Goal: Task Accomplishment & Management: Complete application form

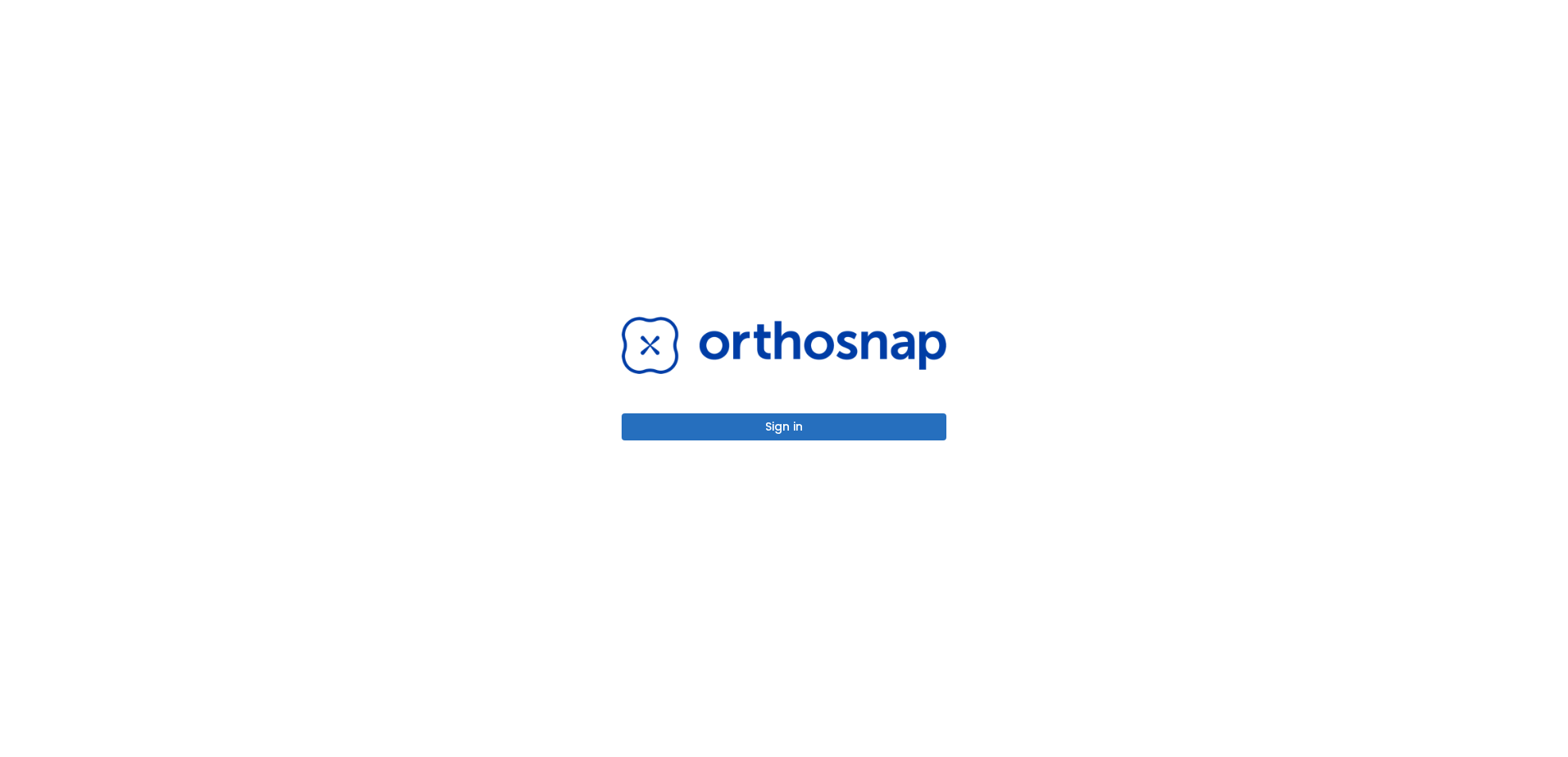
click at [800, 430] on button "Sign in" at bounding box center [784, 427] width 324 height 27
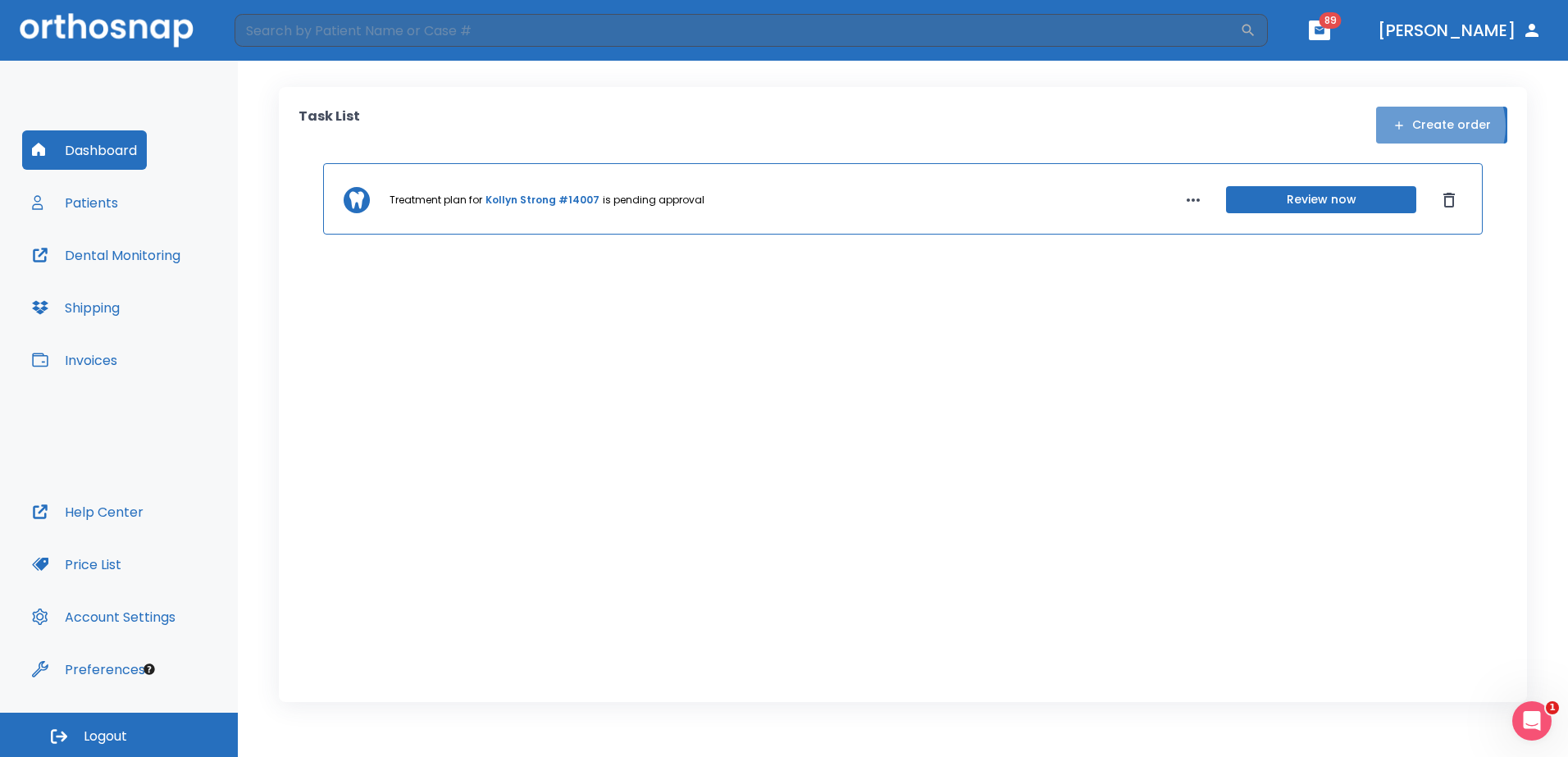
click at [1433, 127] on button "Create order" at bounding box center [1441, 125] width 131 height 37
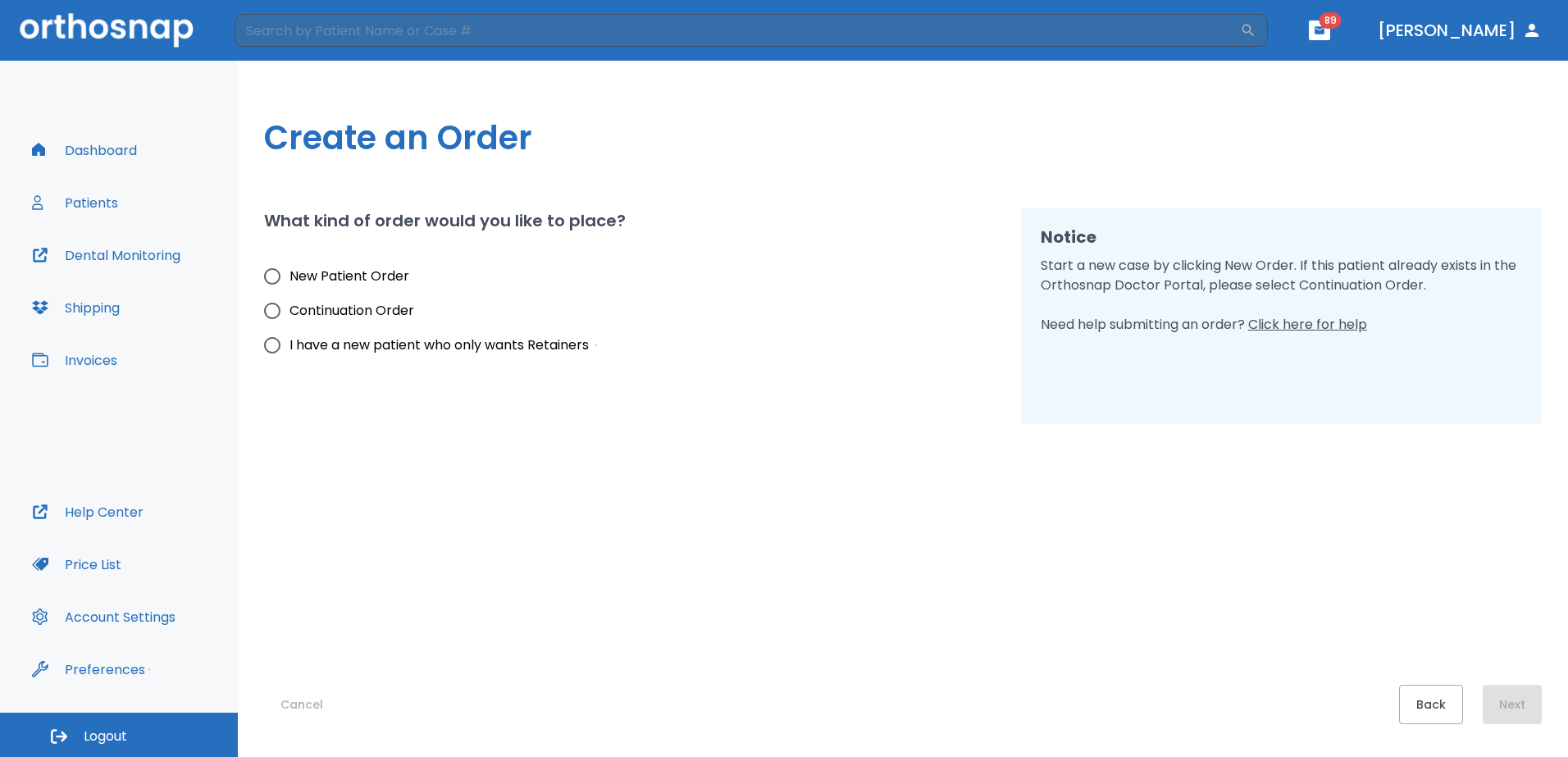
click at [277, 277] on input "New Patient Order" at bounding box center [272, 276] width 35 height 35
radio input "true"
click at [1508, 710] on button "Next" at bounding box center [1512, 704] width 59 height 39
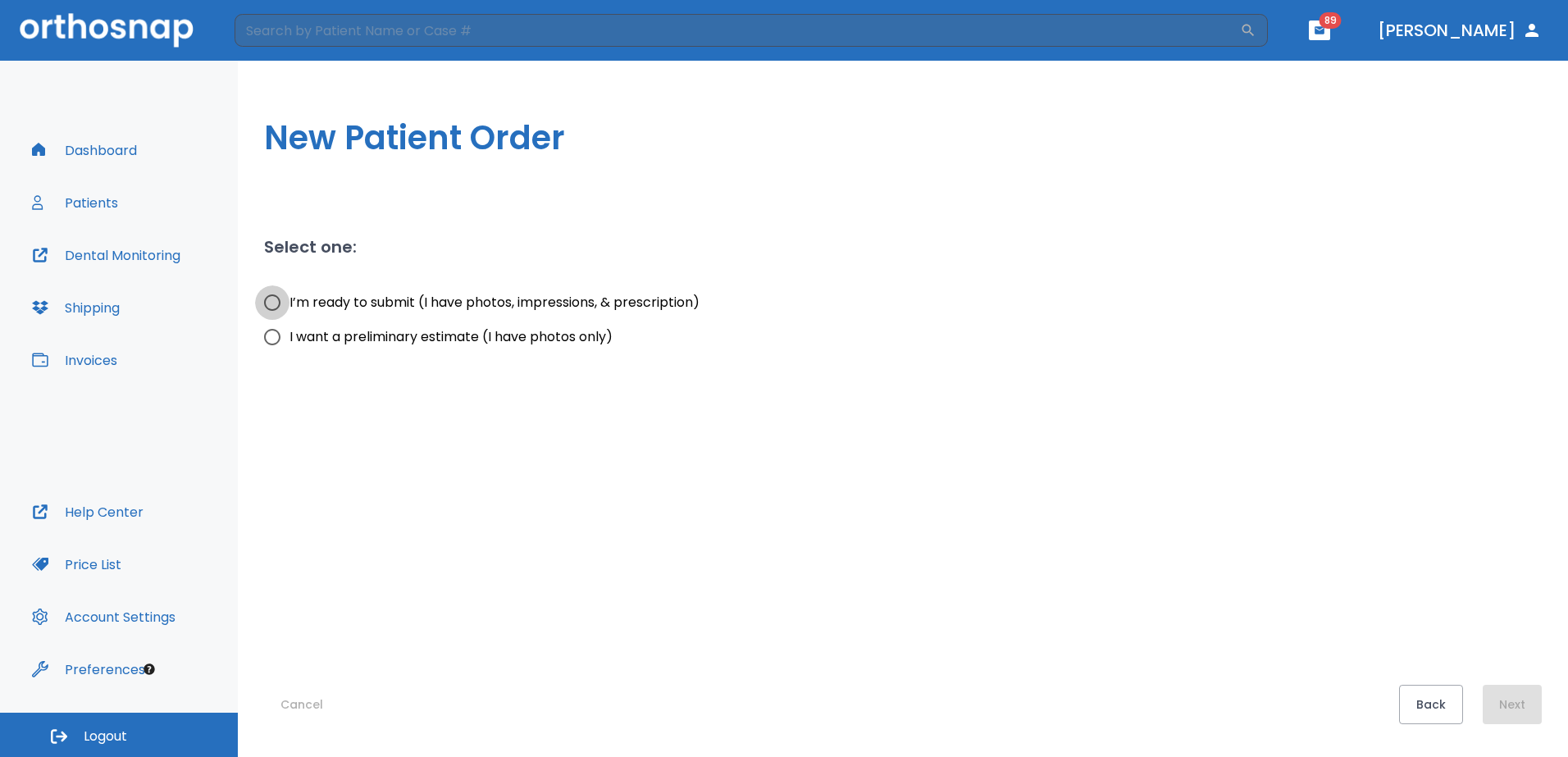
click at [261, 297] on input "I’m ready to submit (I have photos, impressions, & prescription)" at bounding box center [272, 302] width 35 height 35
radio input "true"
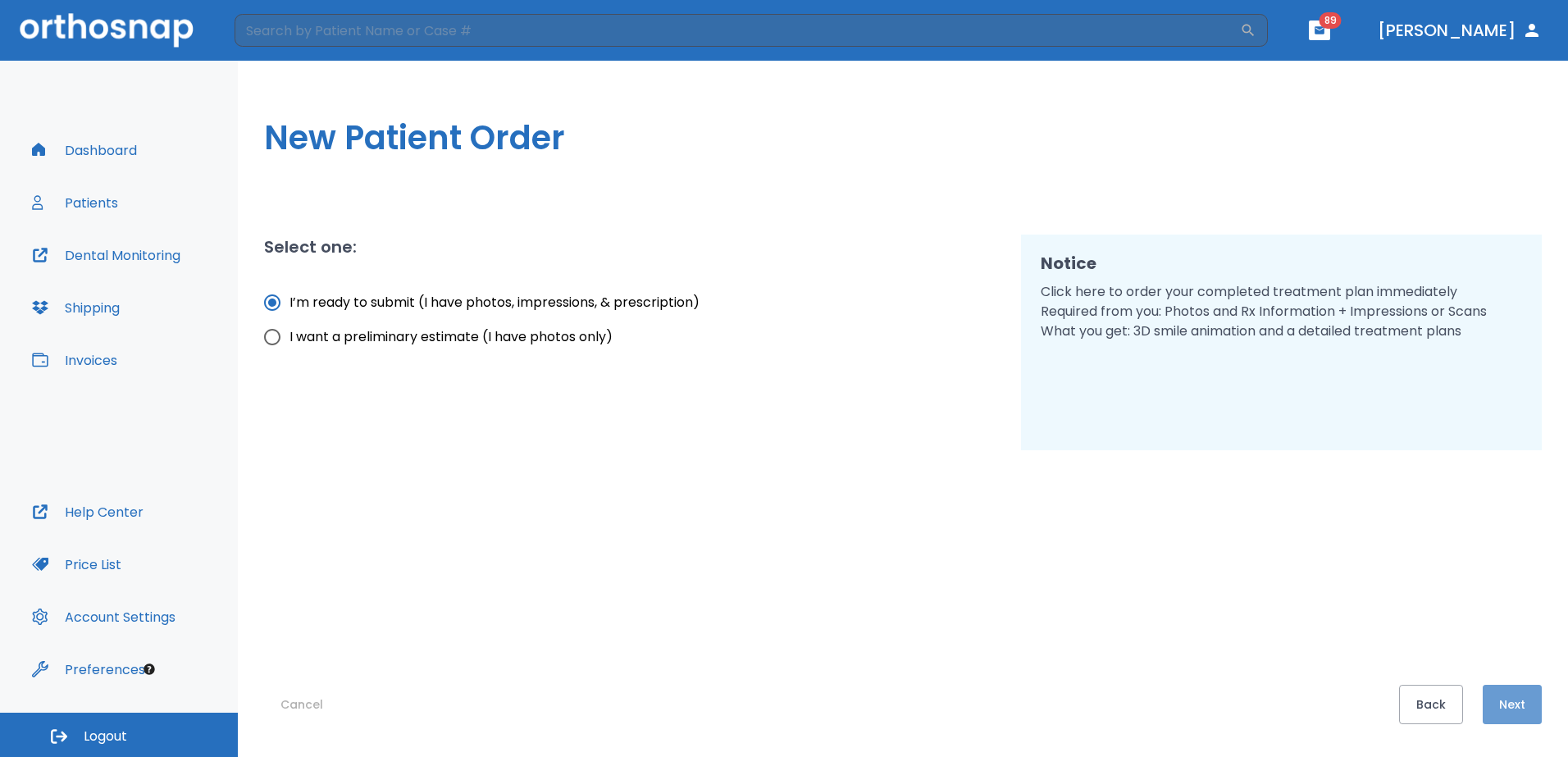
click at [1522, 705] on button "Next" at bounding box center [1512, 704] width 59 height 39
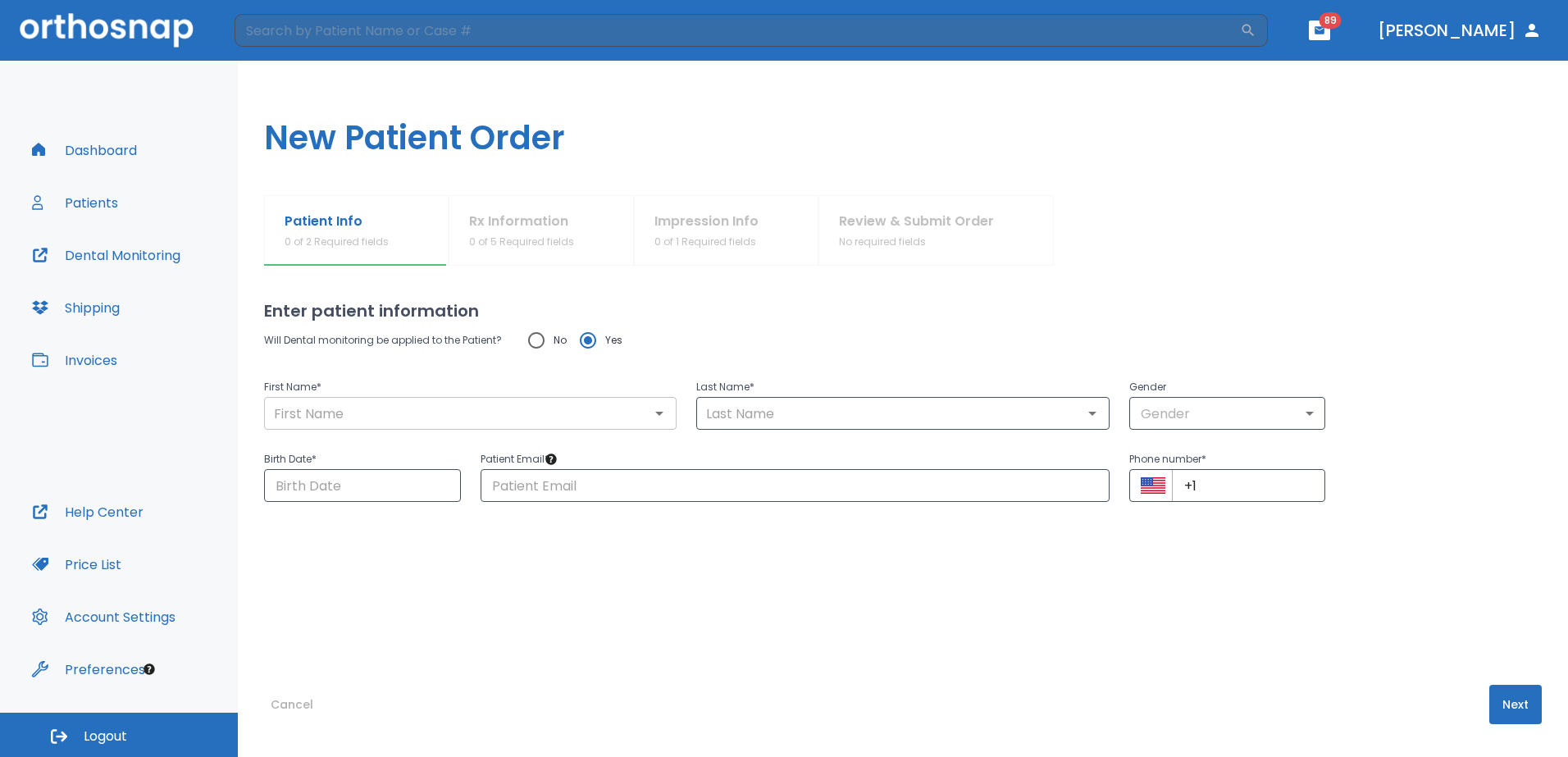
click at [529, 413] on input "text" at bounding box center [470, 413] width 403 height 23
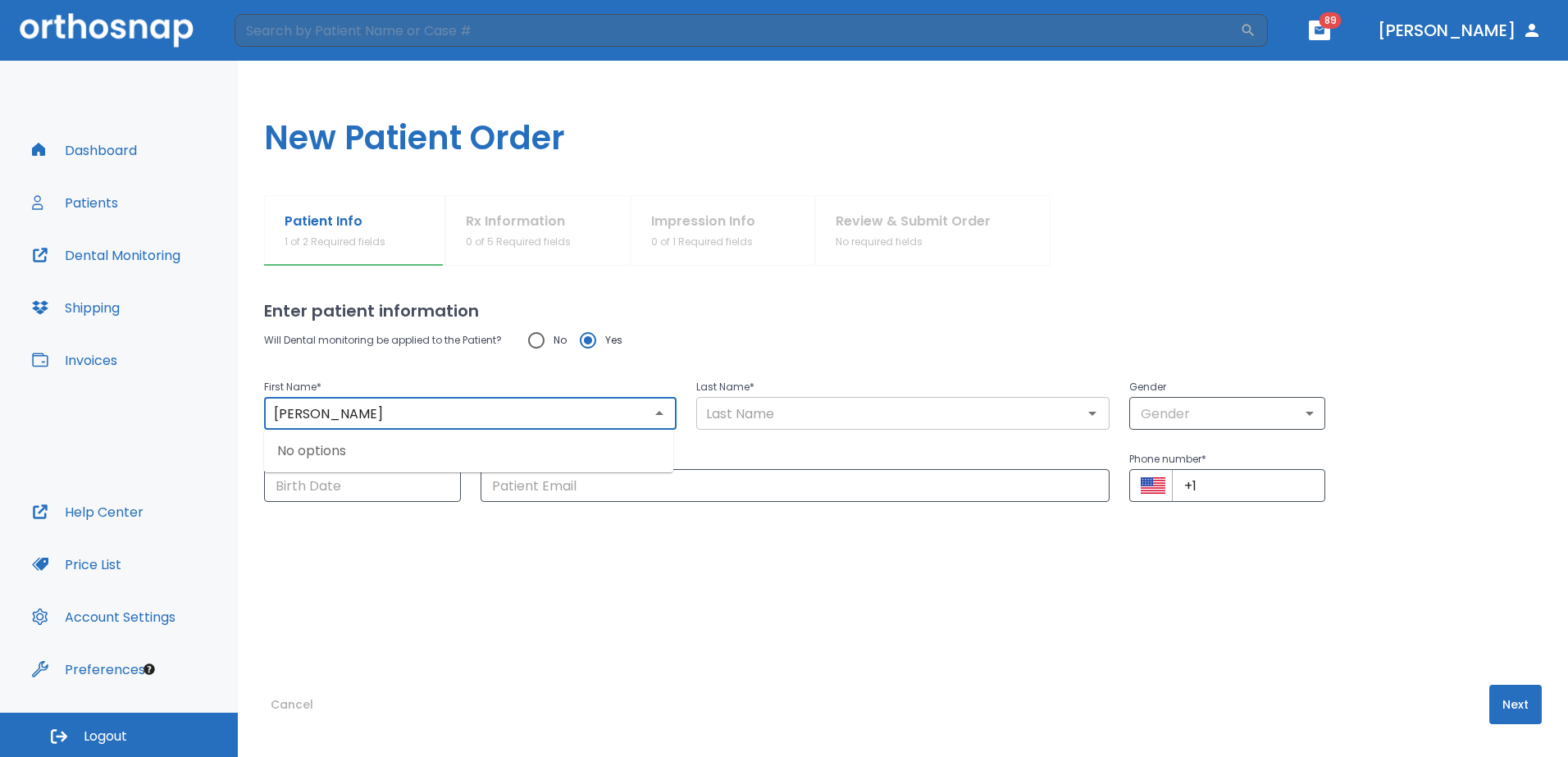
type input "[PERSON_NAME]"
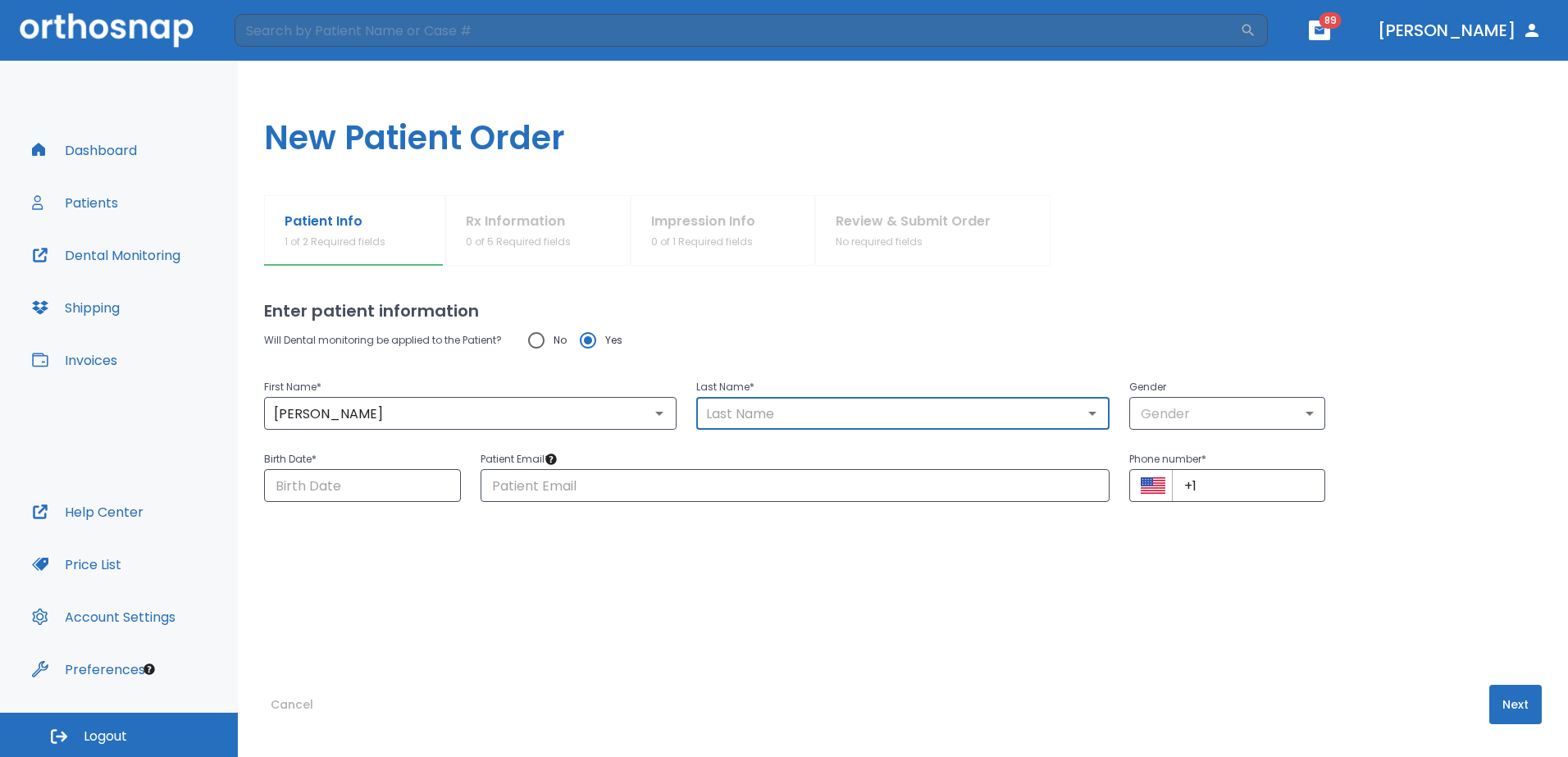
click at [781, 411] on input "text" at bounding box center [903, 413] width 403 height 23
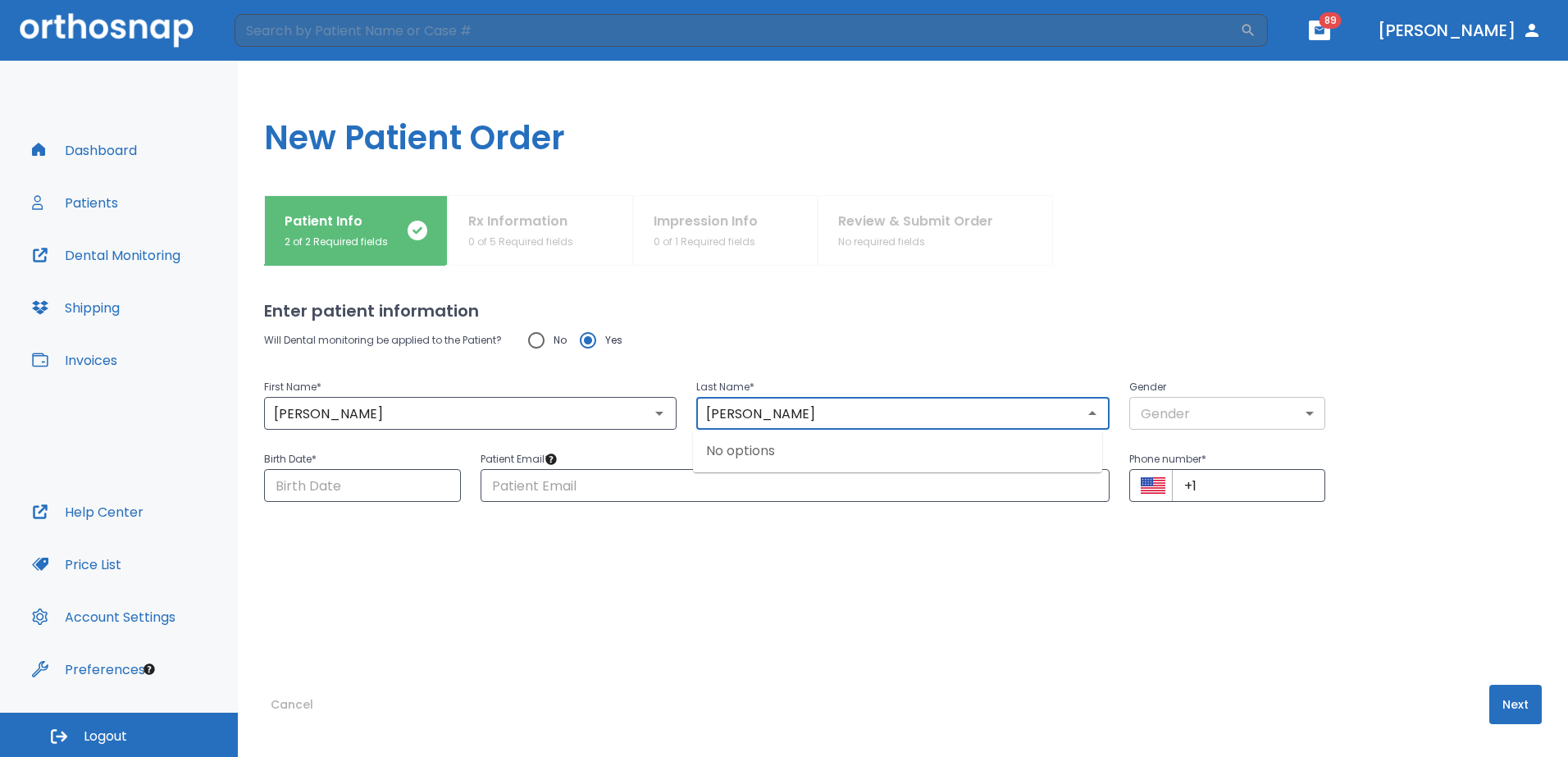
type input "[PERSON_NAME]"
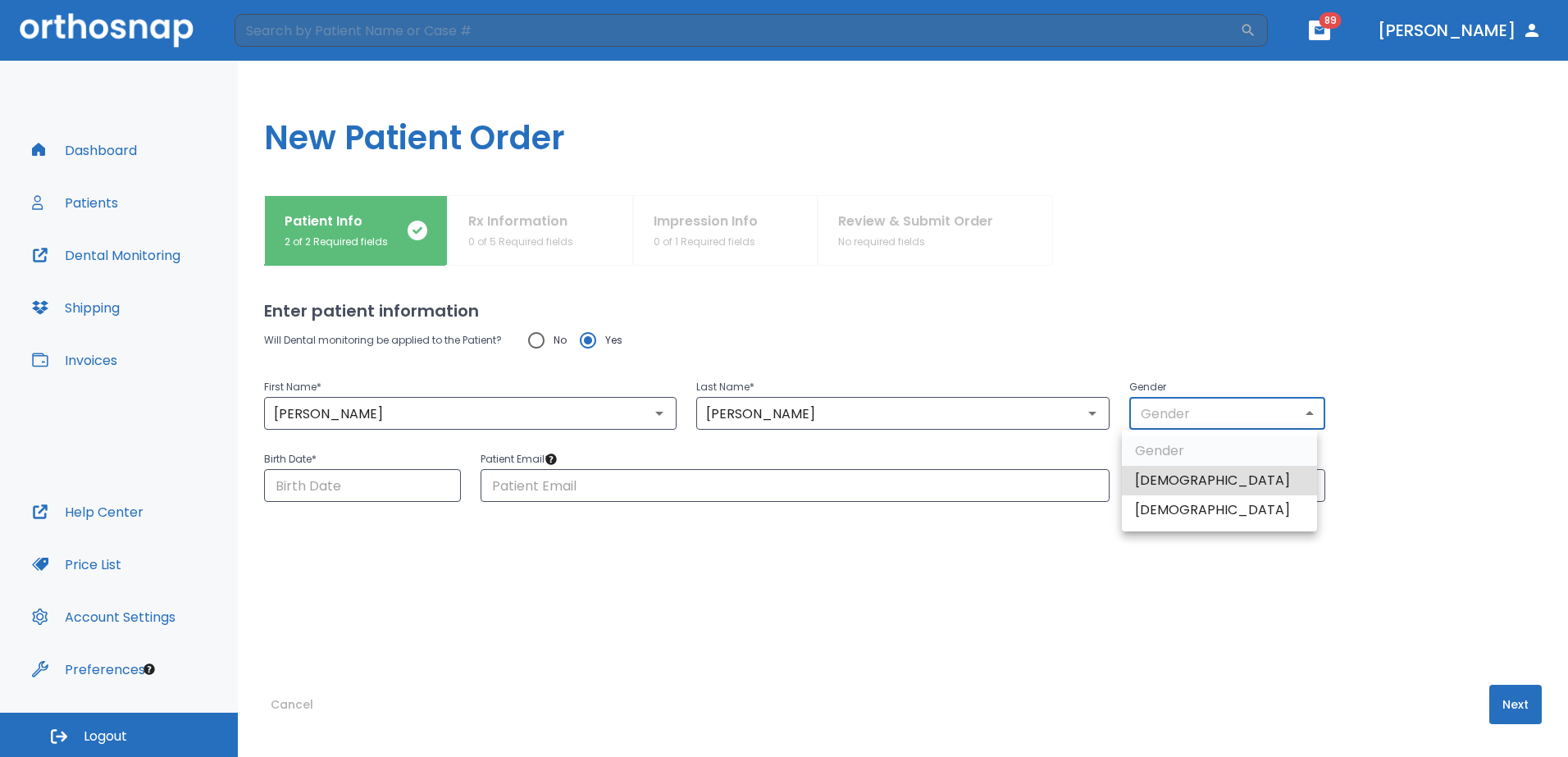
click at [1298, 408] on body "​ 89 [PERSON_NAME] Dashboard Patients Dental Monitoring Shipping Invoices Help …" at bounding box center [784, 378] width 1568 height 757
click at [1235, 503] on li "[DEMOGRAPHIC_DATA]" at bounding box center [1219, 510] width 195 height 29
type input "0"
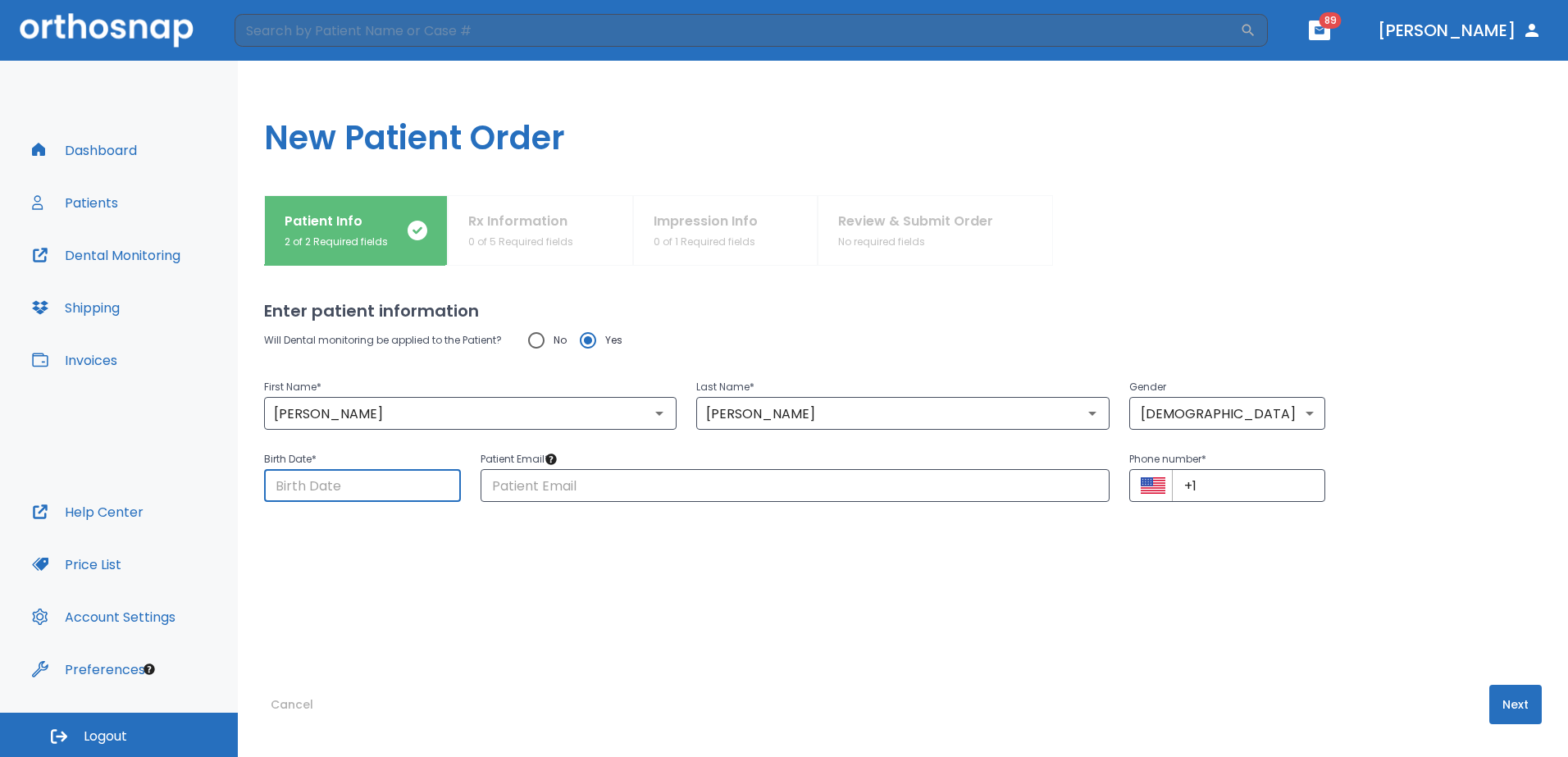
click at [389, 480] on input "Choose date" at bounding box center [363, 486] width 197 height 33
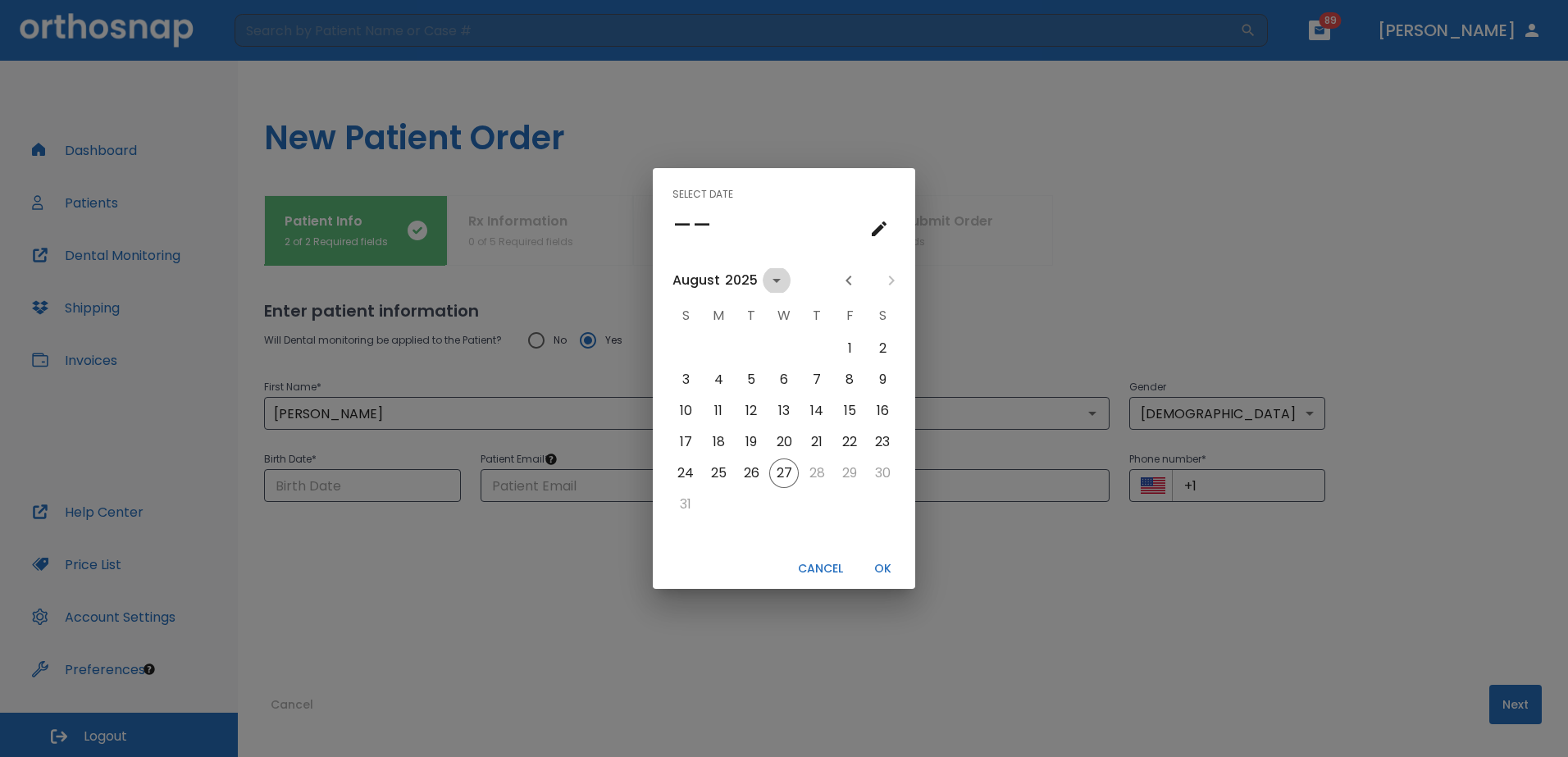
click at [771, 275] on icon "calendar view is open, switch to year view" at bounding box center [777, 281] width 20 height 20
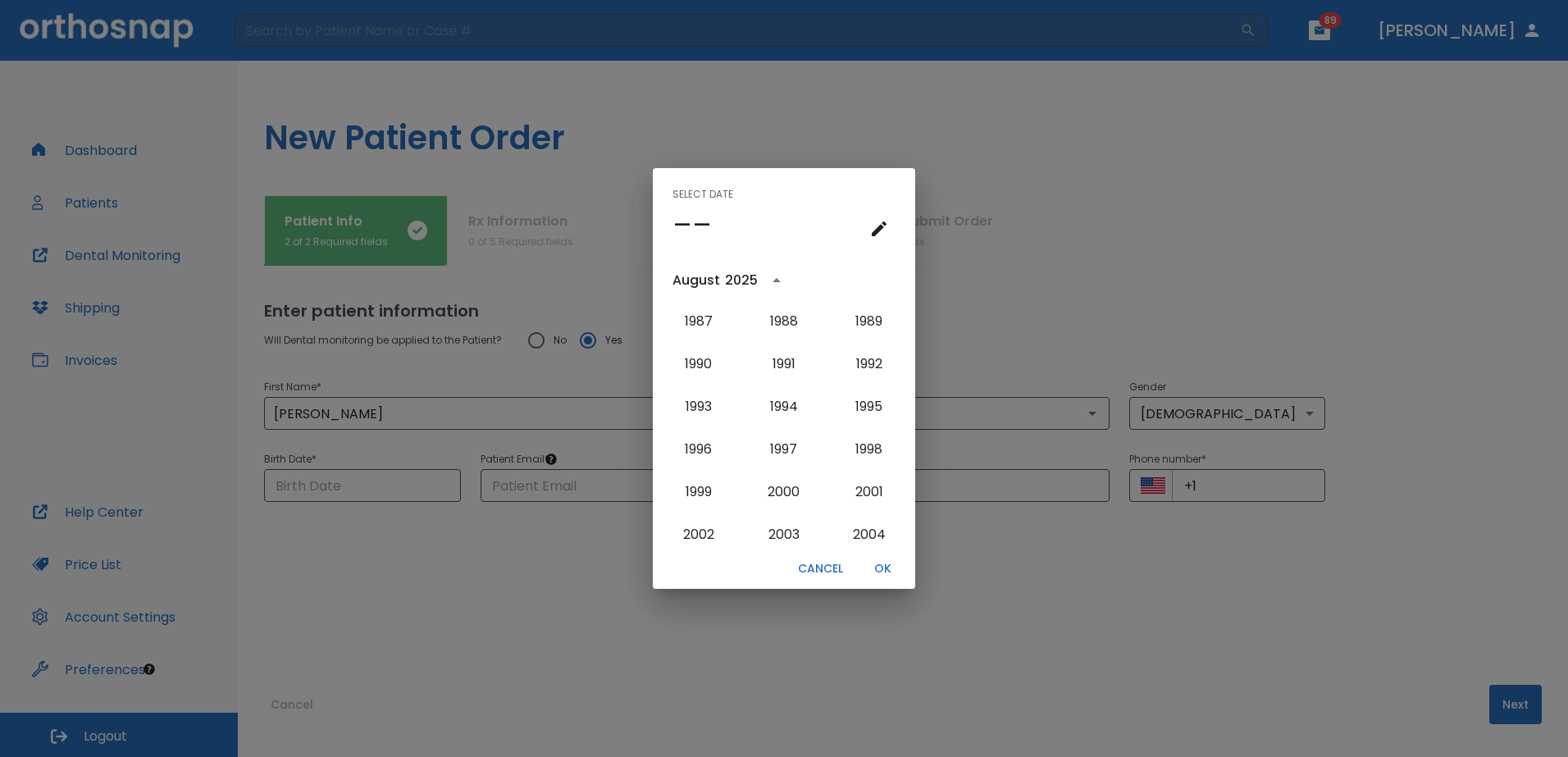
scroll to position [1234, 0]
click at [866, 332] on button "1989" at bounding box center [869, 322] width 59 height 29
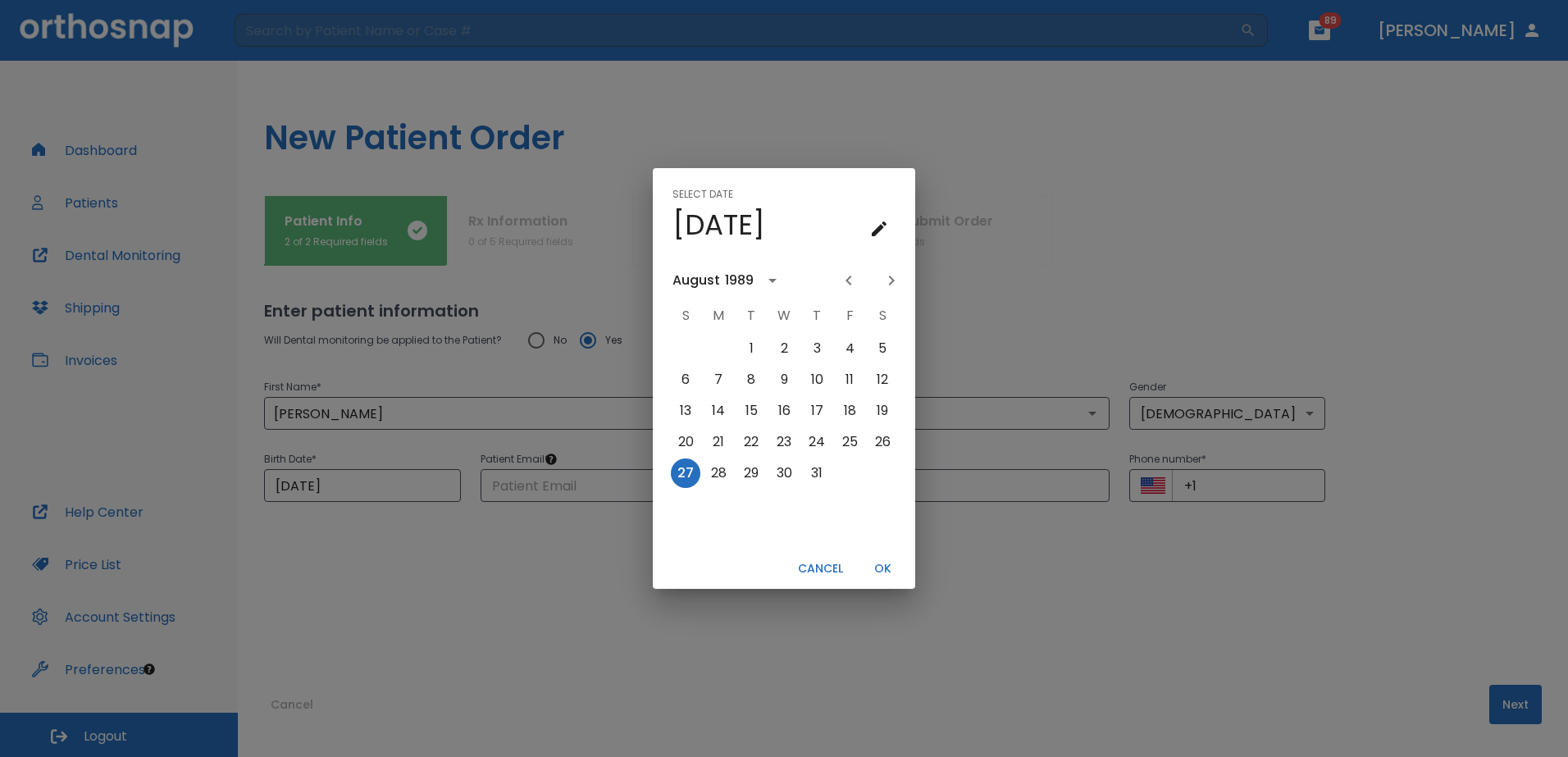
scroll to position [0, 0]
click at [848, 283] on icon "Previous month" at bounding box center [849, 281] width 20 height 20
click at [854, 439] on button "21" at bounding box center [849, 442] width 29 height 29
type input "[DATE]"
click at [891, 562] on button "OK" at bounding box center [883, 568] width 53 height 27
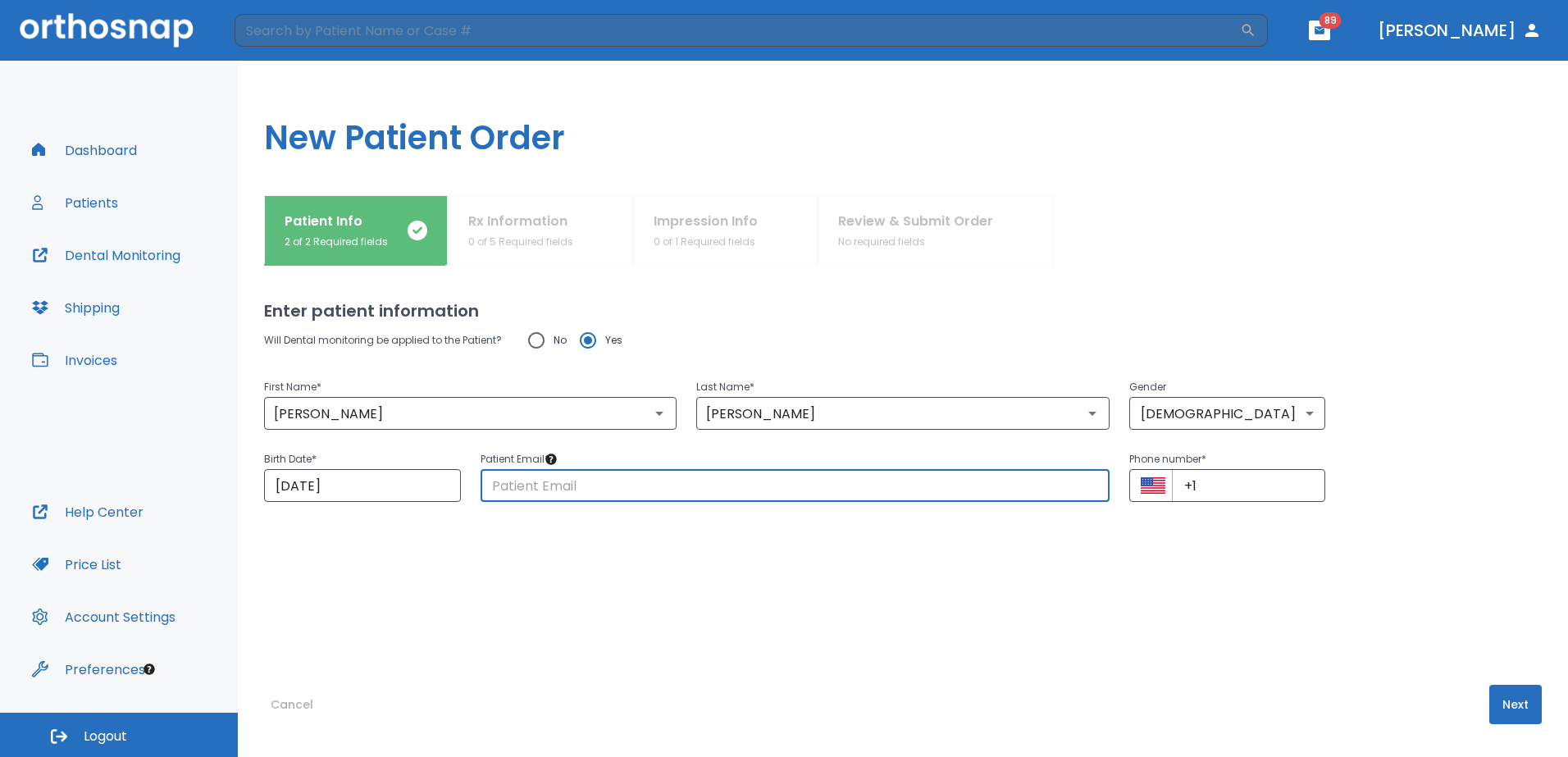
click at [569, 493] on input "text" at bounding box center [794, 486] width 629 height 33
type input "[EMAIL_ADDRESS][DOMAIN_NAME]"
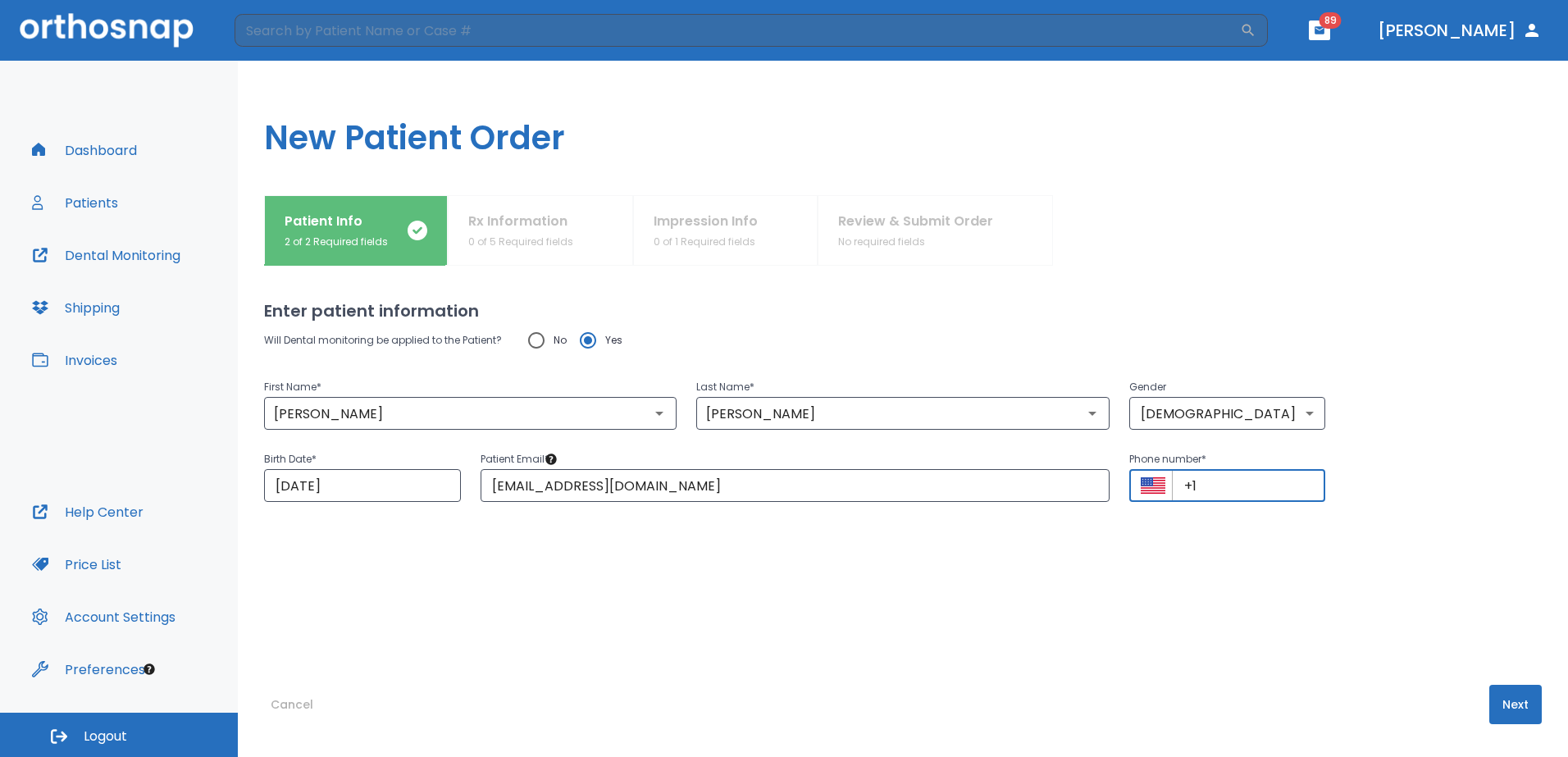
click at [1216, 486] on input "+1" at bounding box center [1248, 486] width 154 height 33
type input "[PHONE_NUMBER]"
click at [1522, 713] on button "Next" at bounding box center [1515, 704] width 53 height 39
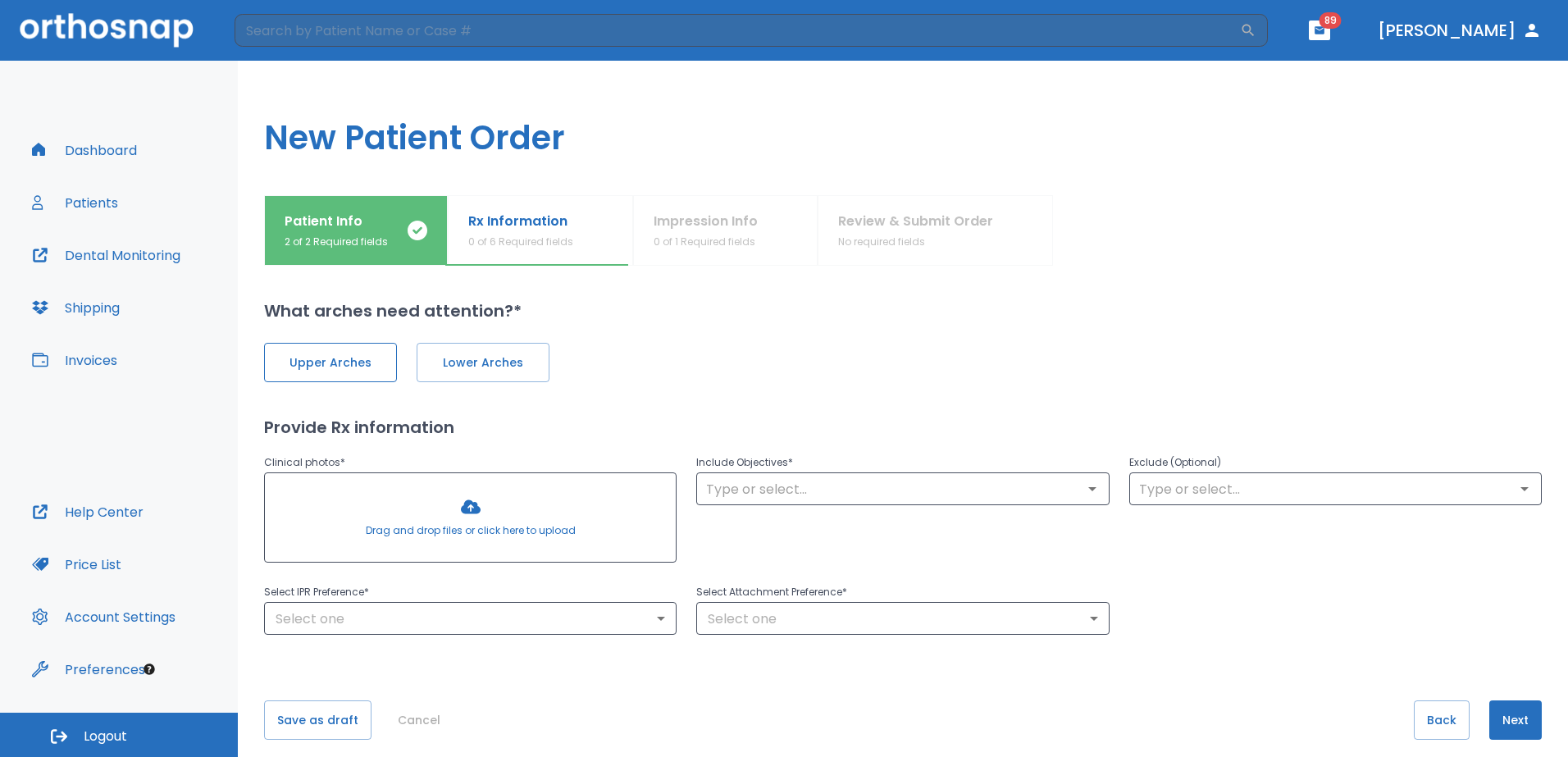
click at [347, 362] on span "Upper Arches" at bounding box center [331, 363] width 98 height 17
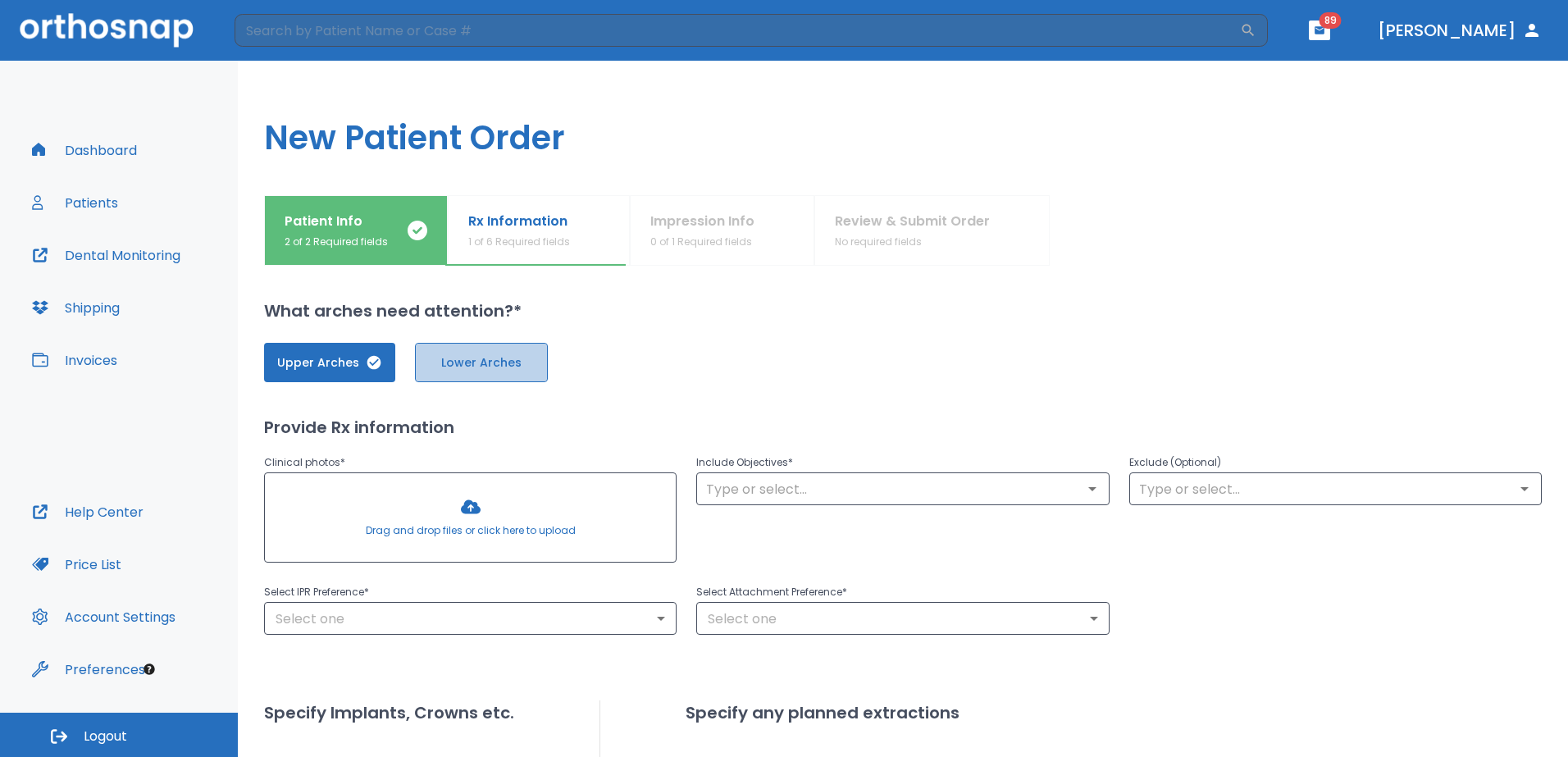
click at [454, 350] on button "Lower Arches" at bounding box center [481, 362] width 133 height 39
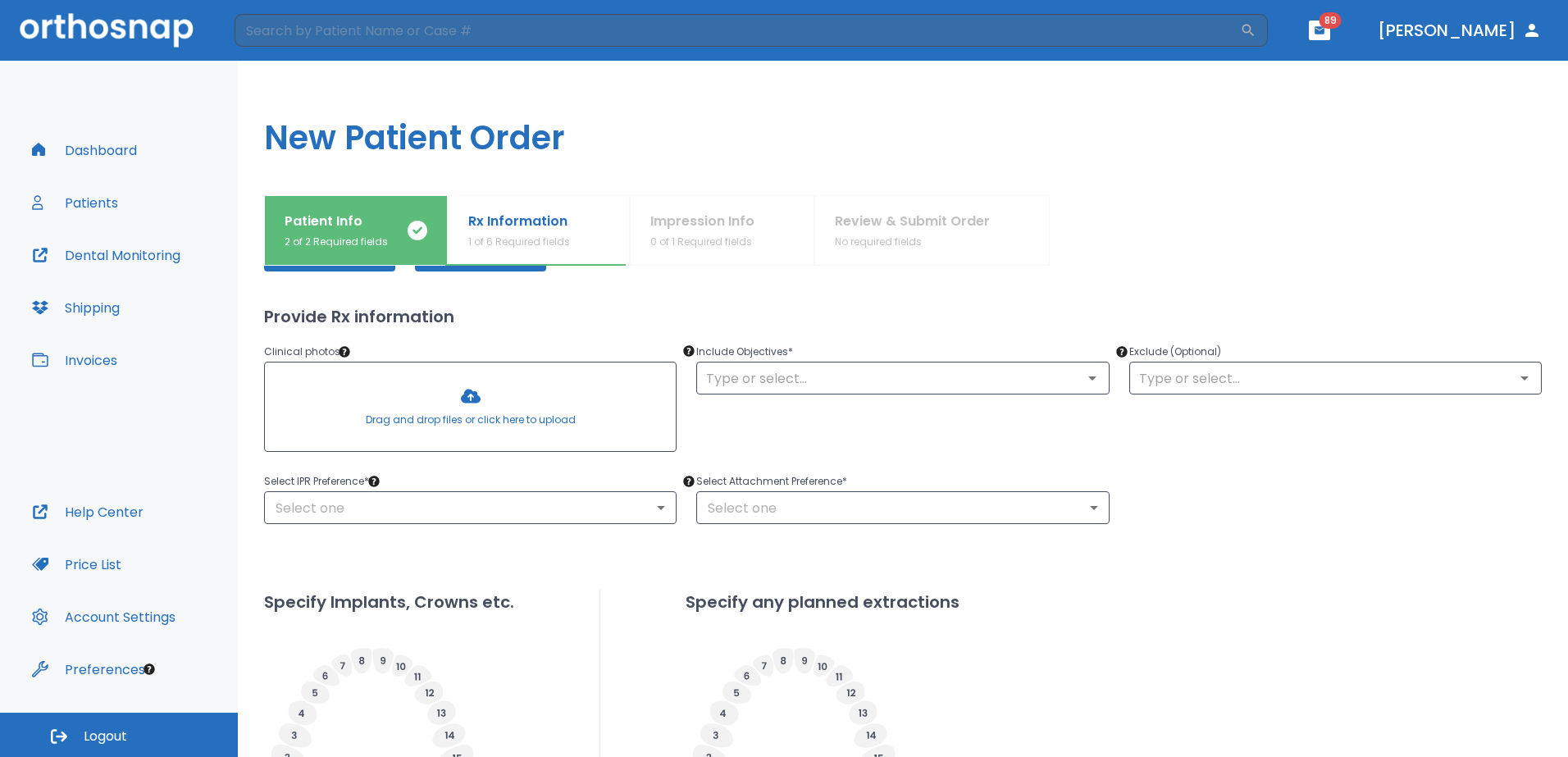
scroll to position [82, 0]
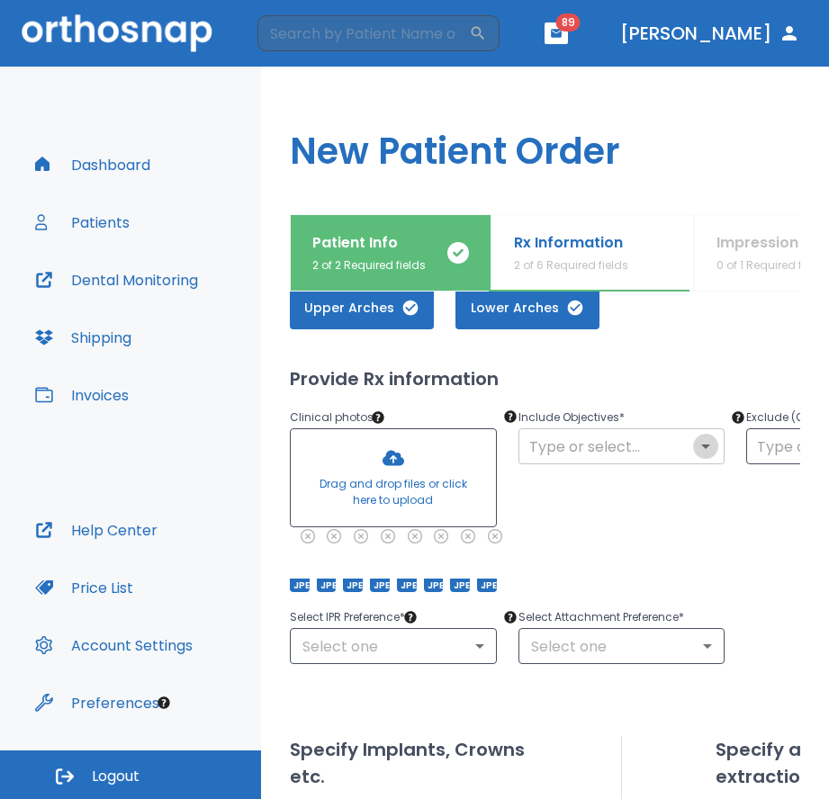
click at [714, 449] on icon "Open" at bounding box center [706, 447] width 22 height 22
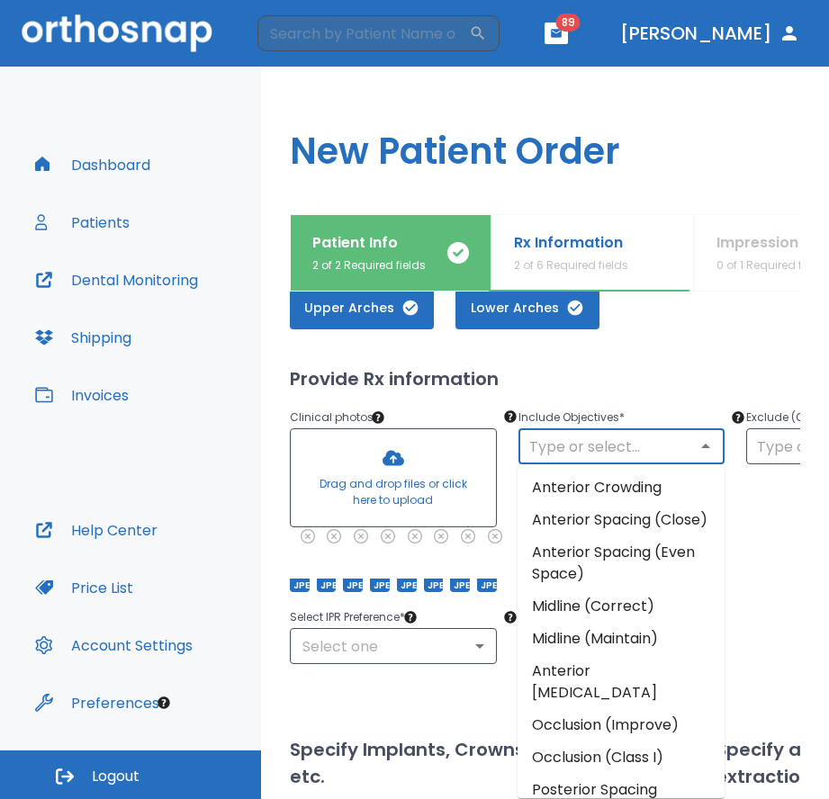
click at [647, 486] on li "Anterior Crowding" at bounding box center [621, 488] width 207 height 32
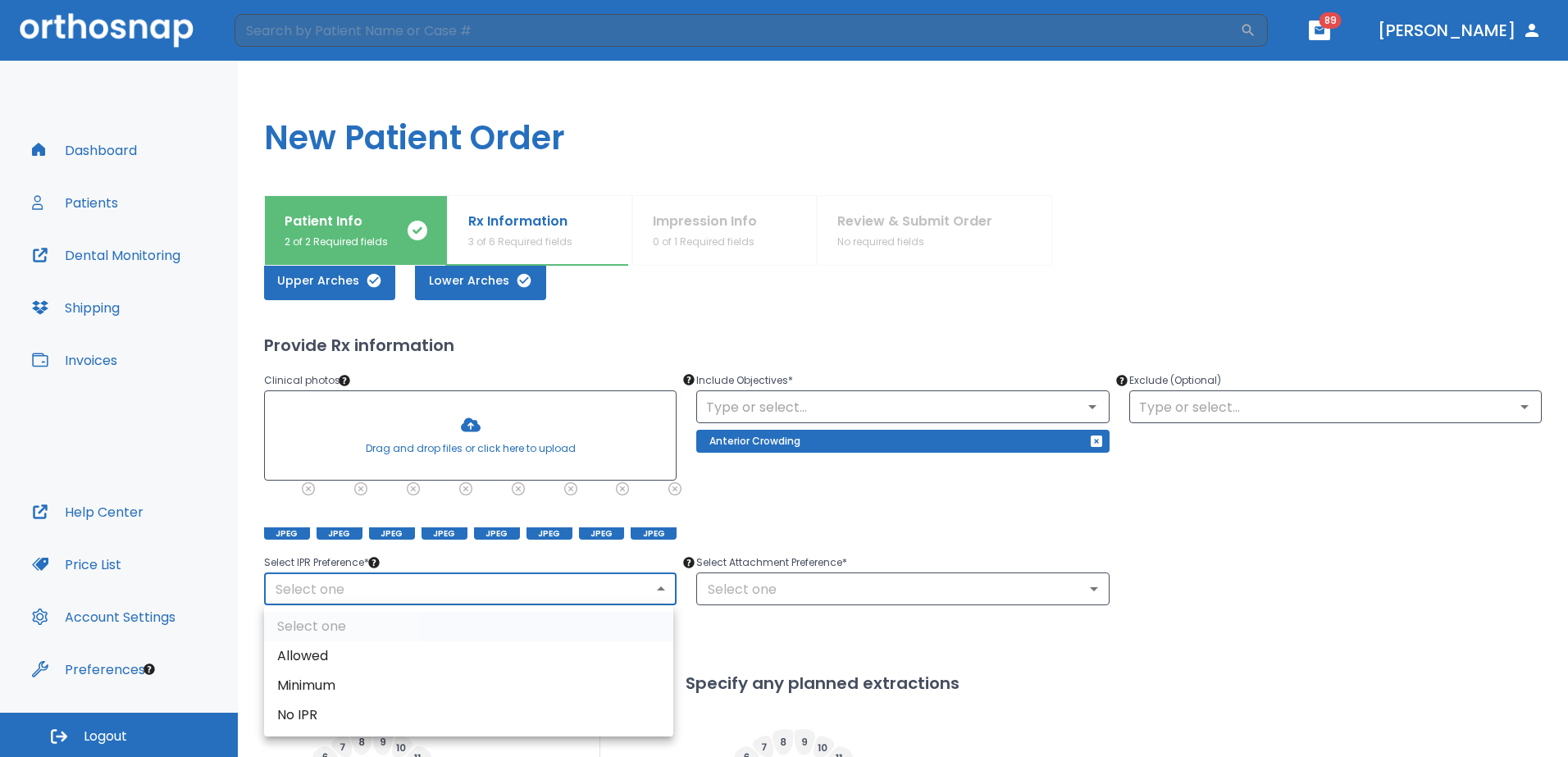
click at [654, 589] on body "​ 89 [PERSON_NAME] Dashboard Patients Dental Monitoring Shipping Invoices Help …" at bounding box center [784, 378] width 1568 height 757
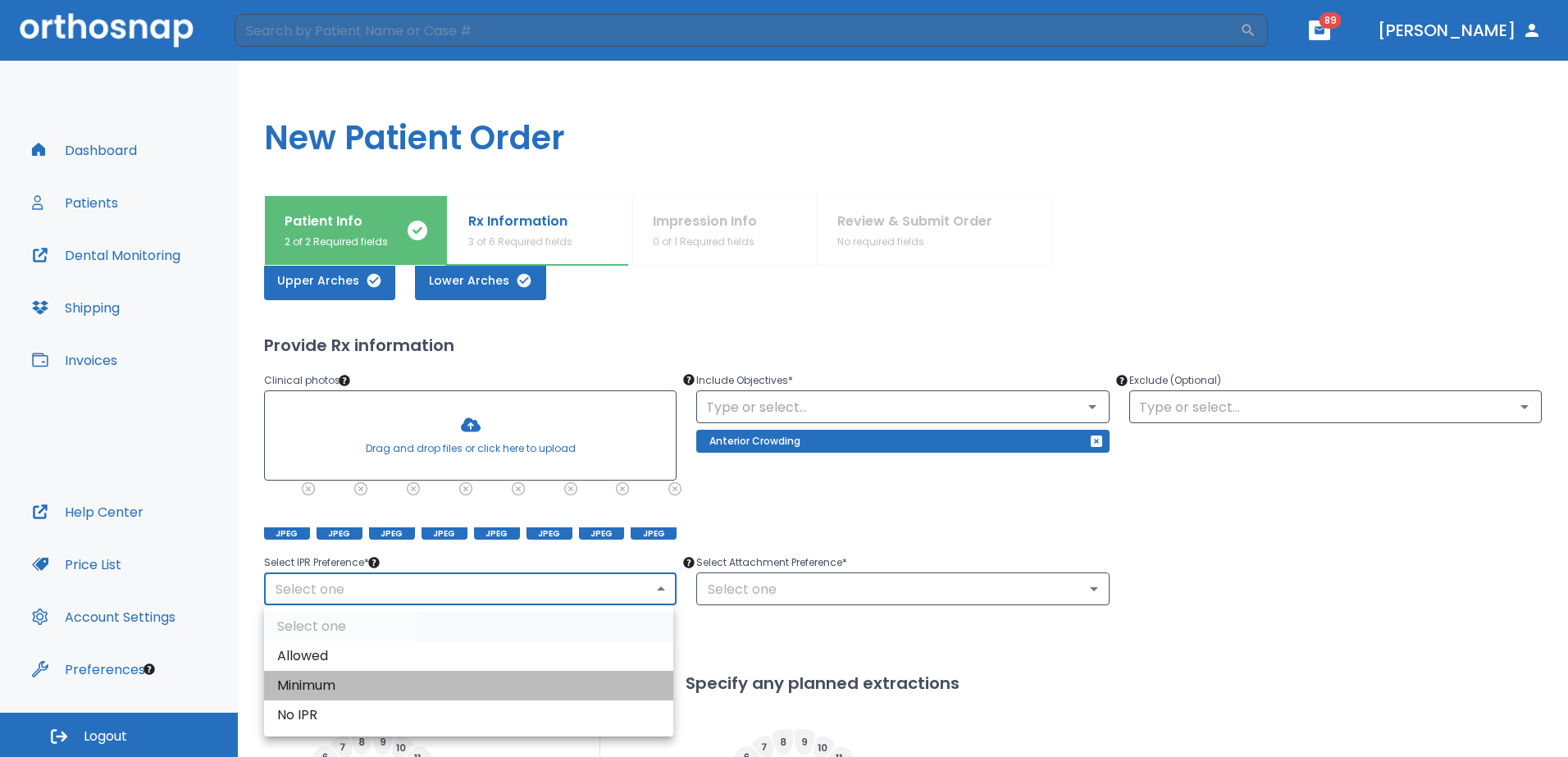
click at [480, 672] on li "Minimum" at bounding box center [468, 685] width 409 height 29
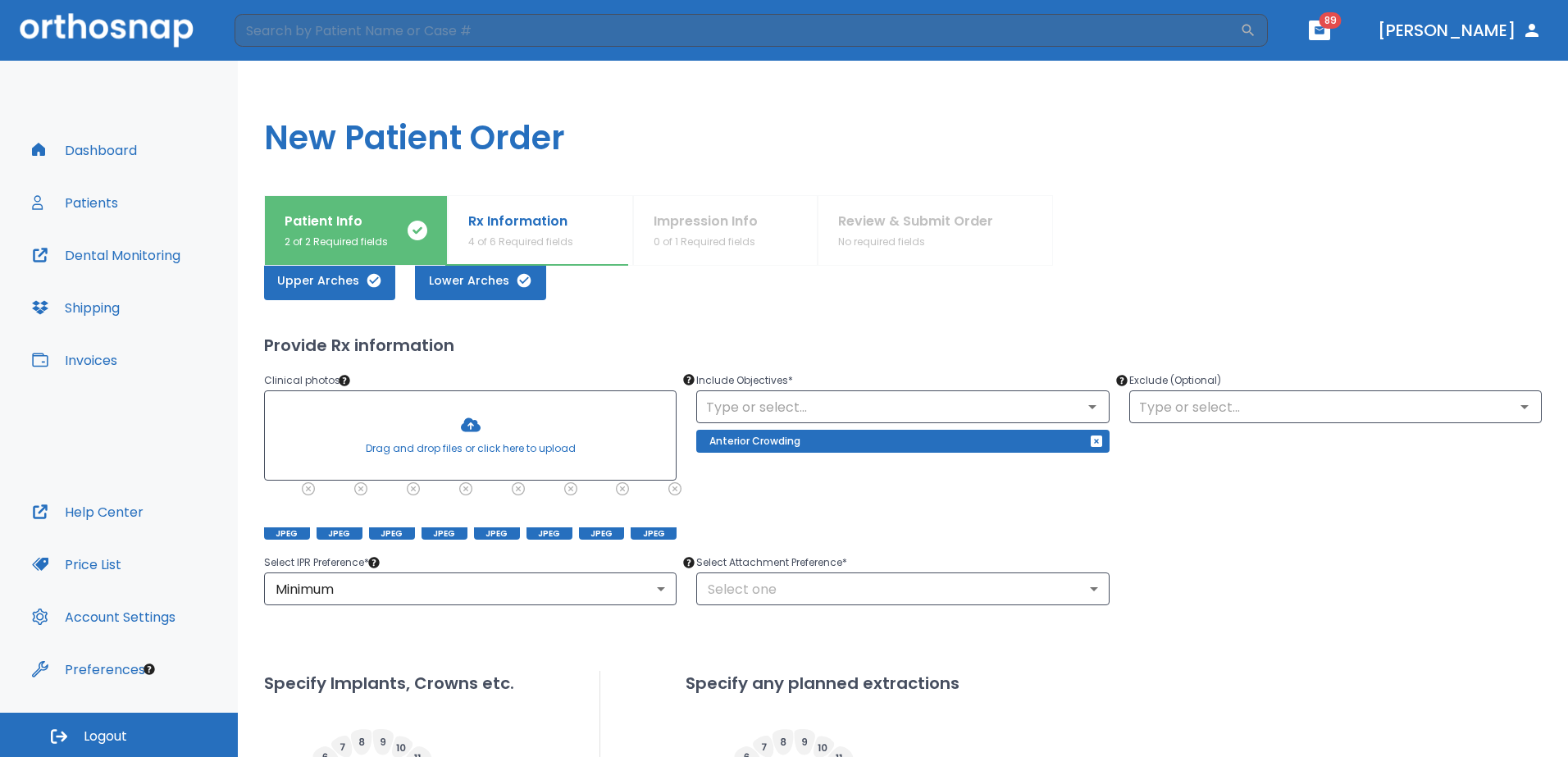
click at [480, 672] on ul "Select one Allowed Minimum No IPR" at bounding box center [468, 641] width 307 height 74
click at [661, 587] on body "​ 89 [PERSON_NAME] Dashboard Patients Dental Monitoring Shipping Invoices Help …" at bounding box center [784, 378] width 1568 height 757
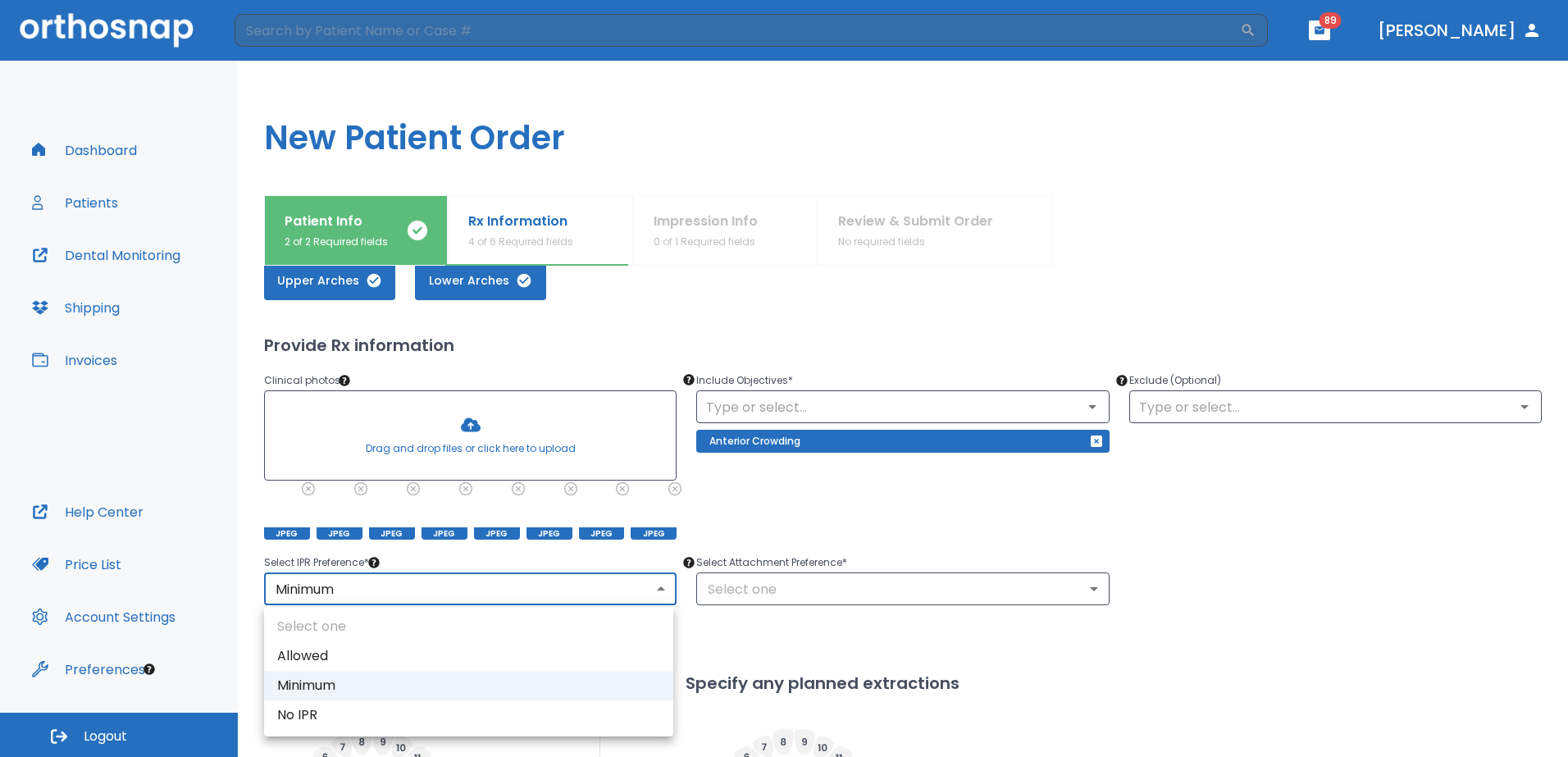
click at [493, 656] on li "Allowed" at bounding box center [468, 656] width 409 height 29
type input "1"
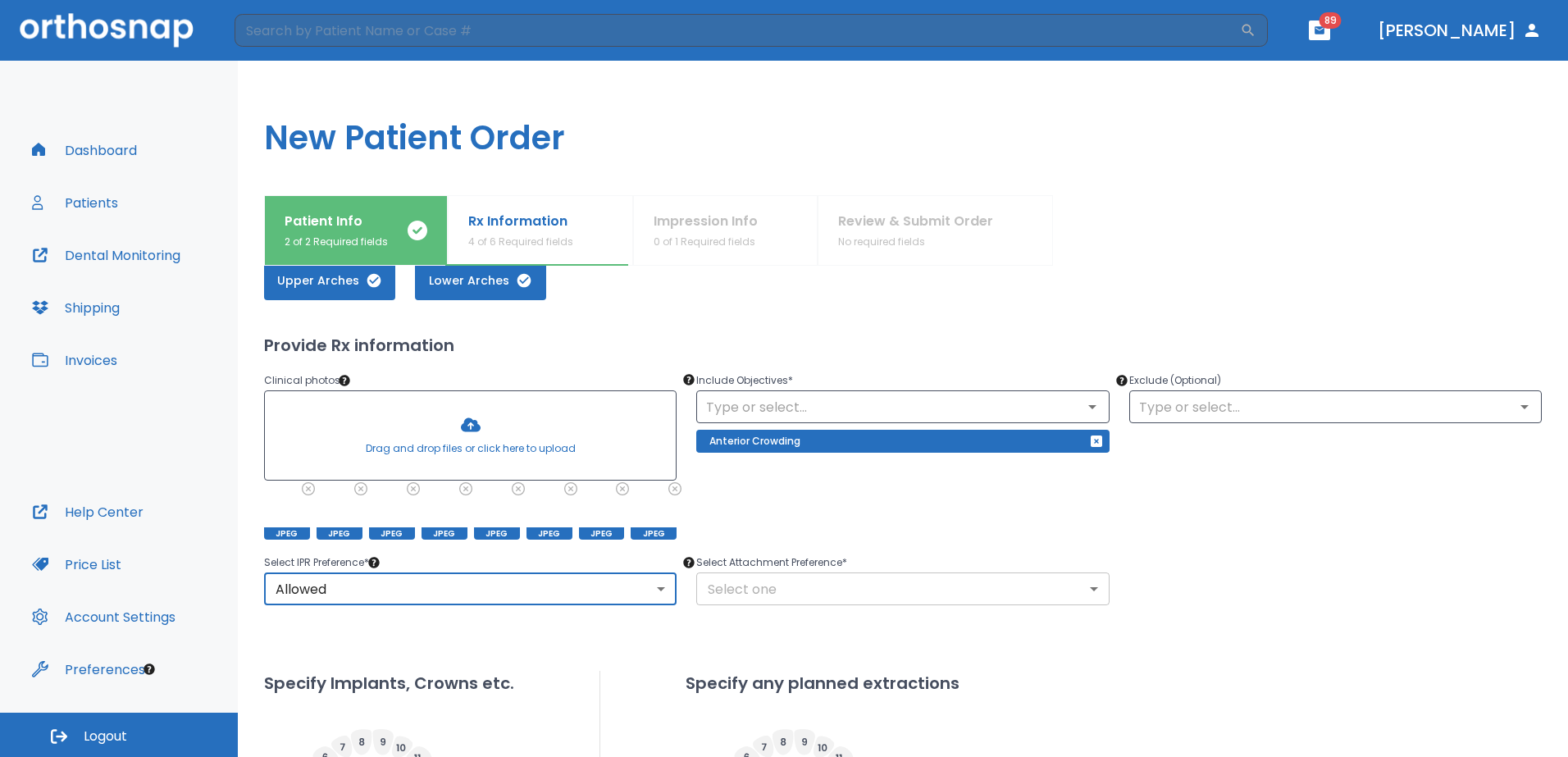
click at [1086, 589] on body "​ 89 [PERSON_NAME] Dashboard Patients Dental Monitoring Shipping Invoices Help …" at bounding box center [784, 378] width 1568 height 757
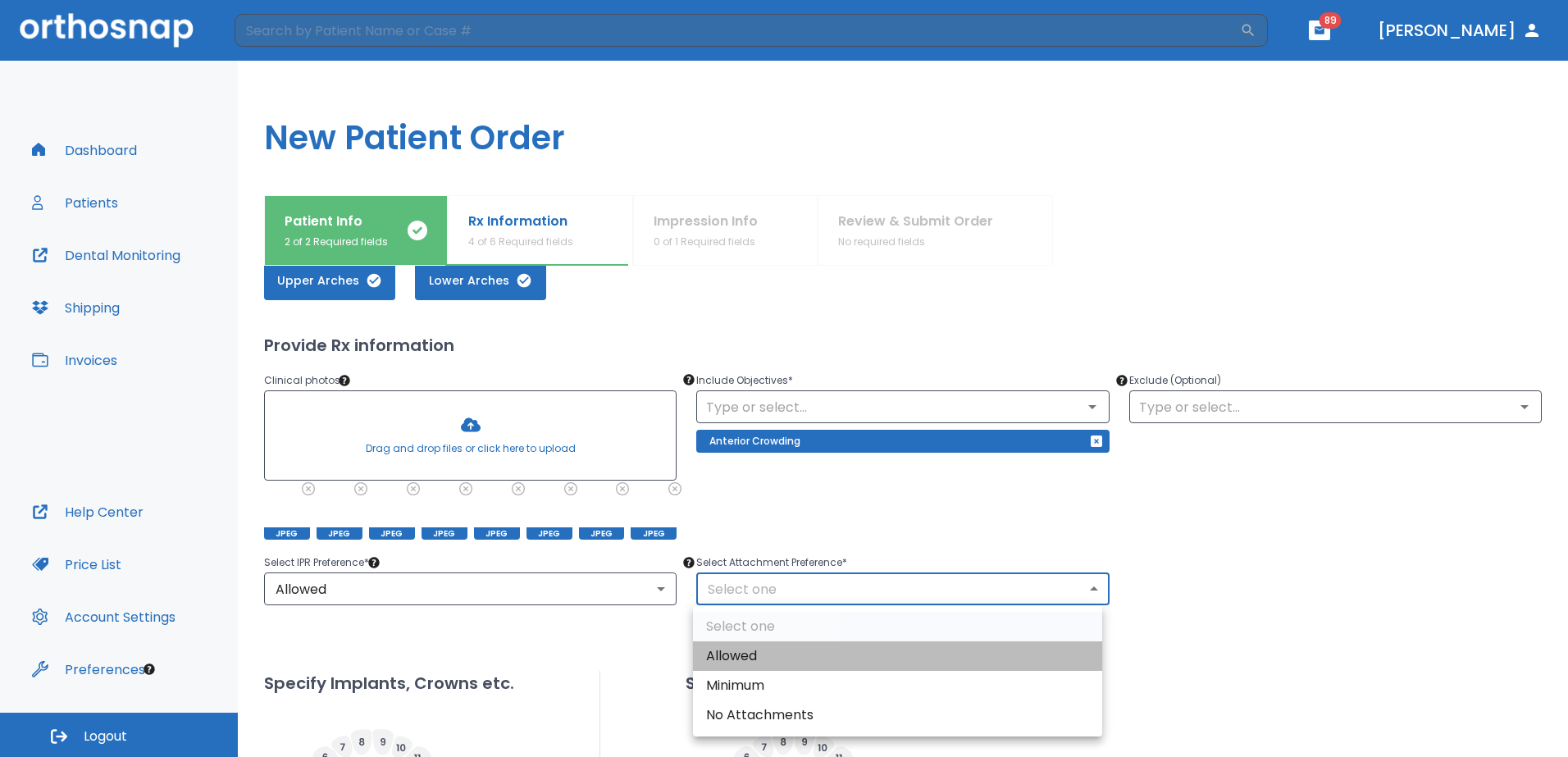
click at [816, 653] on li "Allowed" at bounding box center [897, 656] width 409 height 29
type input "1"
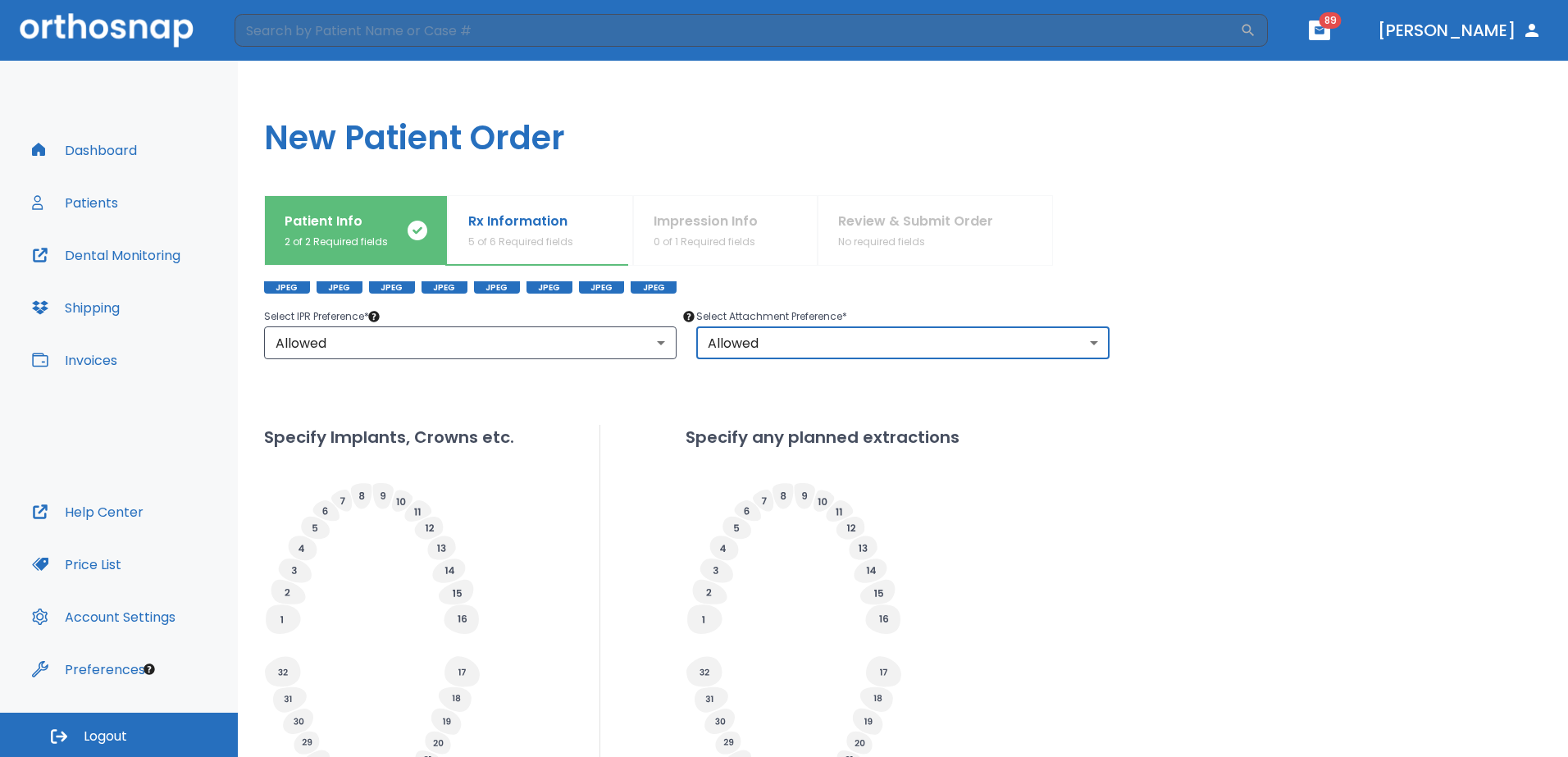
scroll to position [410, 0]
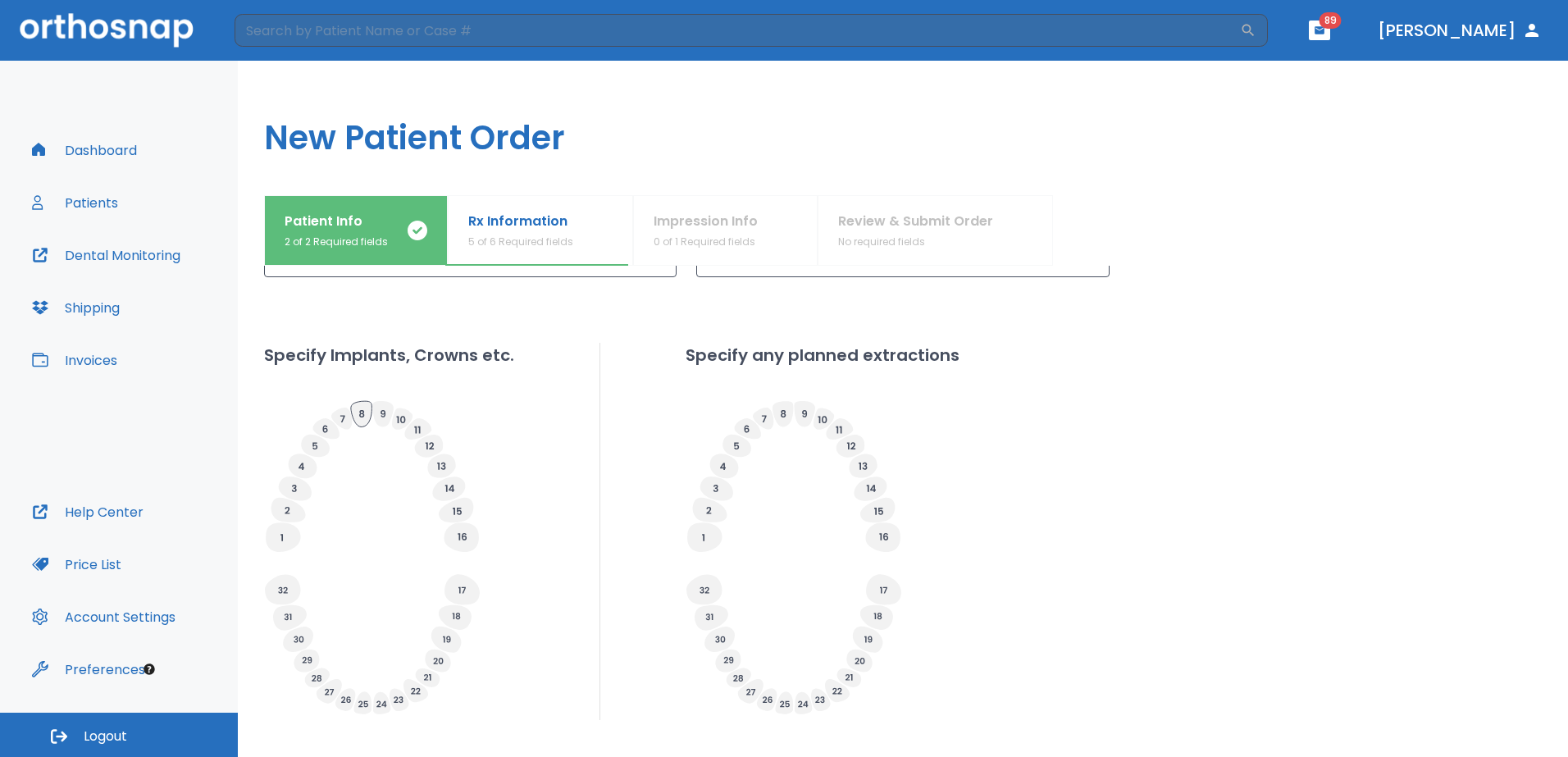
click at [364, 410] on icon at bounding box center [361, 414] width 21 height 26
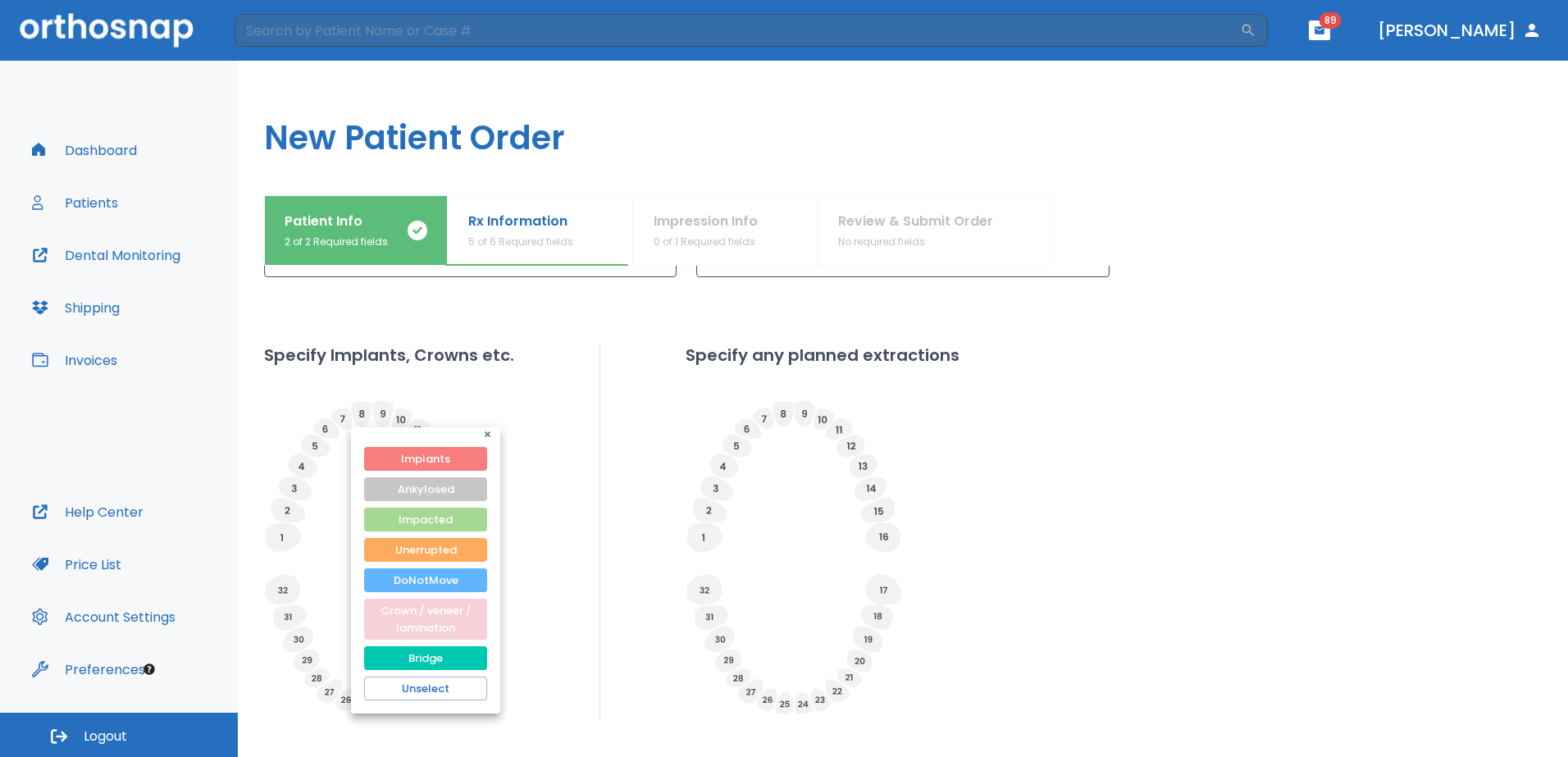
click at [445, 612] on button "Crown / veneer / lamination" at bounding box center [425, 619] width 123 height 41
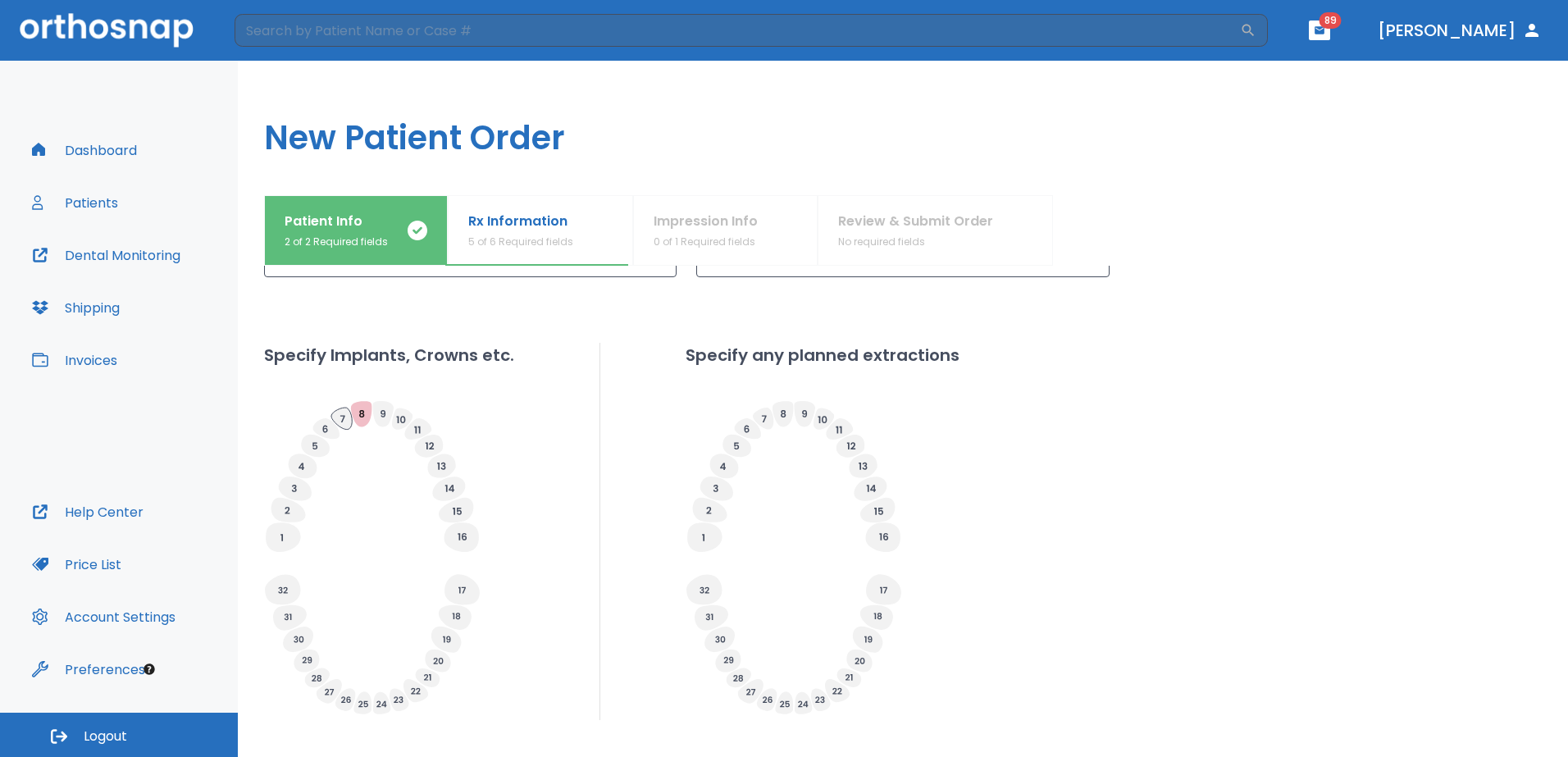
click at [346, 424] on icon at bounding box center [342, 418] width 21 height 22
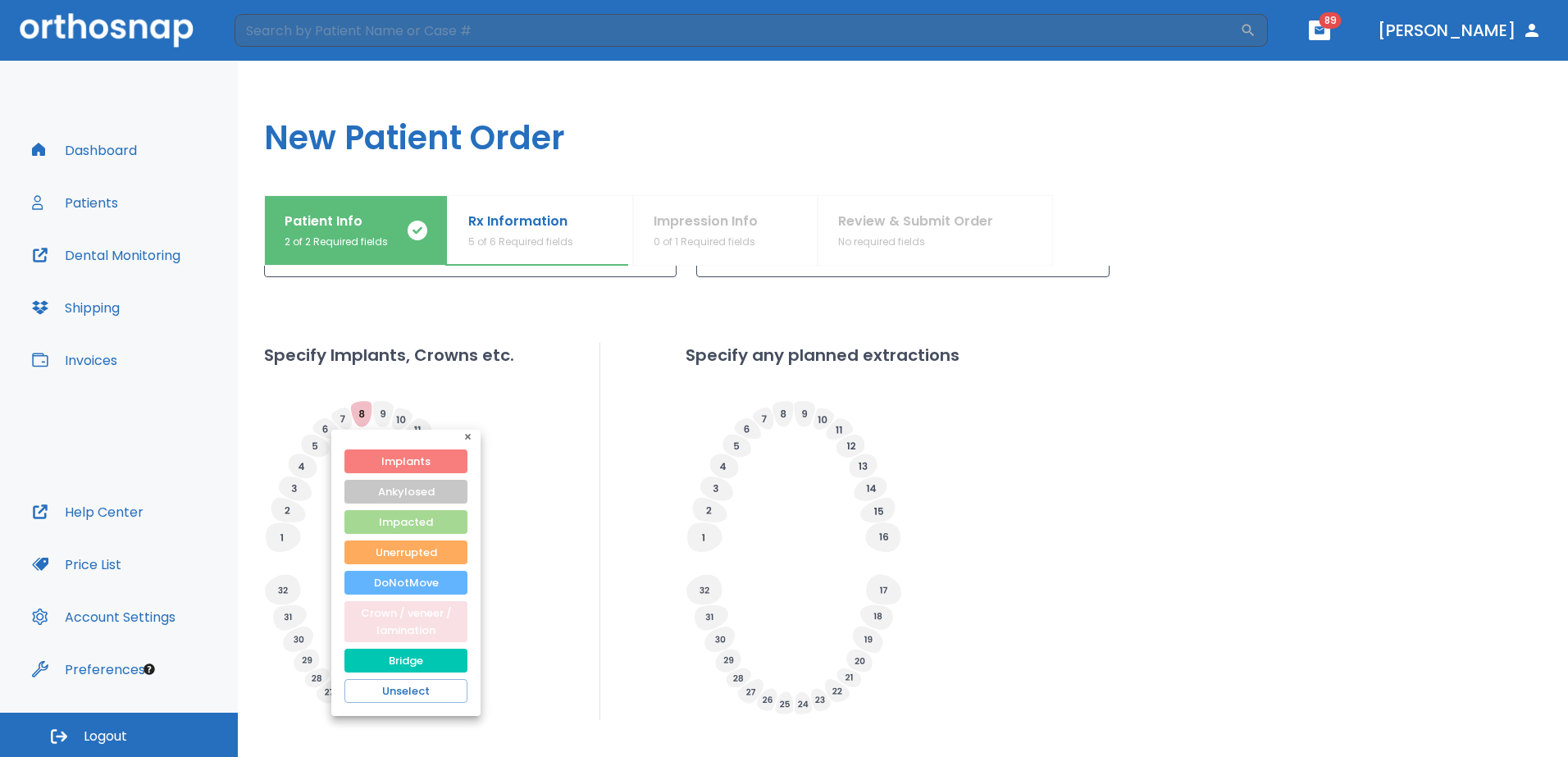
click at [440, 619] on button "Crown / veneer / lamination" at bounding box center [405, 621] width 123 height 41
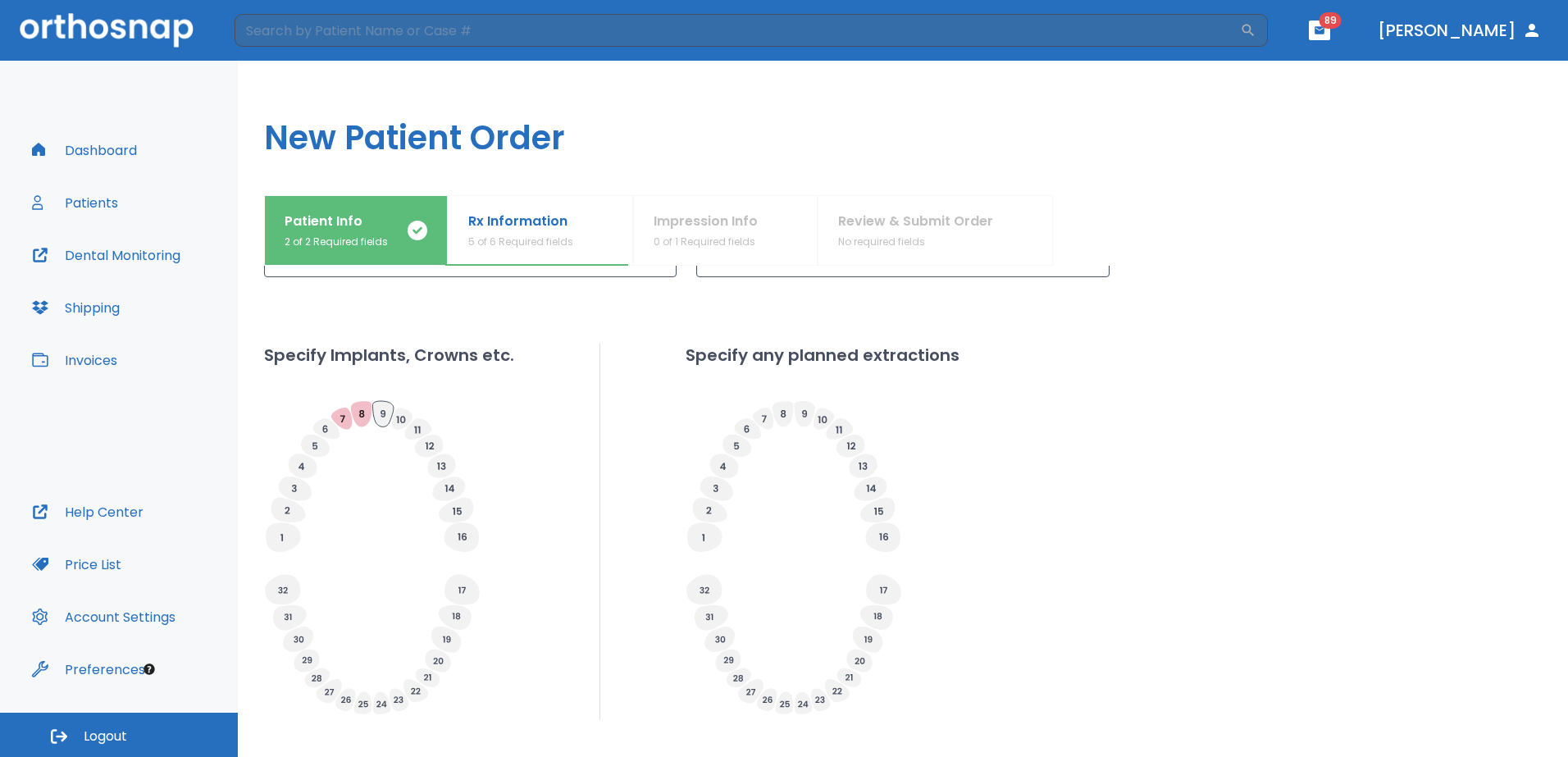
click at [389, 414] on icon at bounding box center [383, 414] width 21 height 26
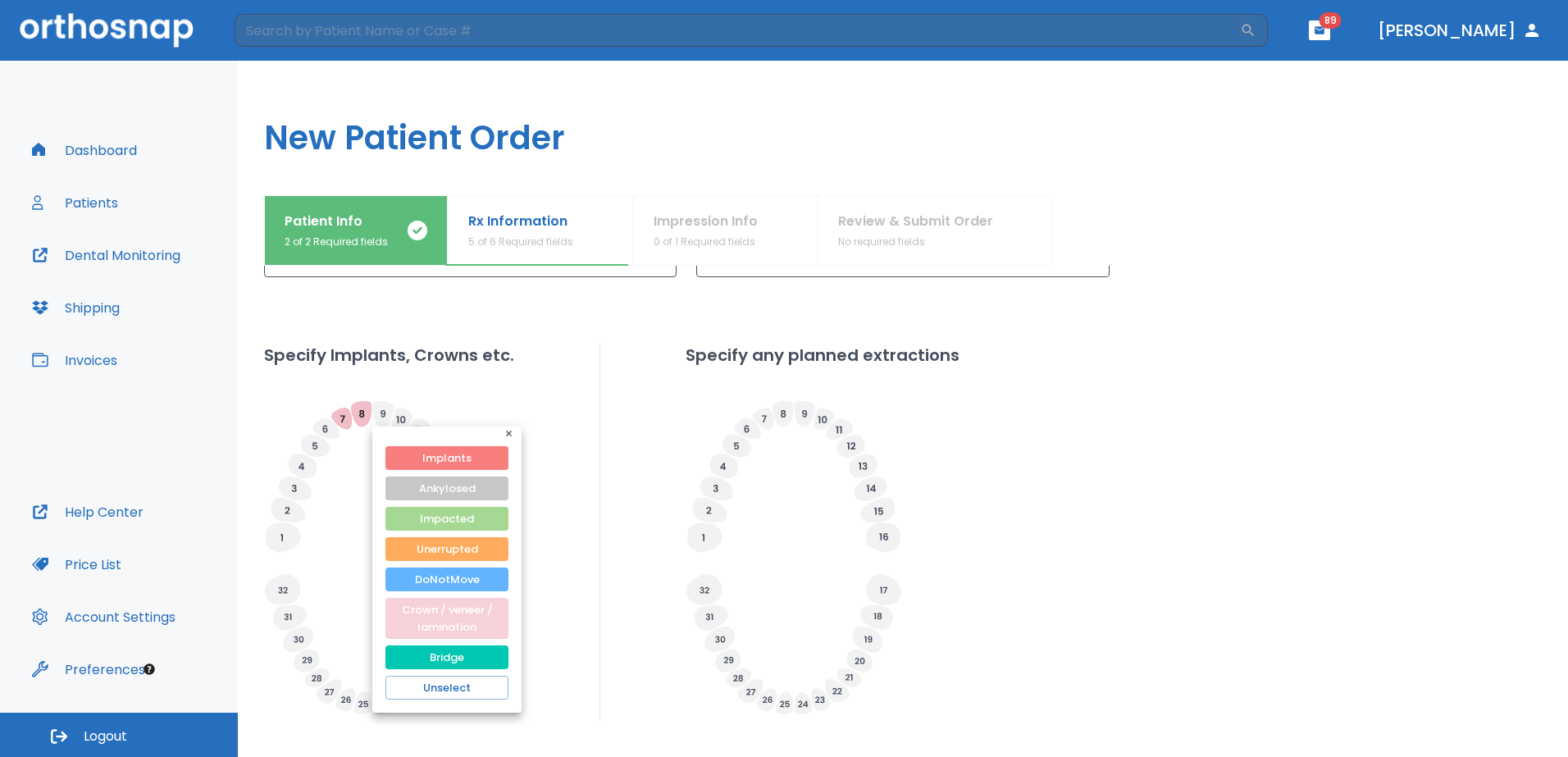
click at [464, 615] on button "Crown / veneer / lamination" at bounding box center [446, 618] width 123 height 41
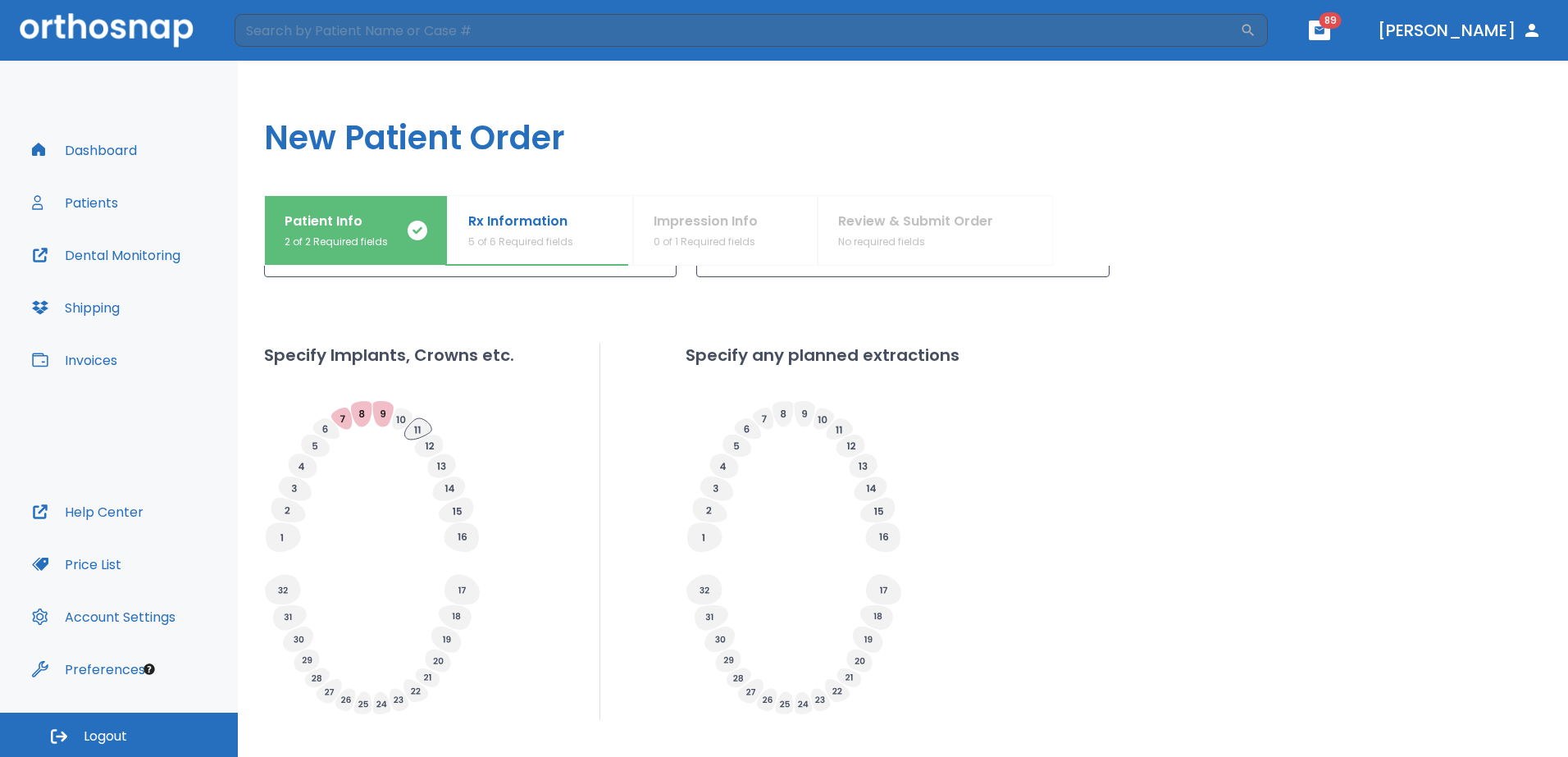
click at [421, 430] on icon at bounding box center [418, 428] width 27 height 21
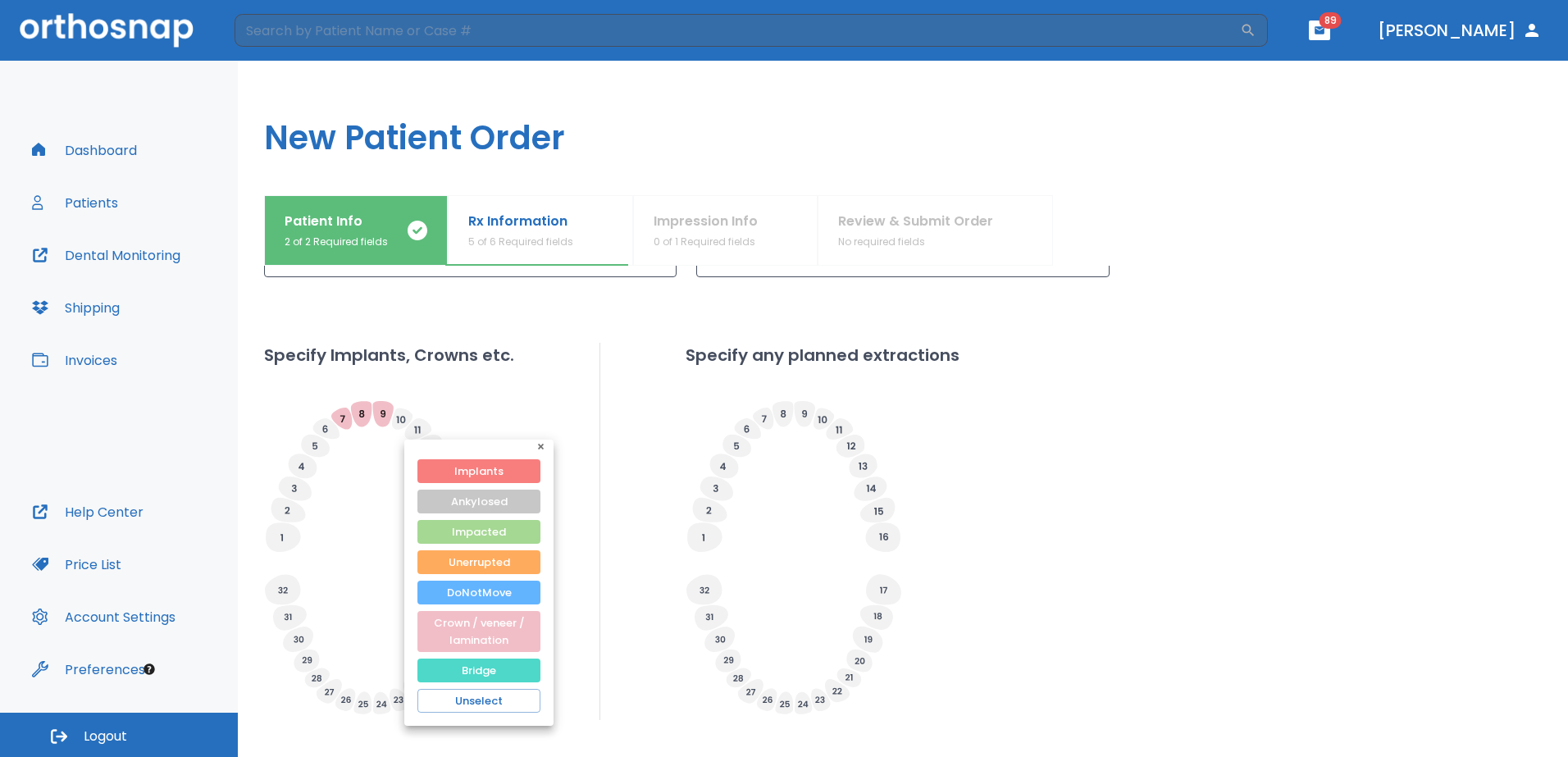
click at [505, 670] on button "Bridge" at bounding box center [478, 670] width 123 height 24
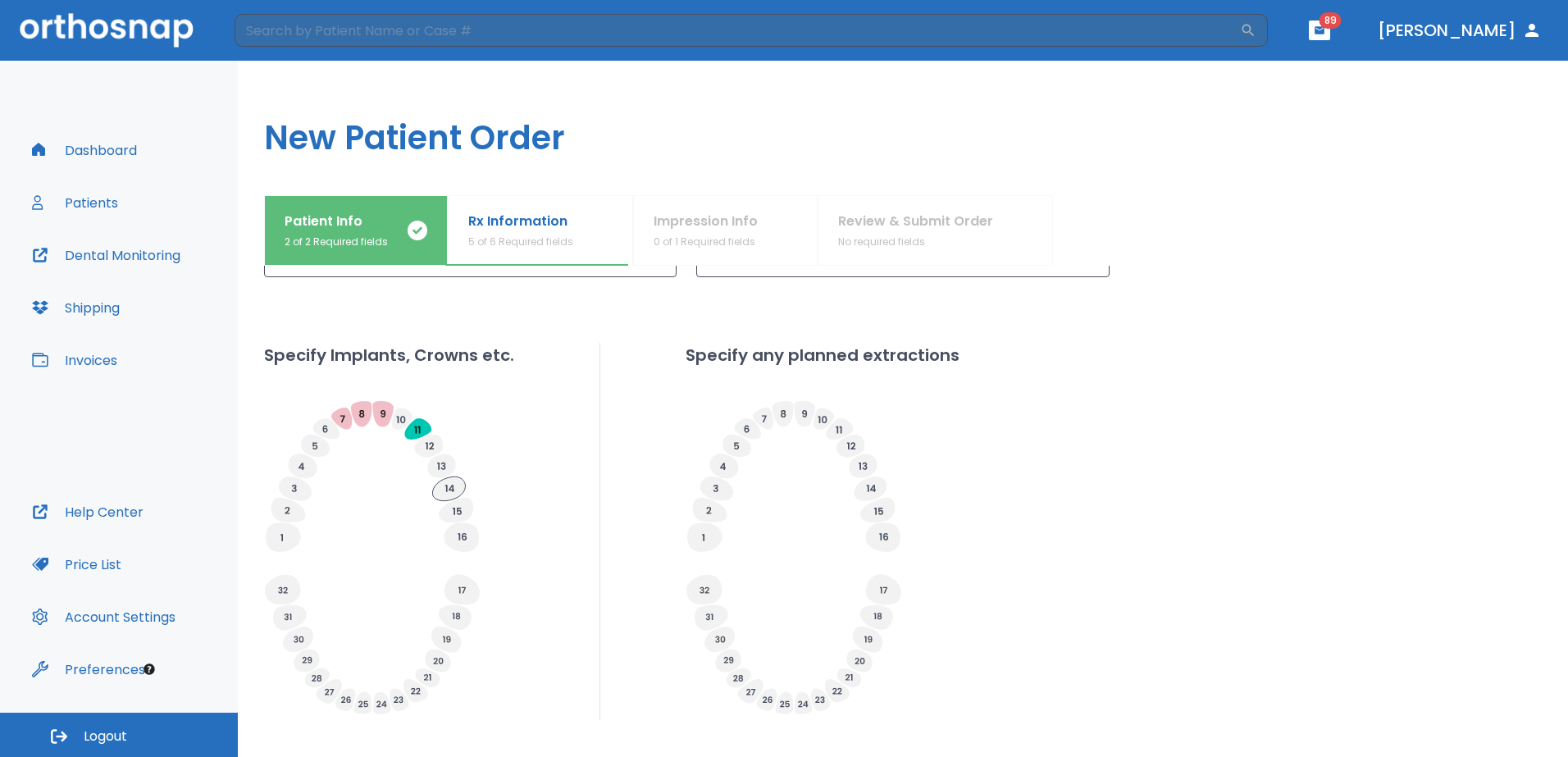
click at [459, 483] on icon at bounding box center [448, 488] width 33 height 24
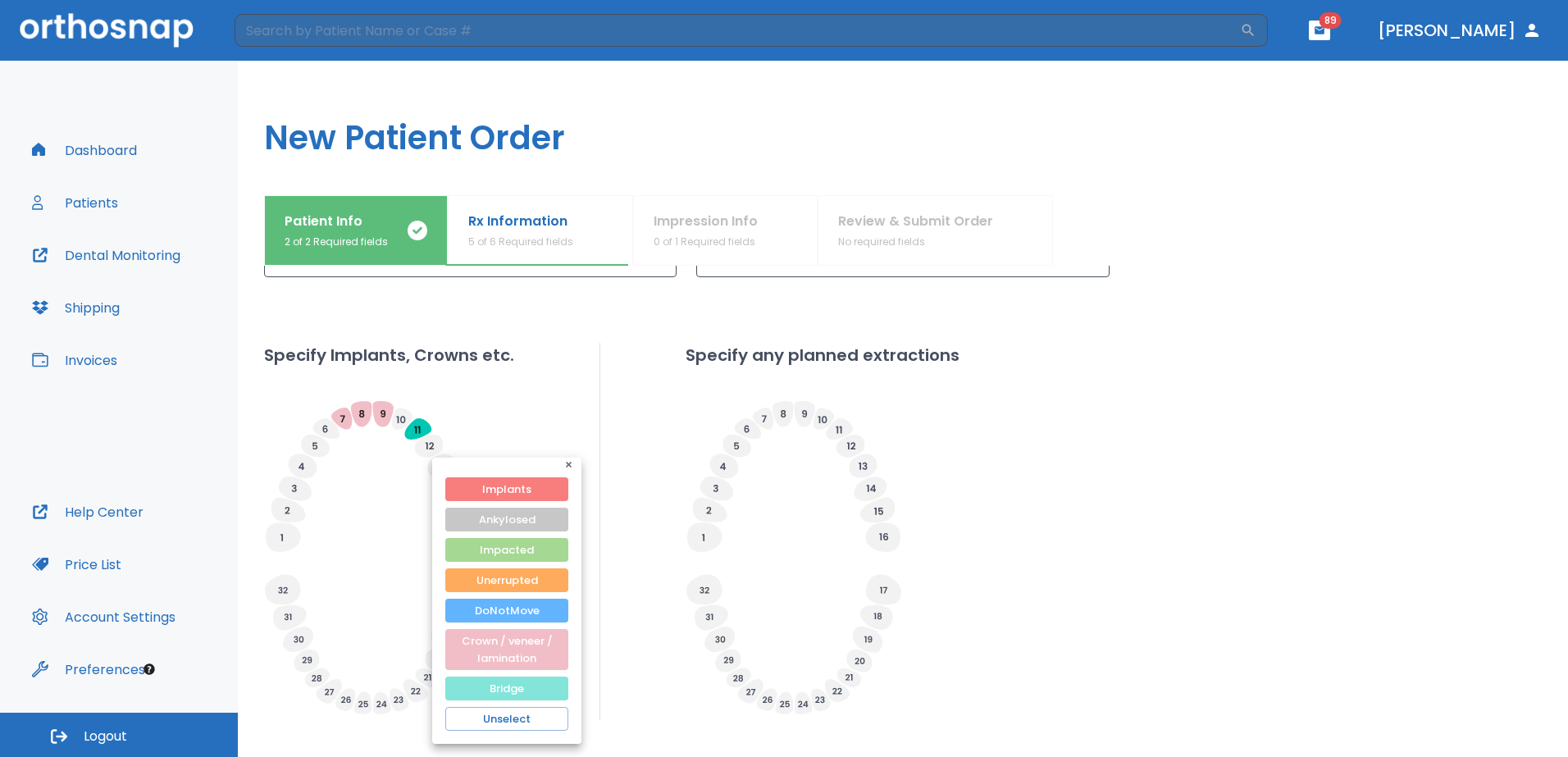
click at [528, 684] on button "Bridge" at bounding box center [507, 689] width 123 height 24
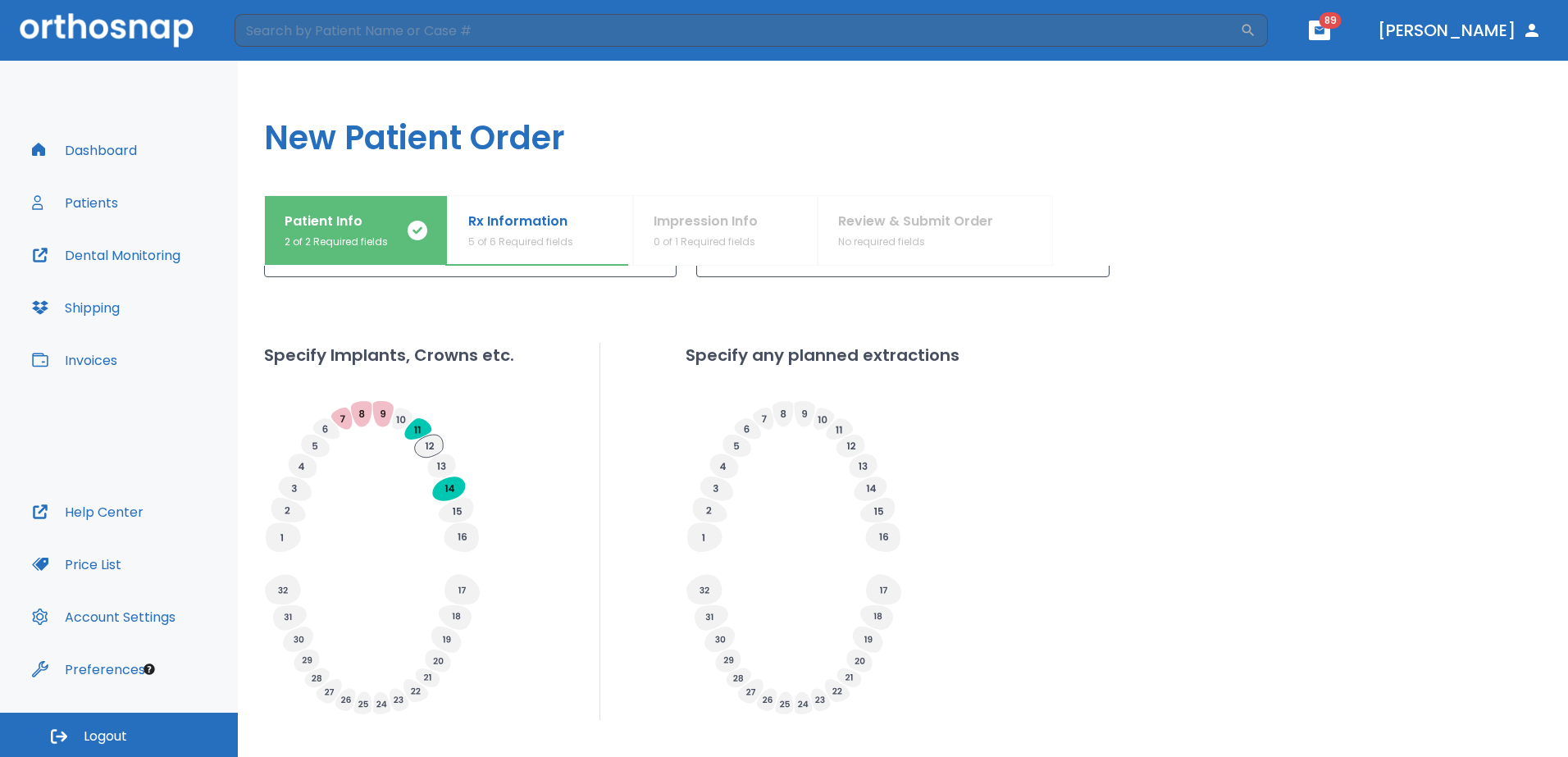
click at [436, 449] on icon at bounding box center [429, 445] width 29 height 23
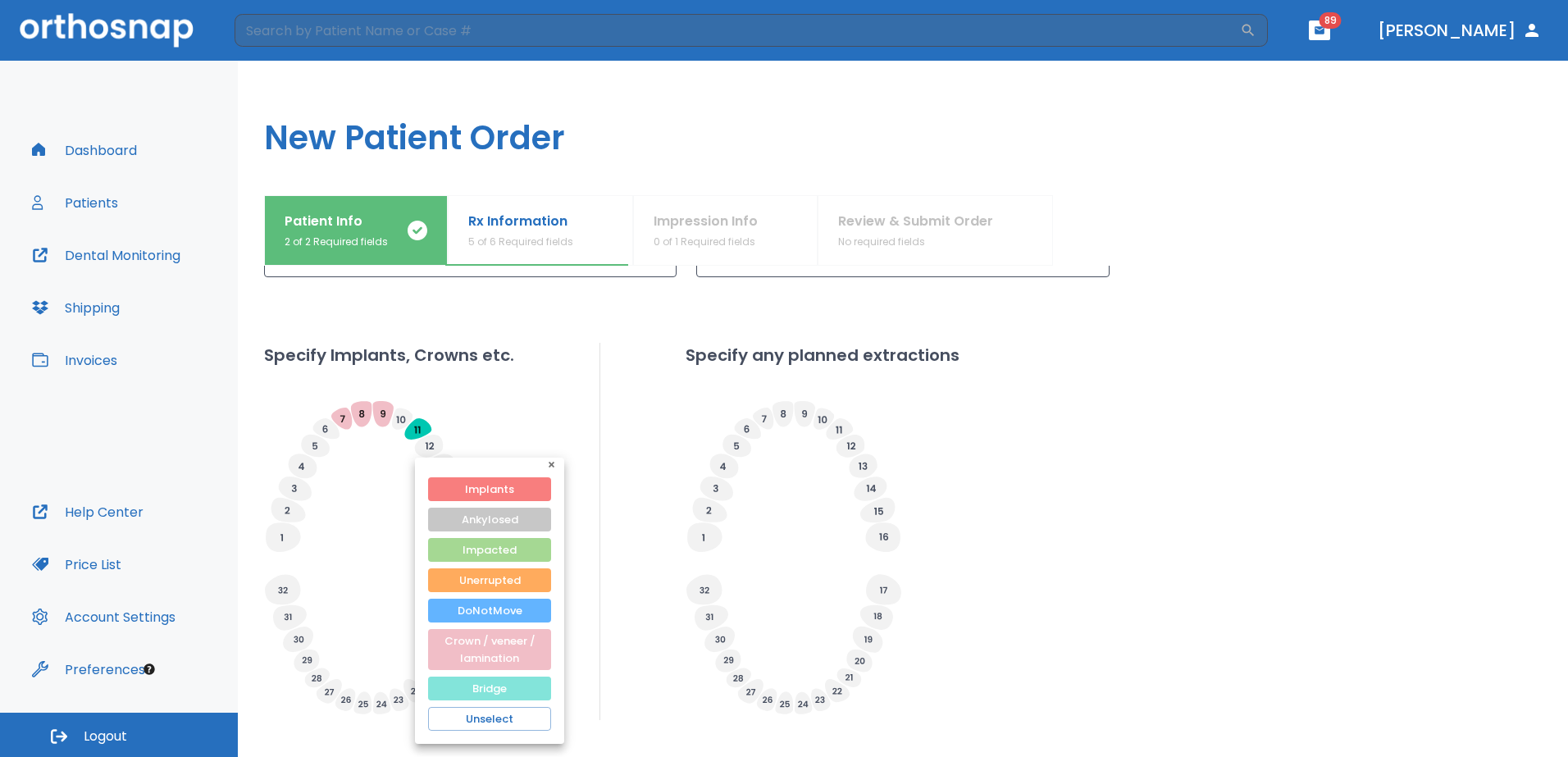
click at [510, 692] on button "Bridge" at bounding box center [489, 689] width 123 height 24
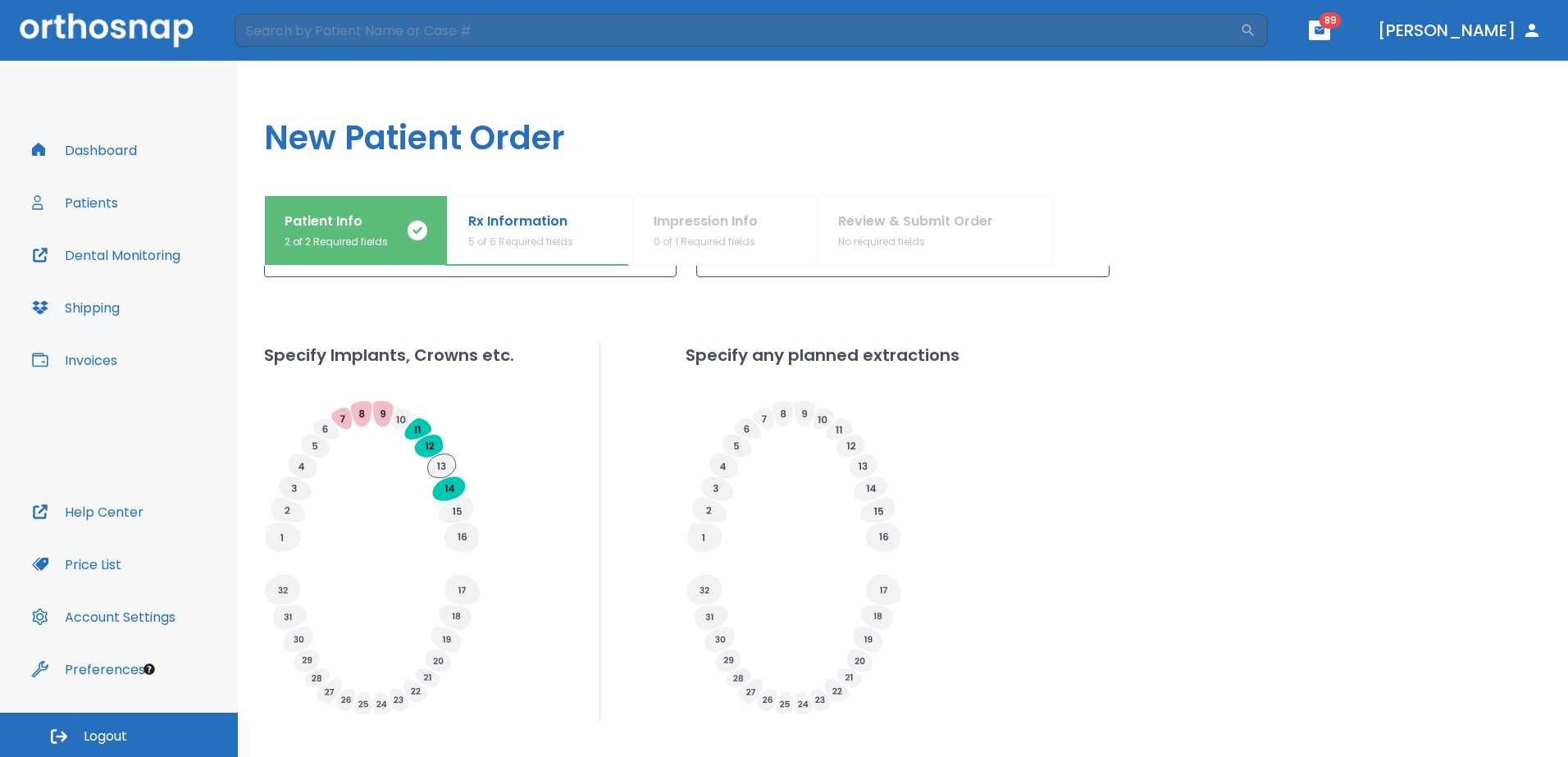
click at [448, 461] on icon at bounding box center [442, 466] width 28 height 24
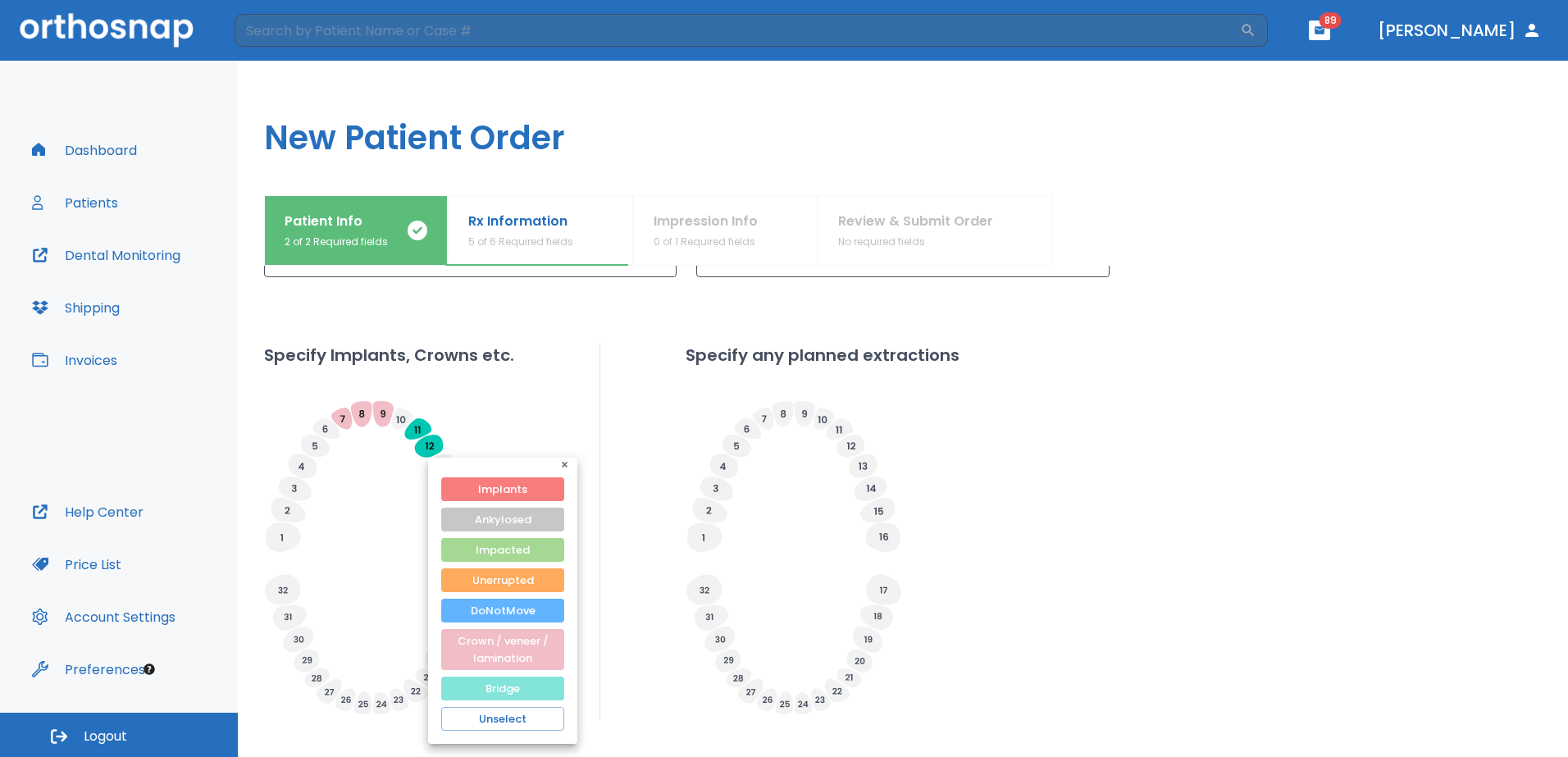
click at [488, 685] on button "Bridge" at bounding box center [502, 689] width 123 height 24
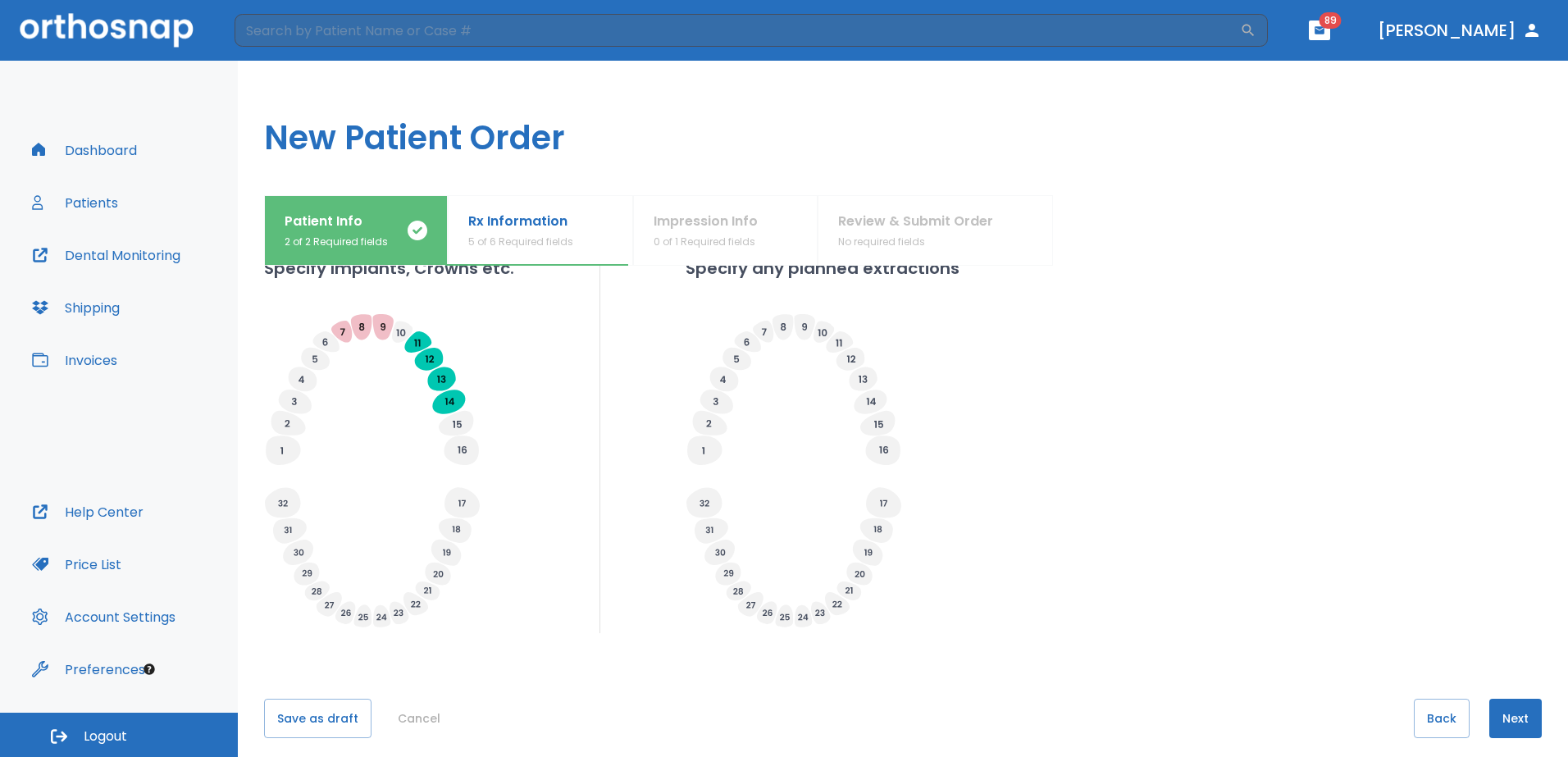
scroll to position [511, 0]
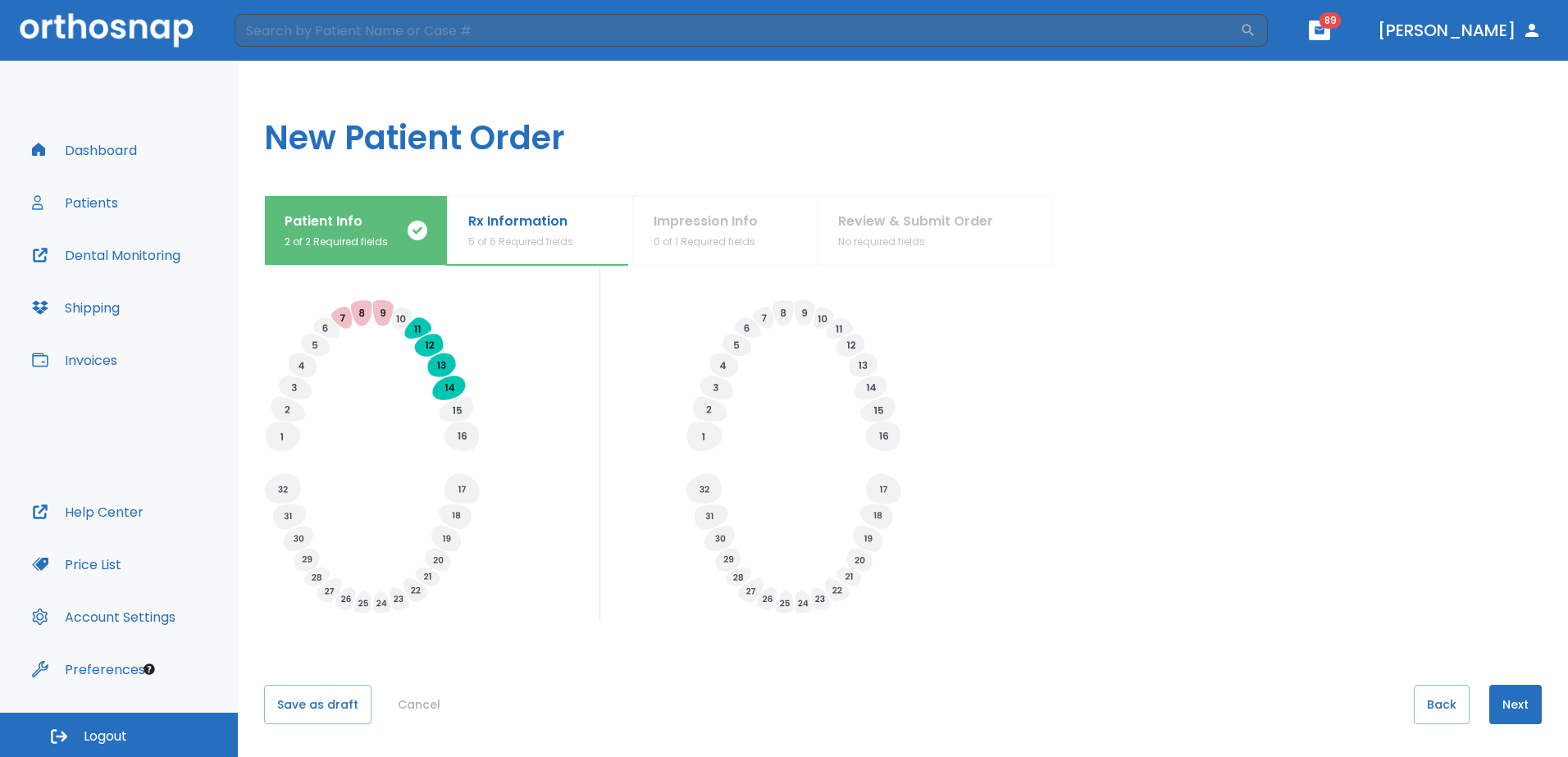
click at [1498, 697] on button "Next" at bounding box center [1515, 704] width 53 height 39
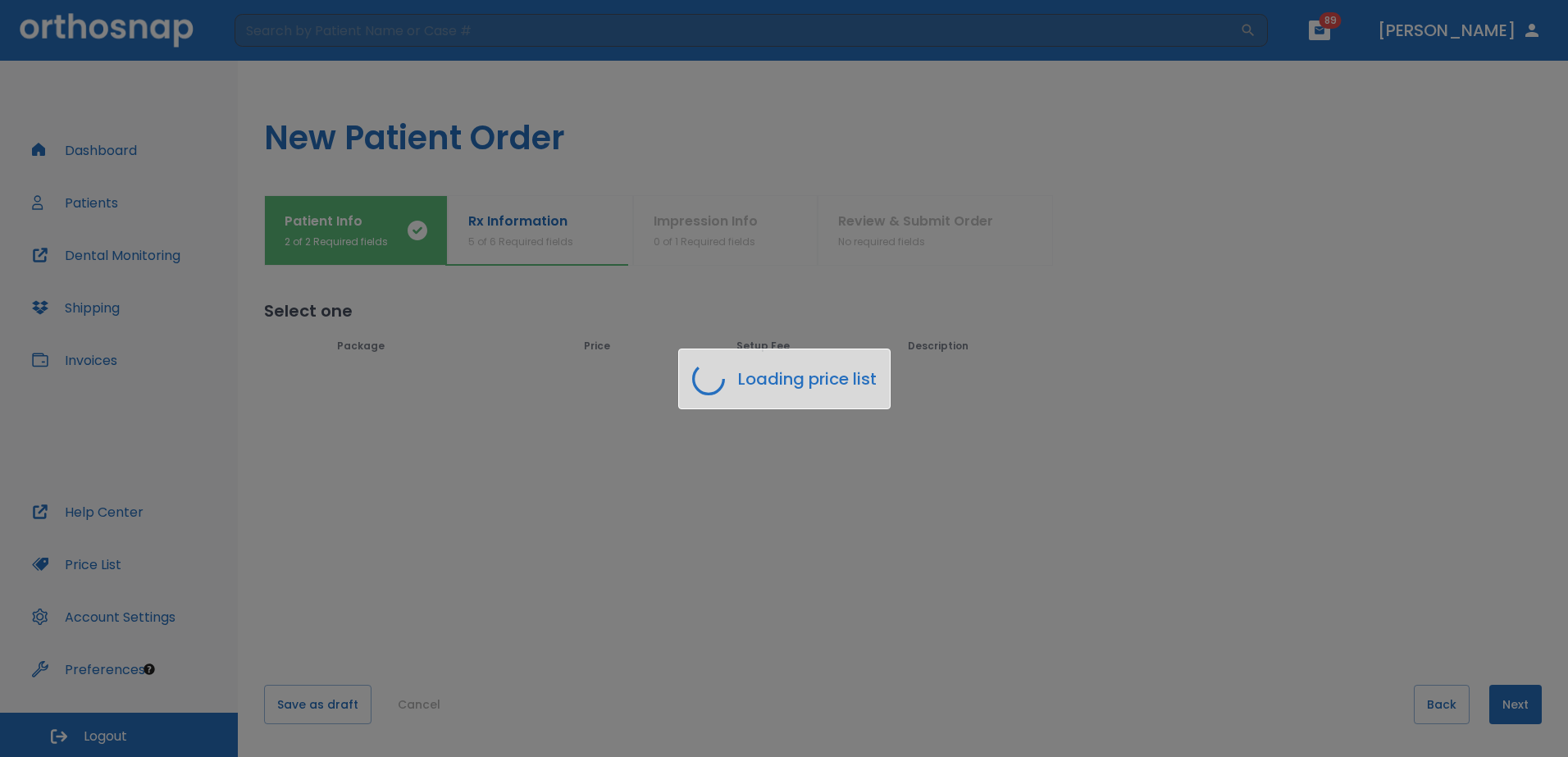
scroll to position [0, 0]
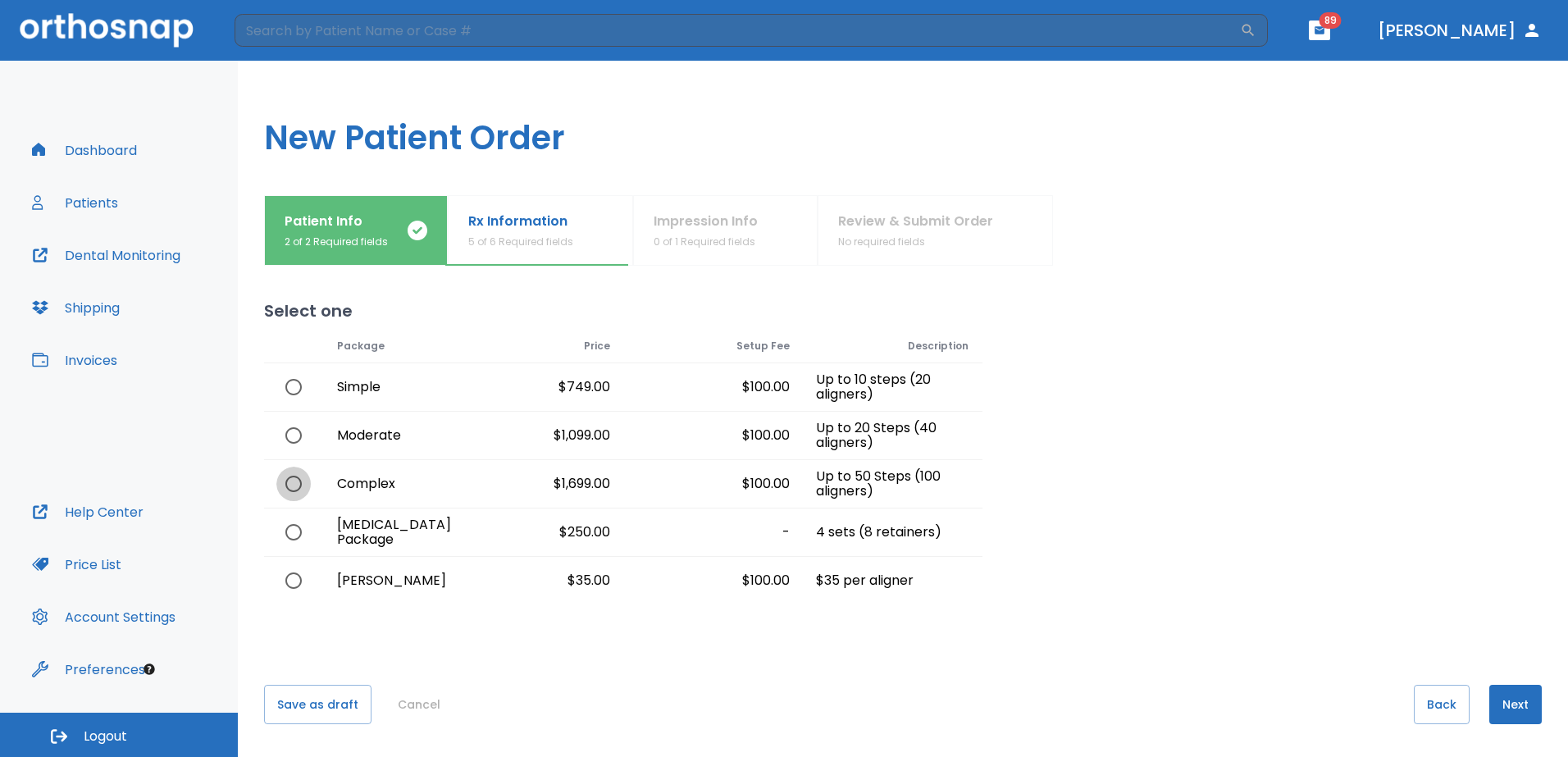
click at [293, 486] on input "radio" at bounding box center [293, 484] width 35 height 35
radio input "true"
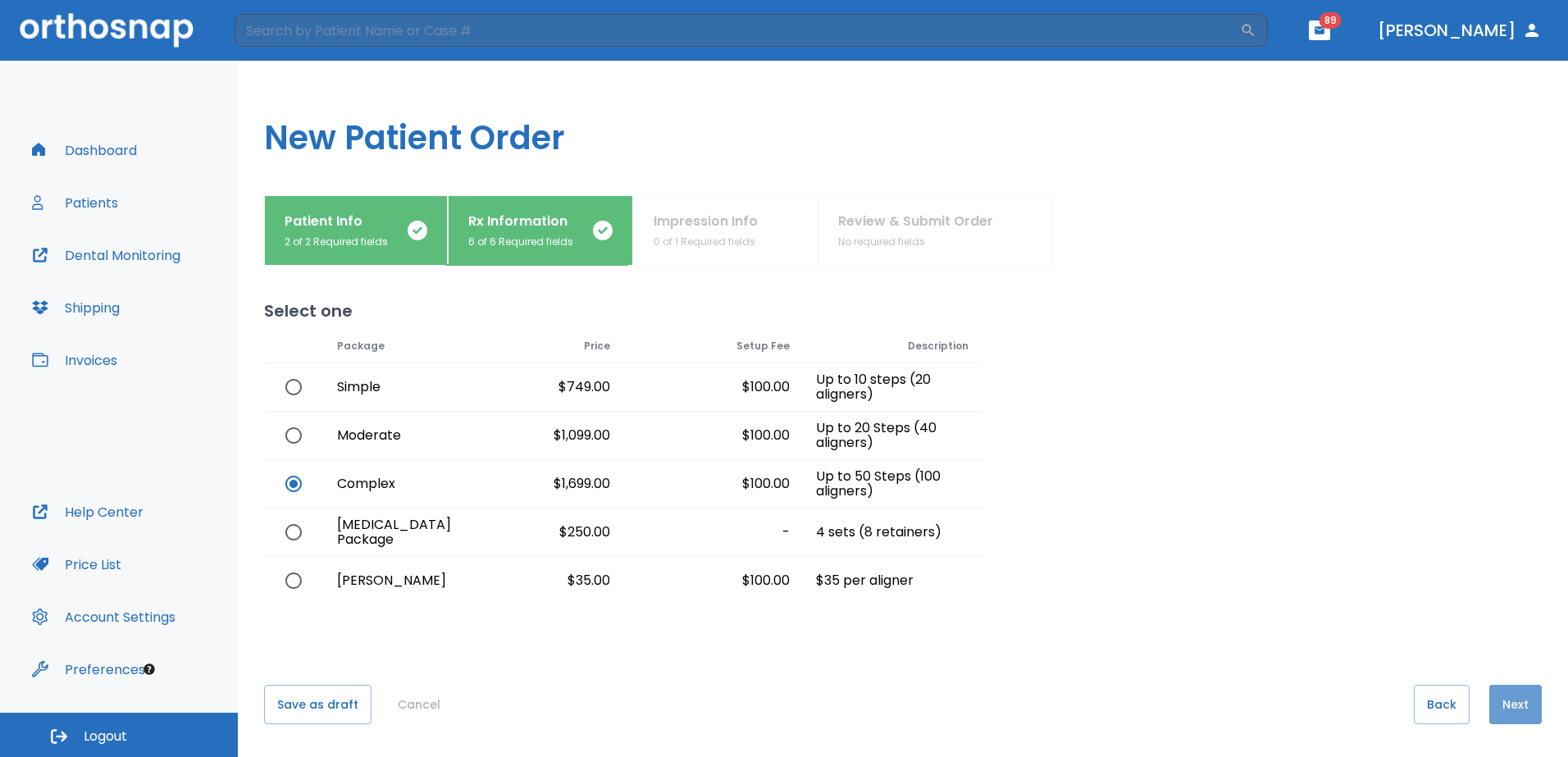
click at [1508, 704] on button "Next" at bounding box center [1515, 704] width 53 height 39
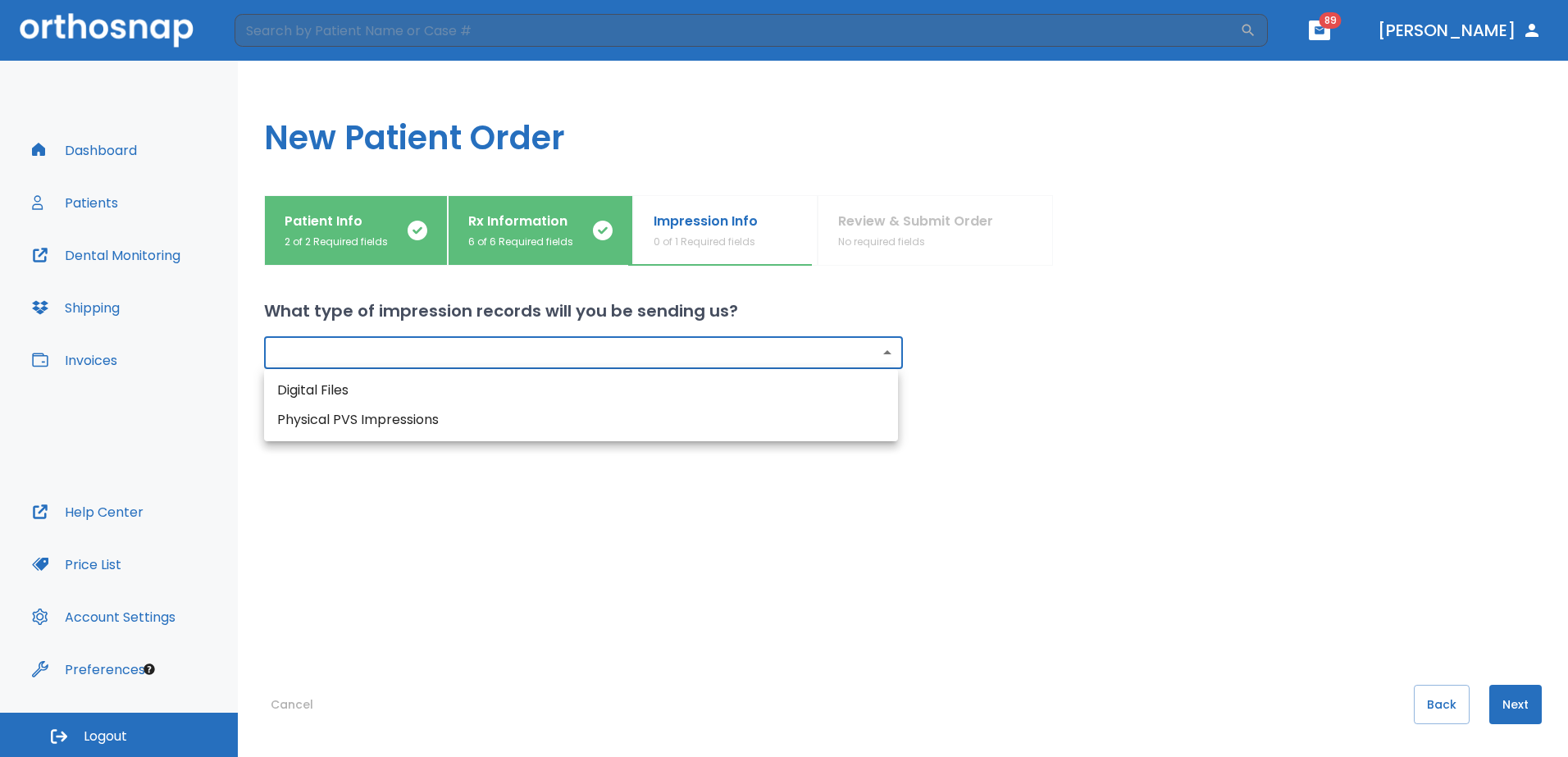
click at [879, 355] on body "​ 89 [PERSON_NAME] Dashboard Patients Dental Monitoring Shipping Invoices Help …" at bounding box center [784, 378] width 1568 height 757
click at [456, 393] on li "Digital Files" at bounding box center [581, 390] width 634 height 29
type input "digital"
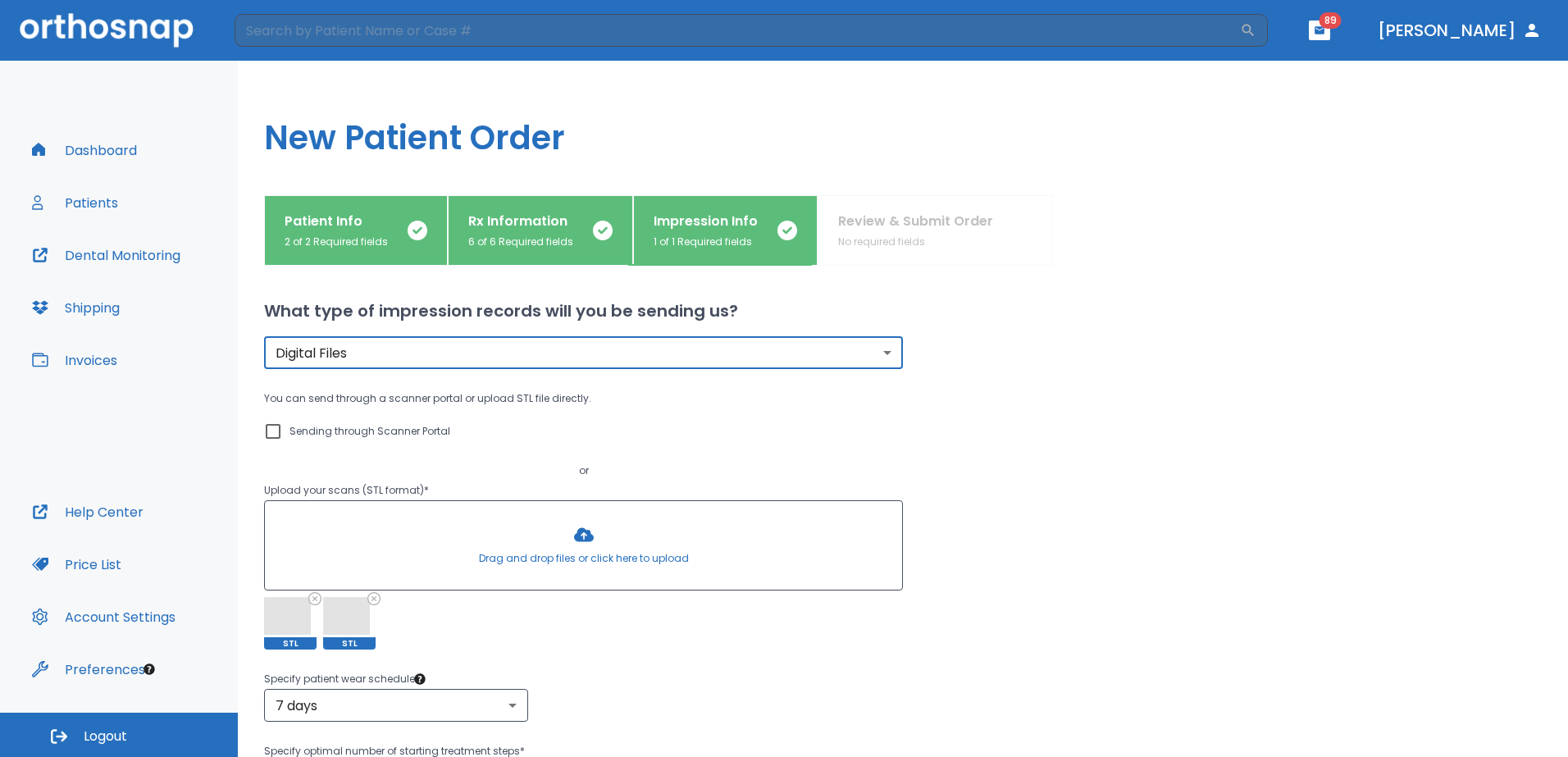
scroll to position [266, 0]
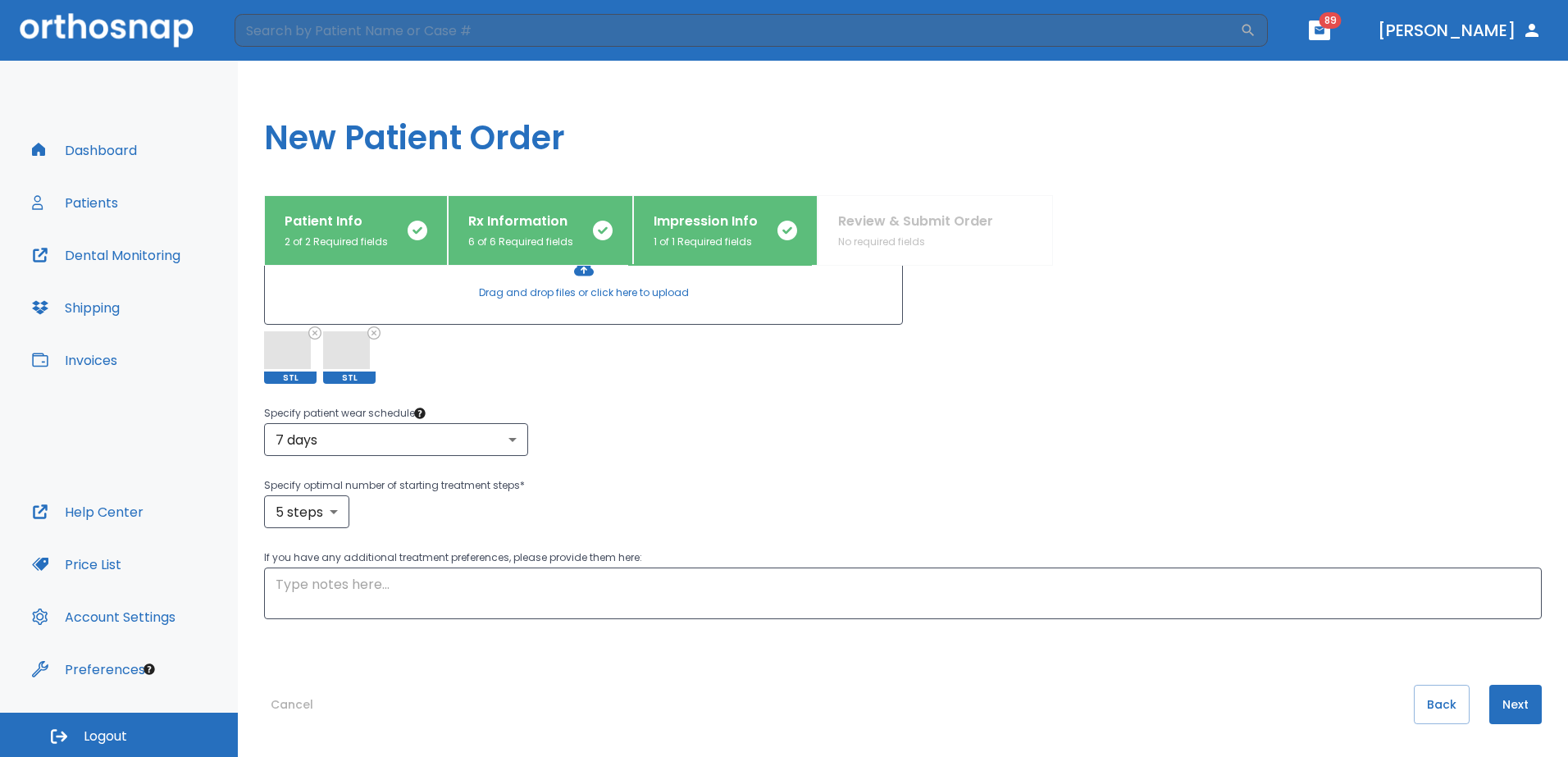
click at [1507, 708] on button "Next" at bounding box center [1515, 704] width 53 height 39
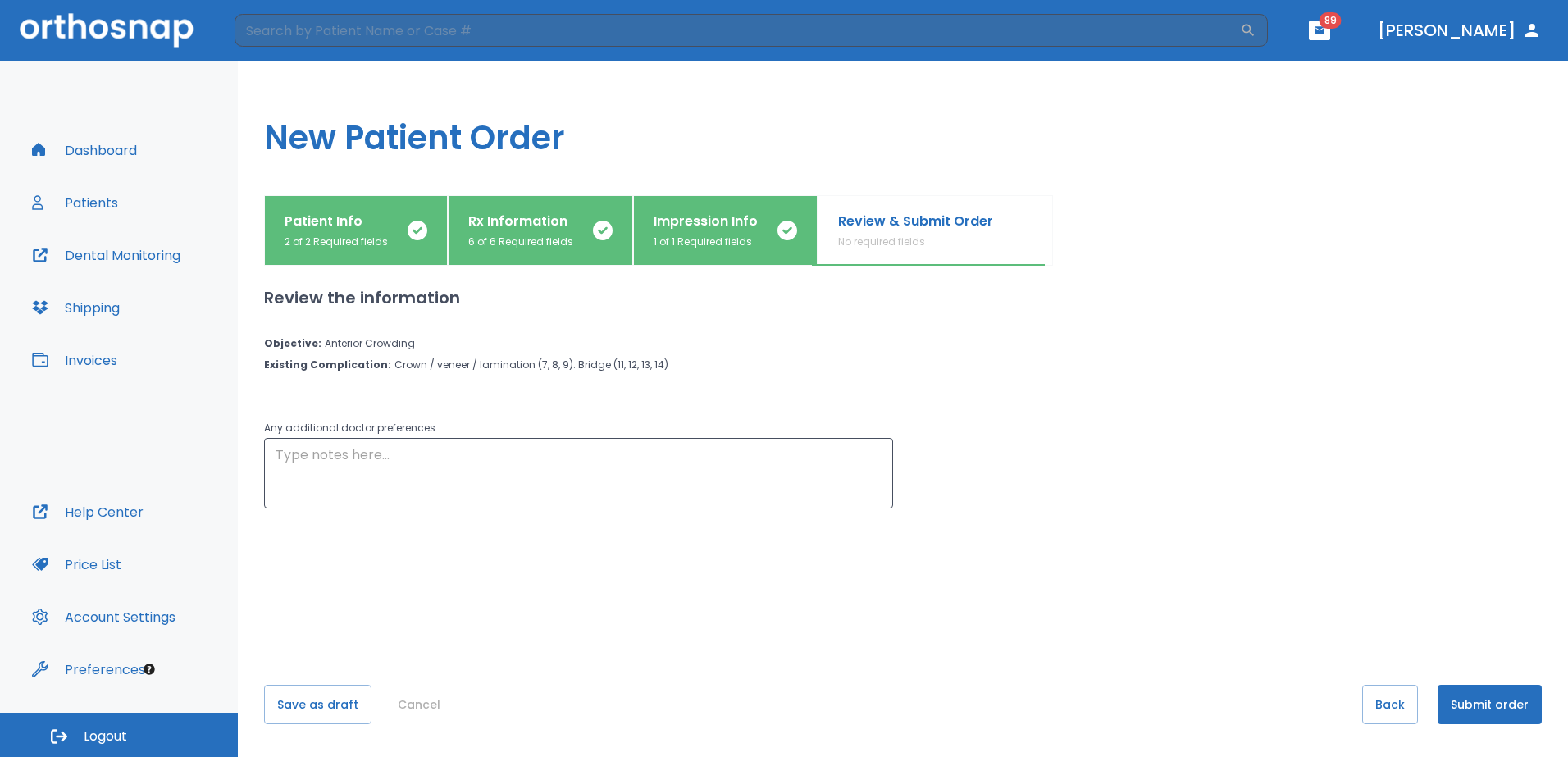
scroll to position [0, 0]
click at [1504, 704] on button "Submit order" at bounding box center [1490, 704] width 104 height 39
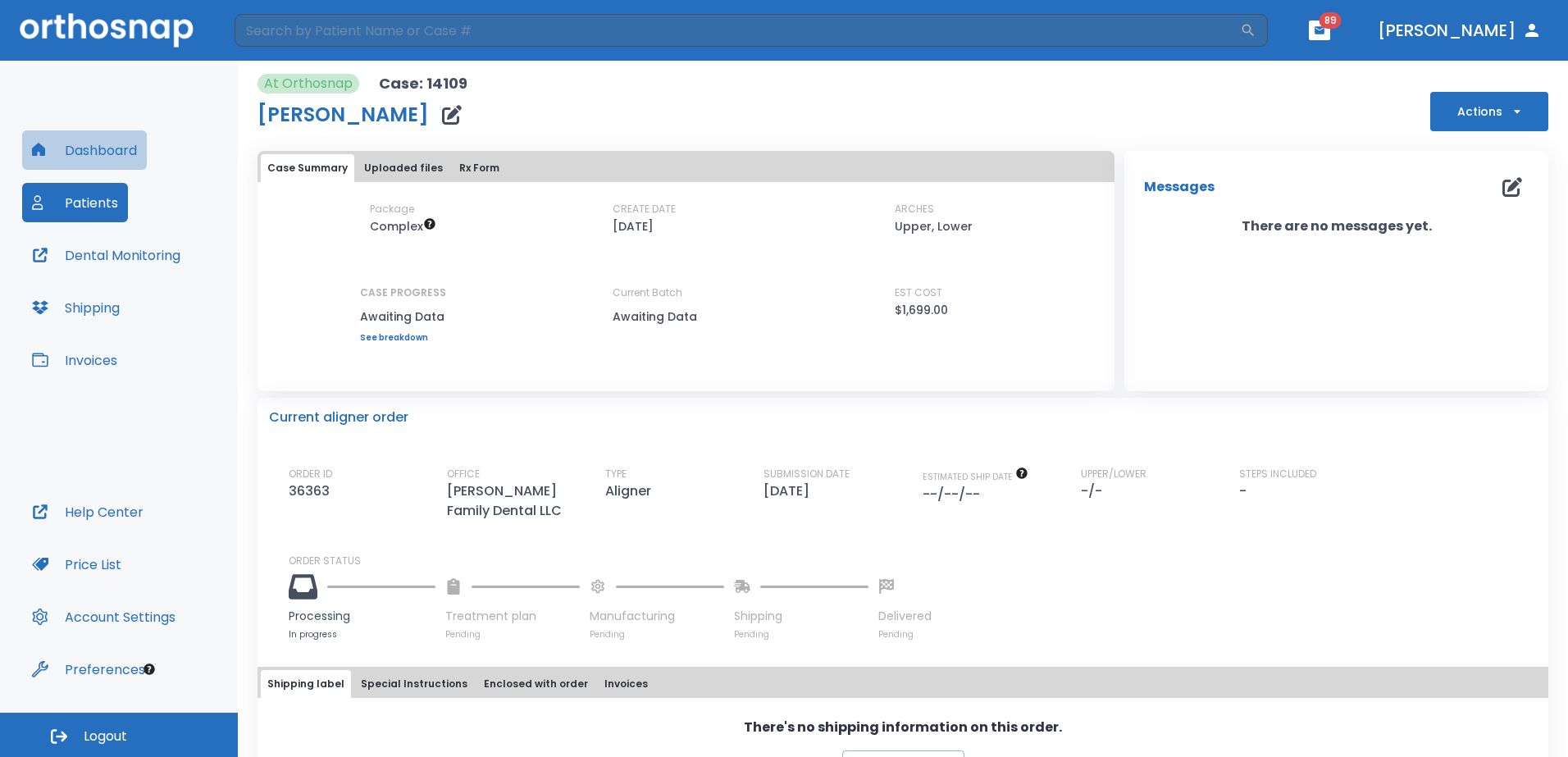
click at [95, 153] on button "Dashboard" at bounding box center [84, 149] width 125 height 39
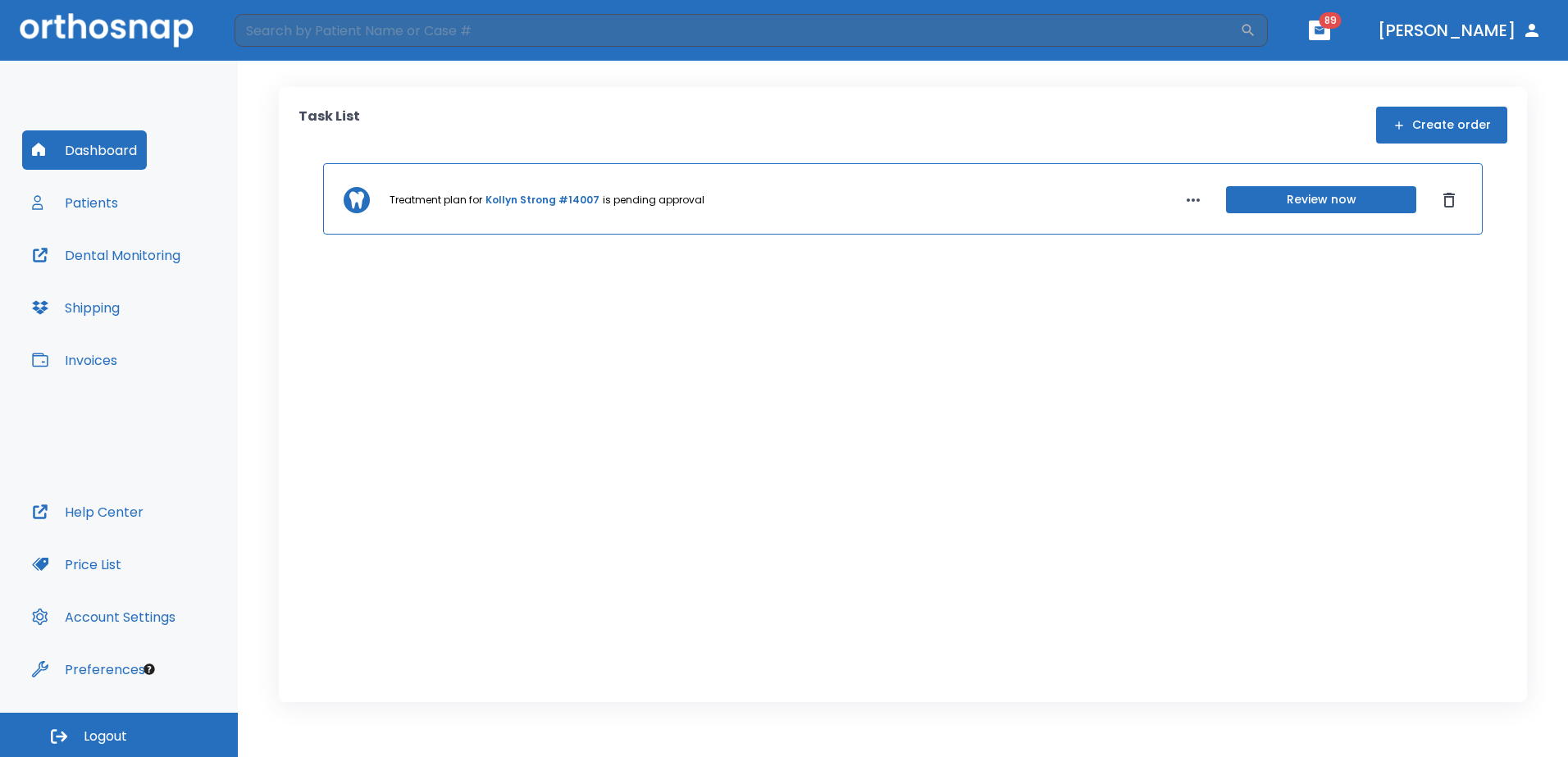
click at [527, 203] on link "Kollyn Strong #14007" at bounding box center [542, 200] width 114 height 15
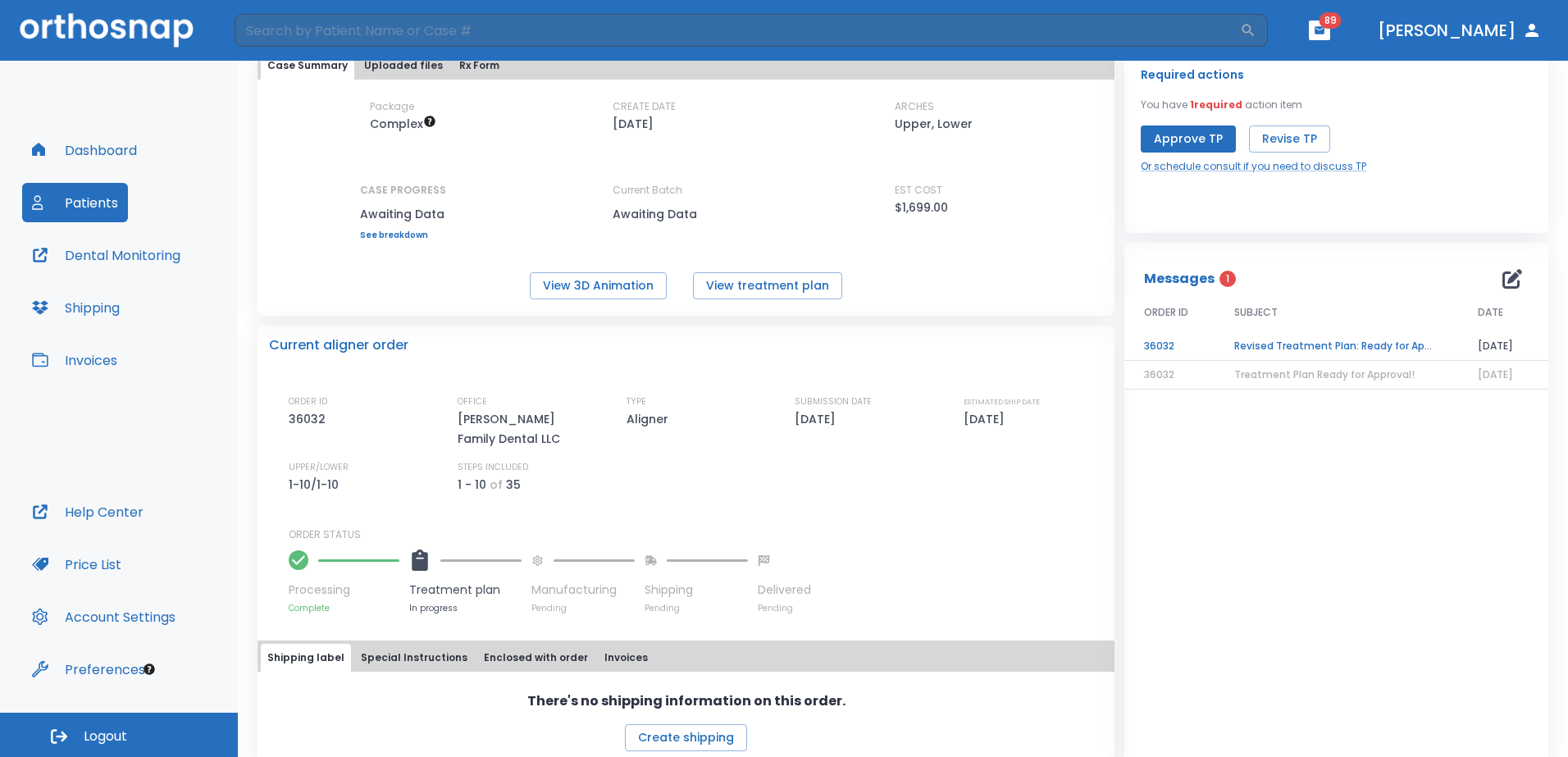
scroll to position [105, 0]
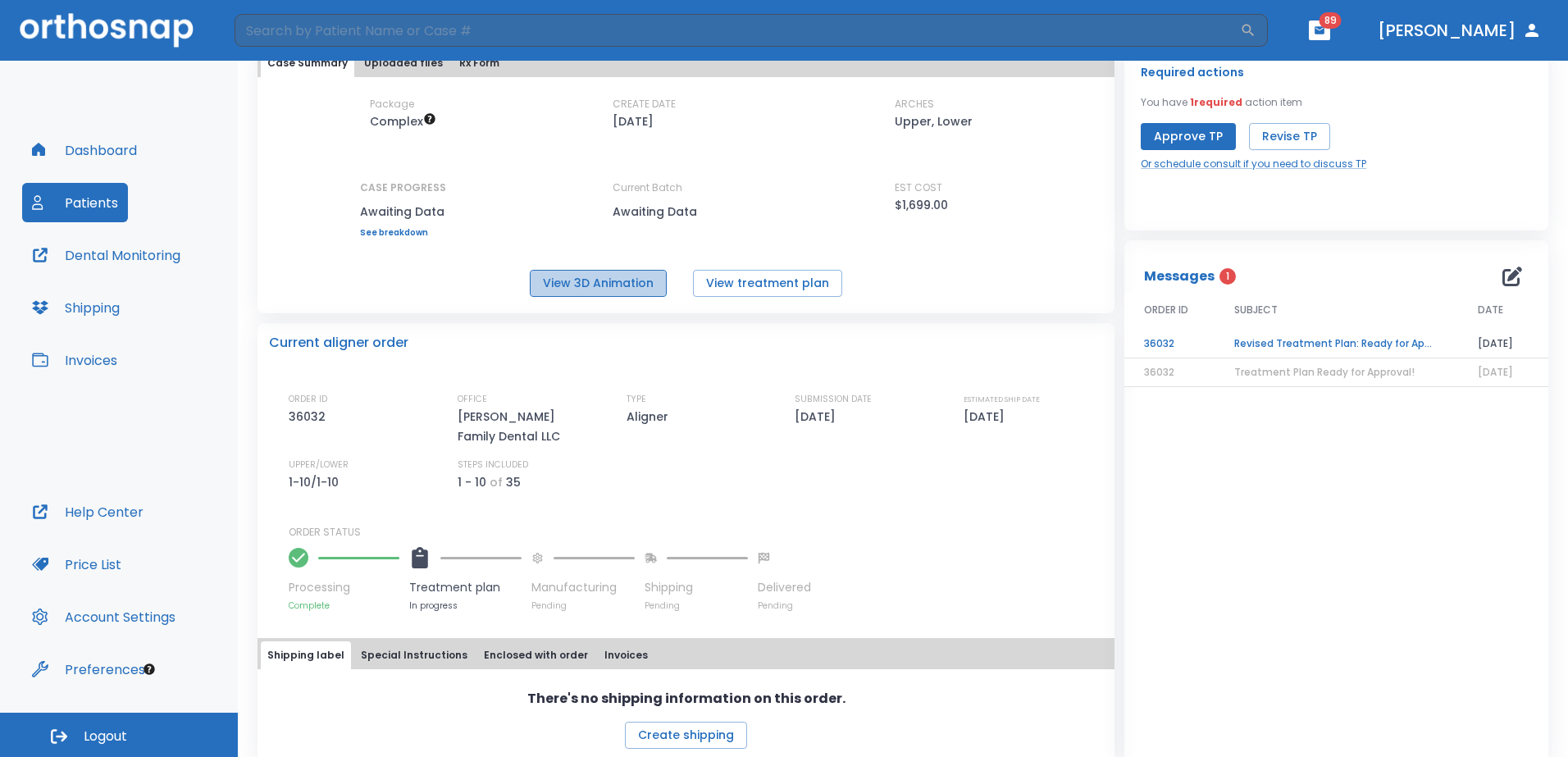
click at [636, 286] on button "View 3D Animation" at bounding box center [598, 283] width 137 height 27
click at [1300, 338] on td "Revised Treatment Plan: Ready for Approval" at bounding box center [1336, 344] width 243 height 29
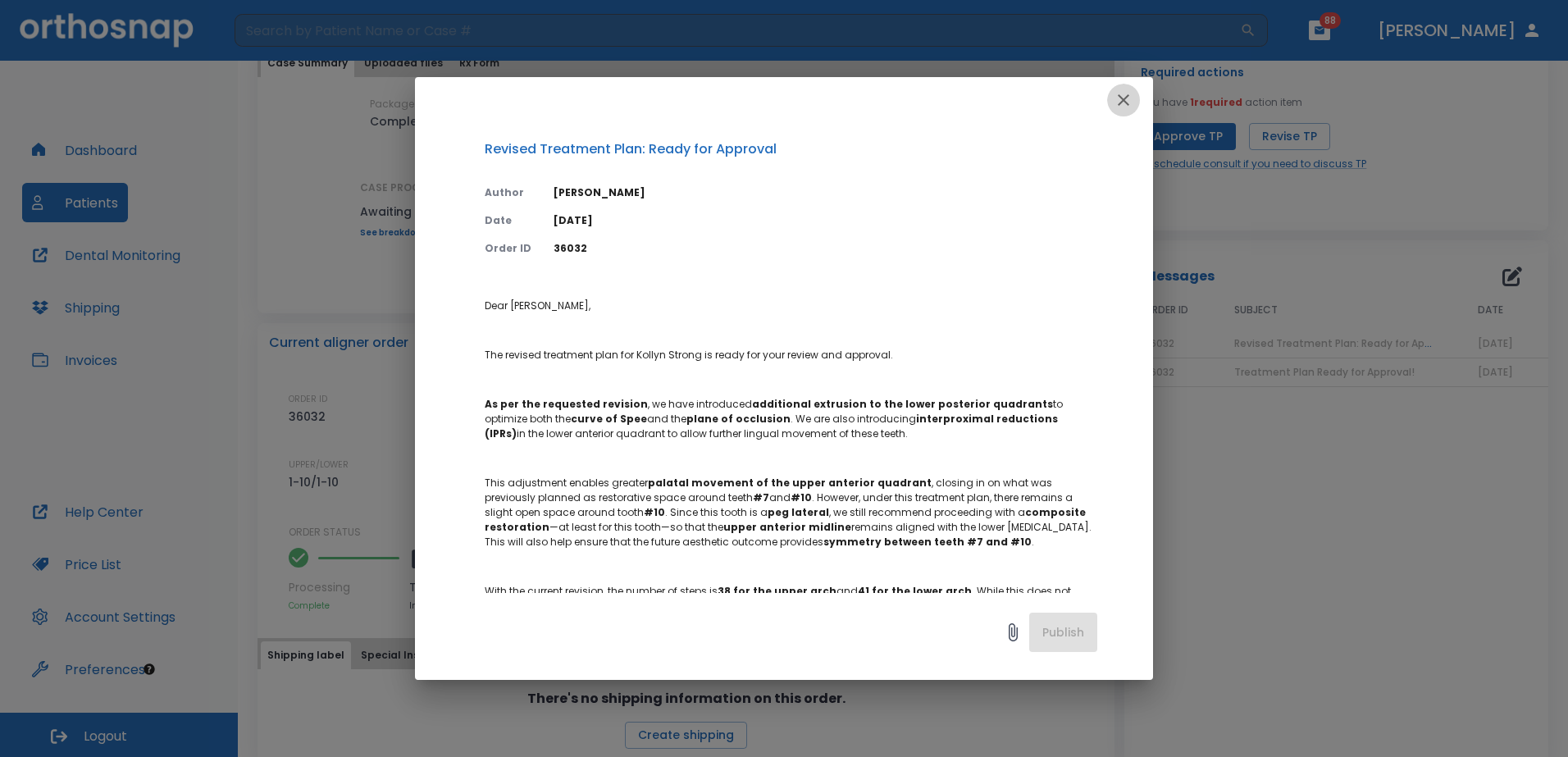
click at [1120, 105] on icon "button" at bounding box center [1123, 100] width 20 height 20
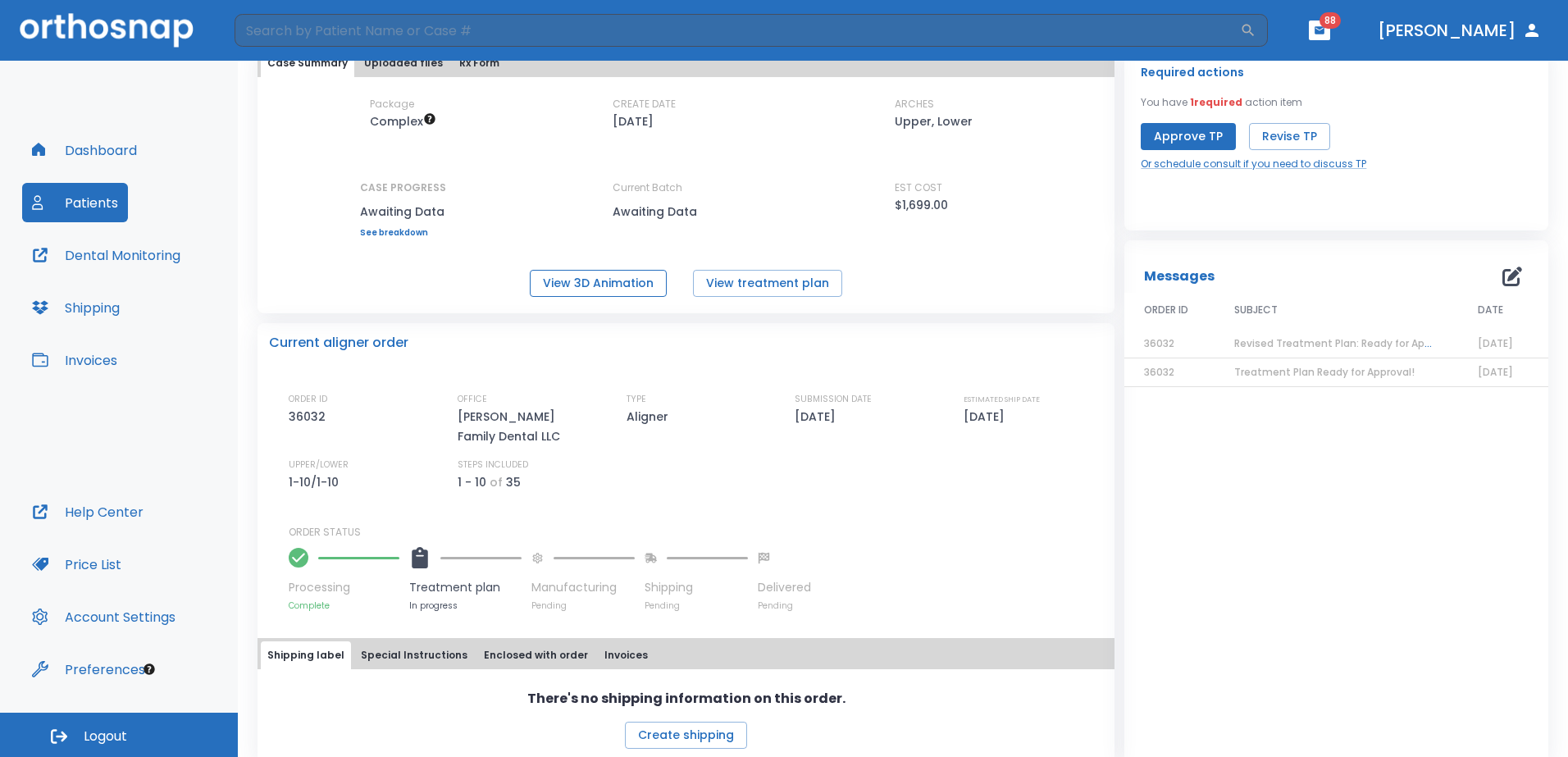
click at [627, 282] on button "View 3D Animation" at bounding box center [598, 283] width 137 height 27
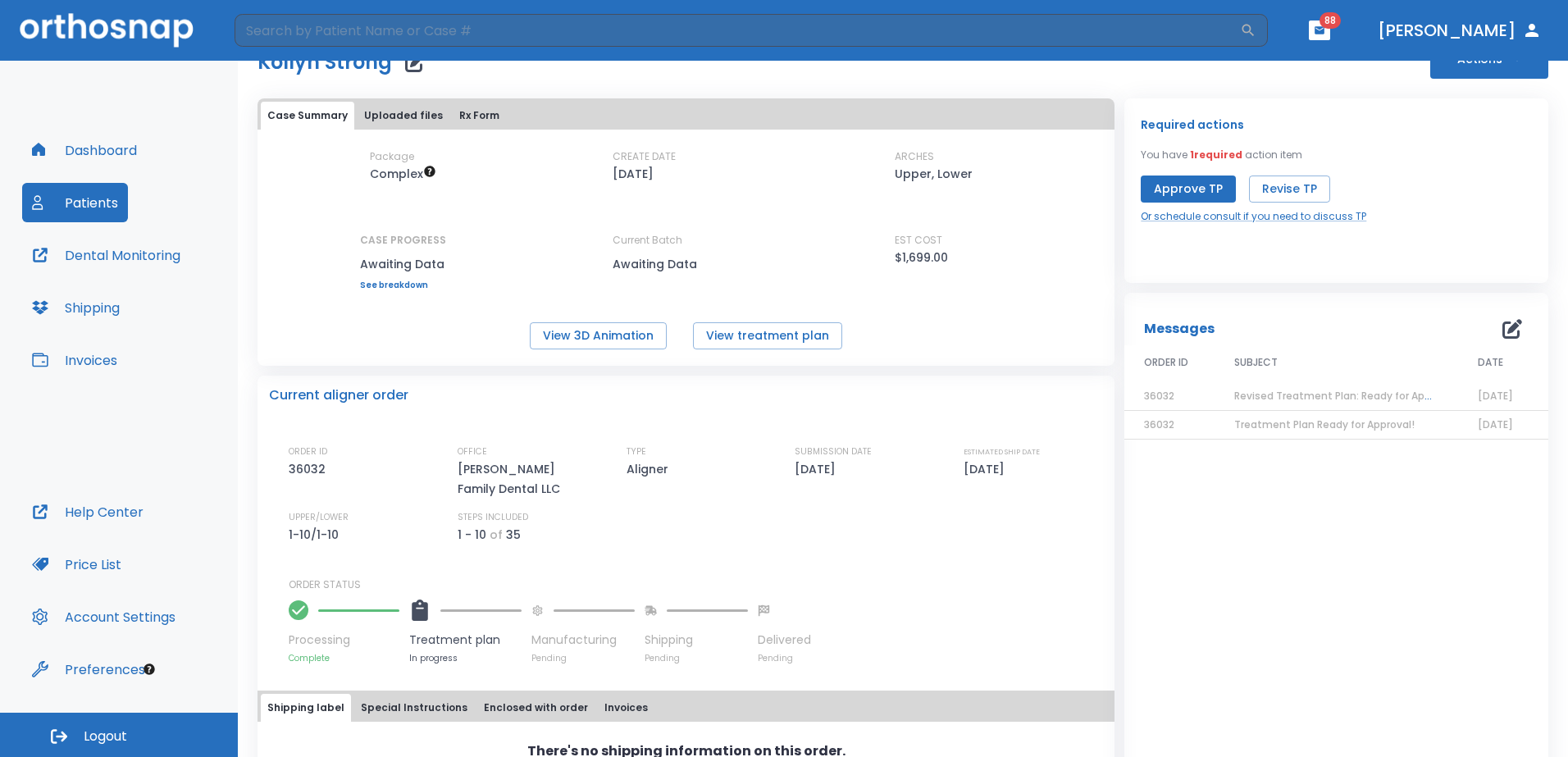
scroll to position [0, 0]
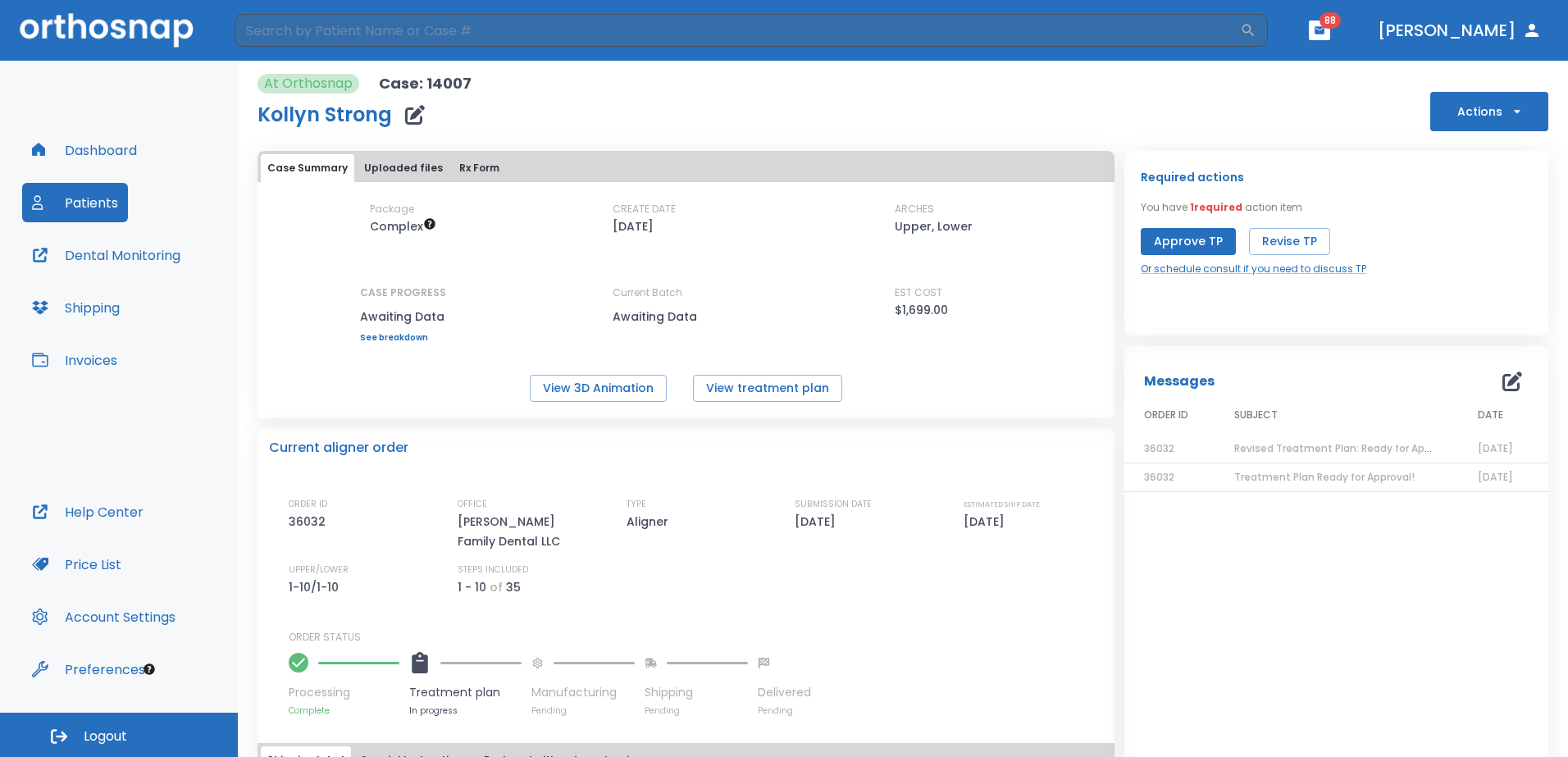
click at [95, 150] on button "Dashboard" at bounding box center [84, 149] width 125 height 39
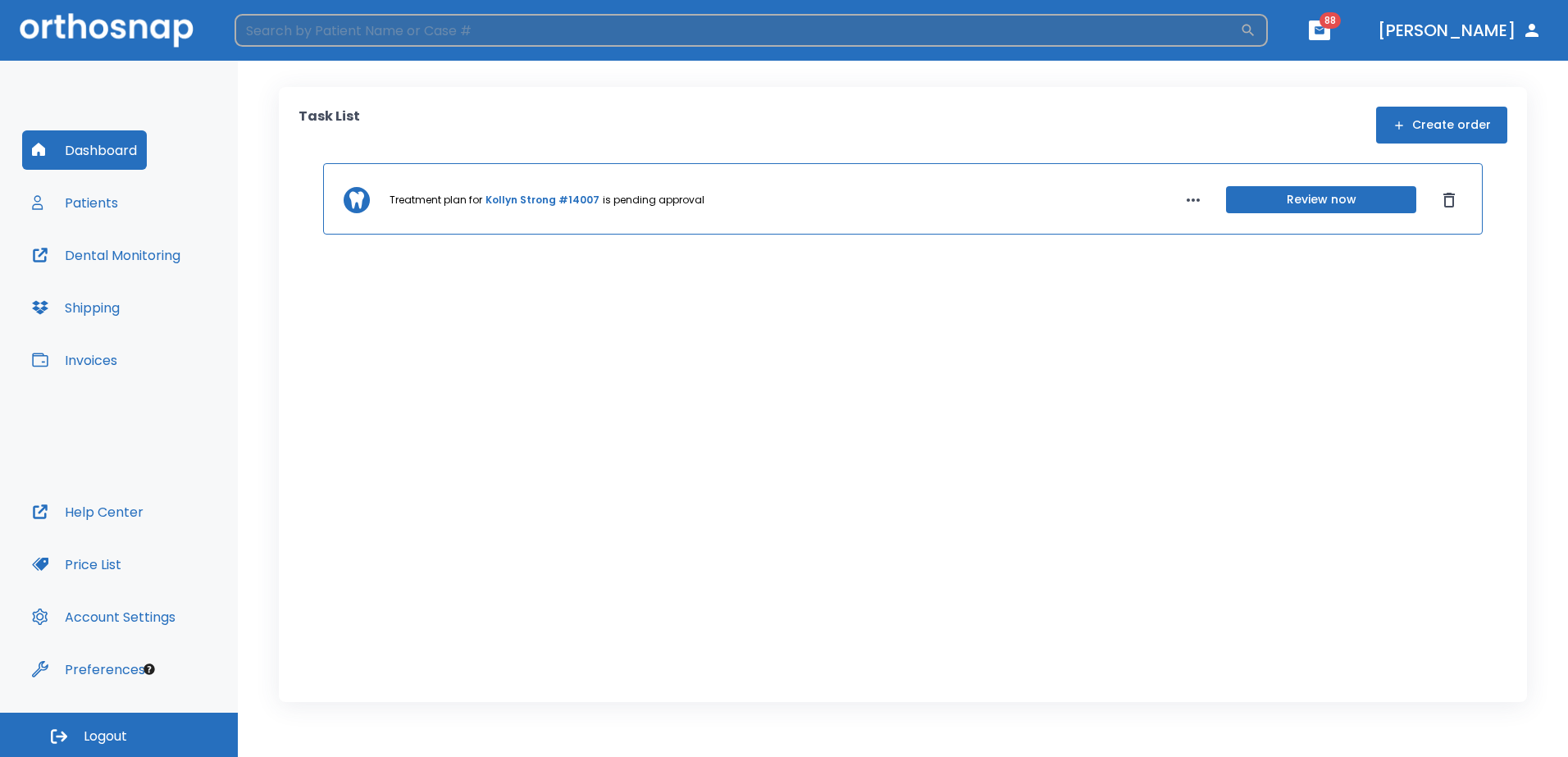
click at [458, 26] on input "search" at bounding box center [736, 30] width 1005 height 33
type input "strong"
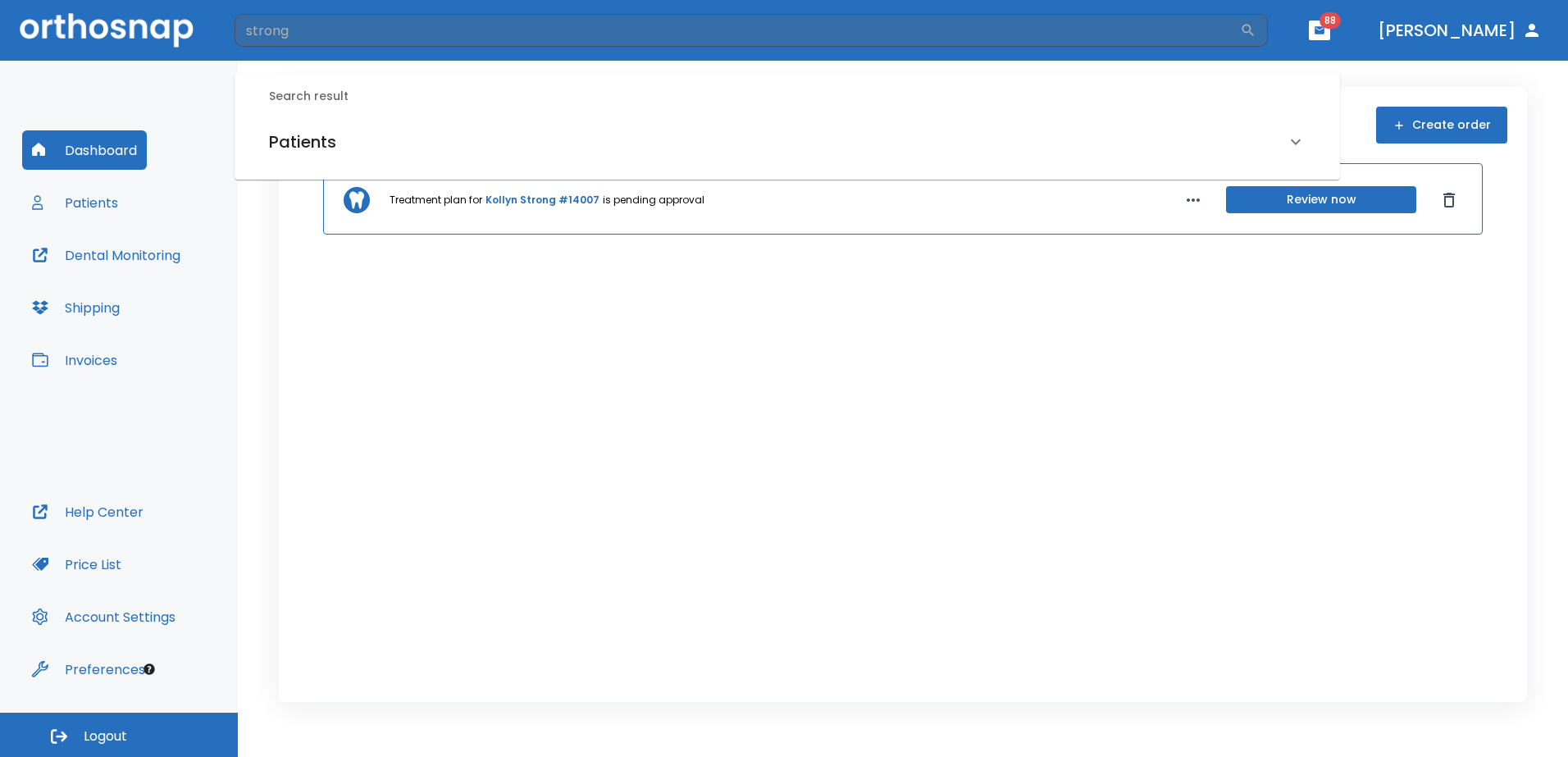
click at [335, 144] on h6 "Patients" at bounding box center [302, 141] width 67 height 26
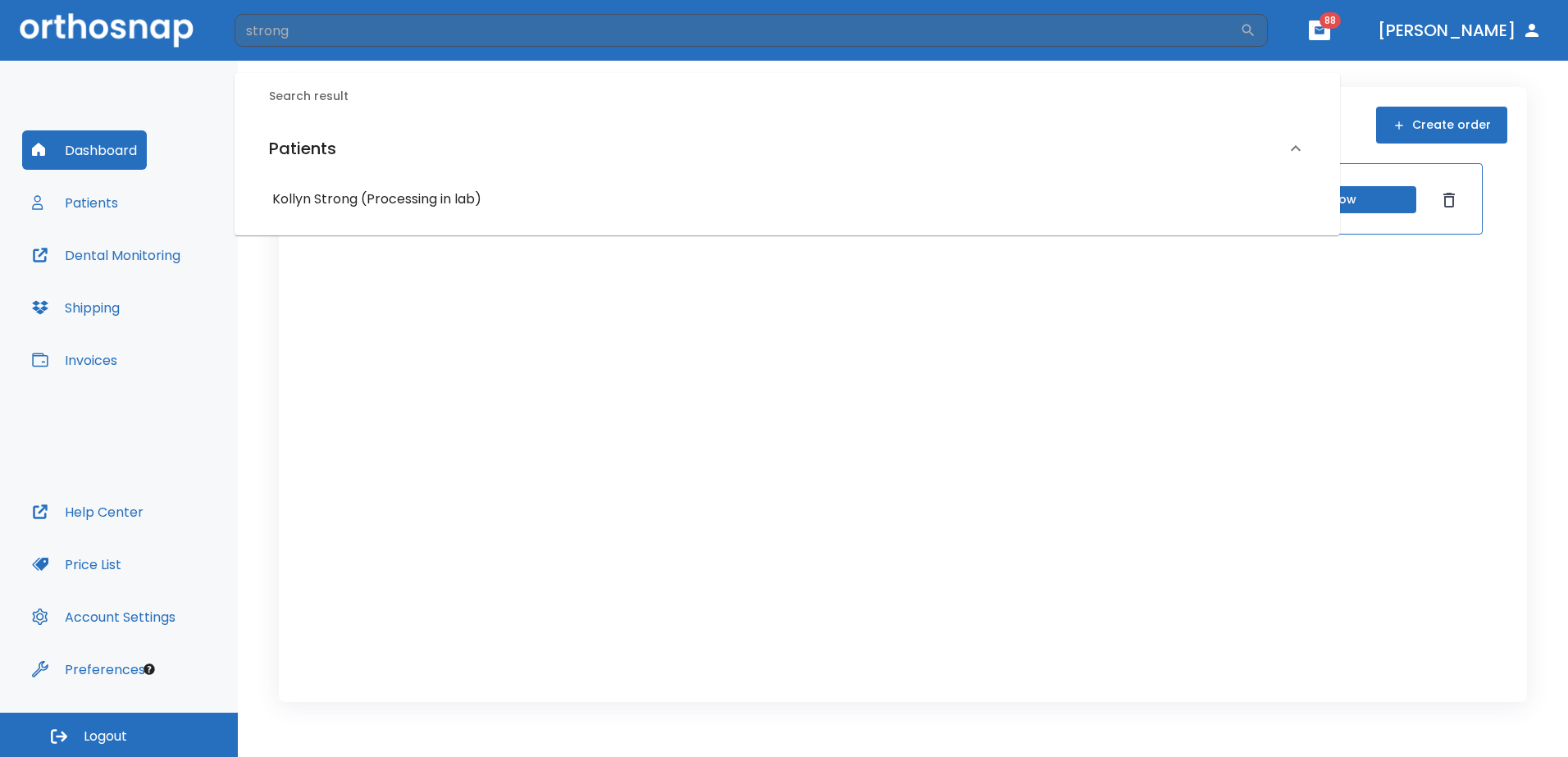
click at [788, 426] on div "Treatment plan for Kollyn Strong #14007 is pending approval Review now" at bounding box center [903, 406] width 1209 height 487
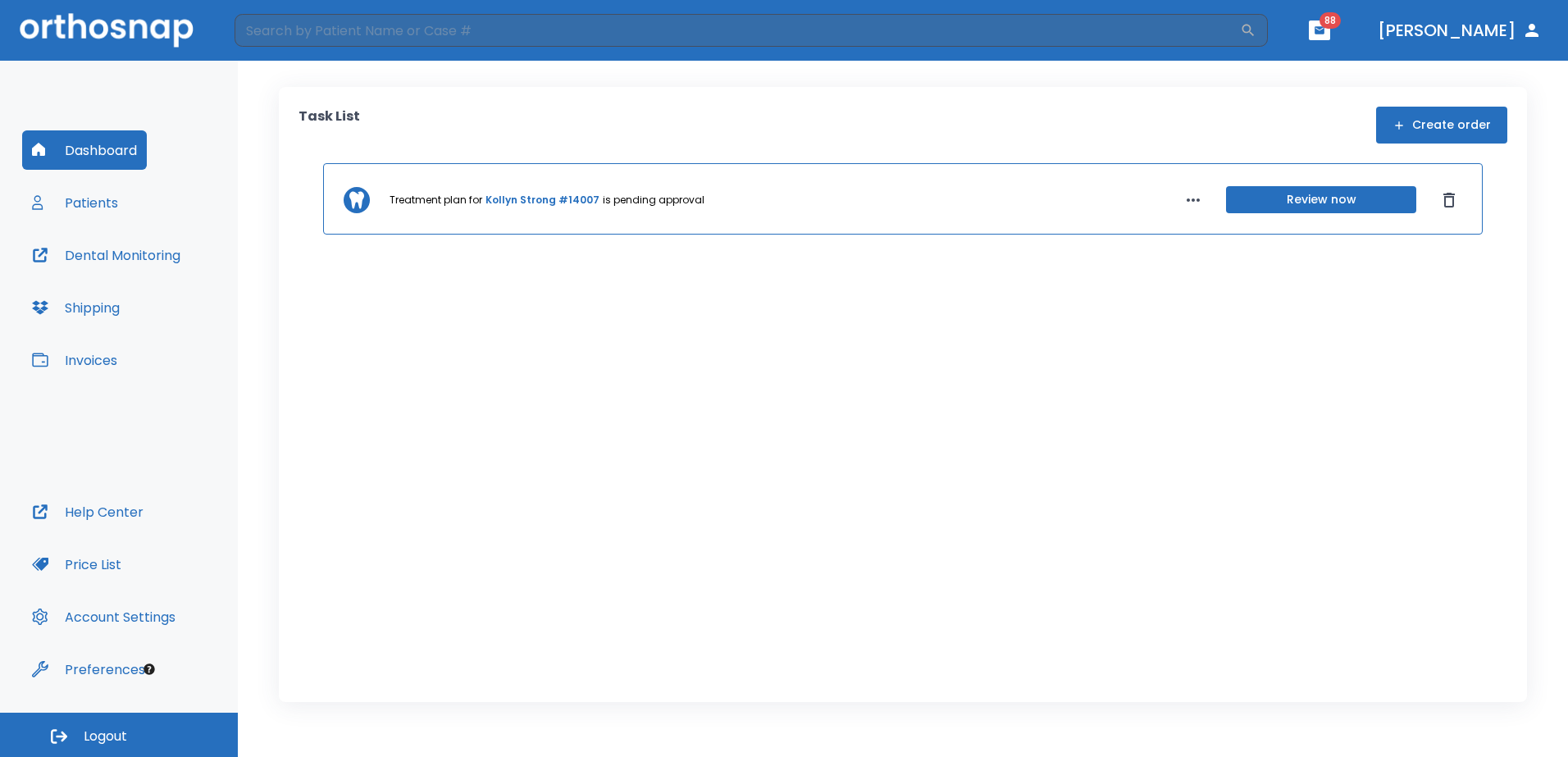
click at [537, 200] on link "Kollyn Strong #14007" at bounding box center [542, 200] width 114 height 15
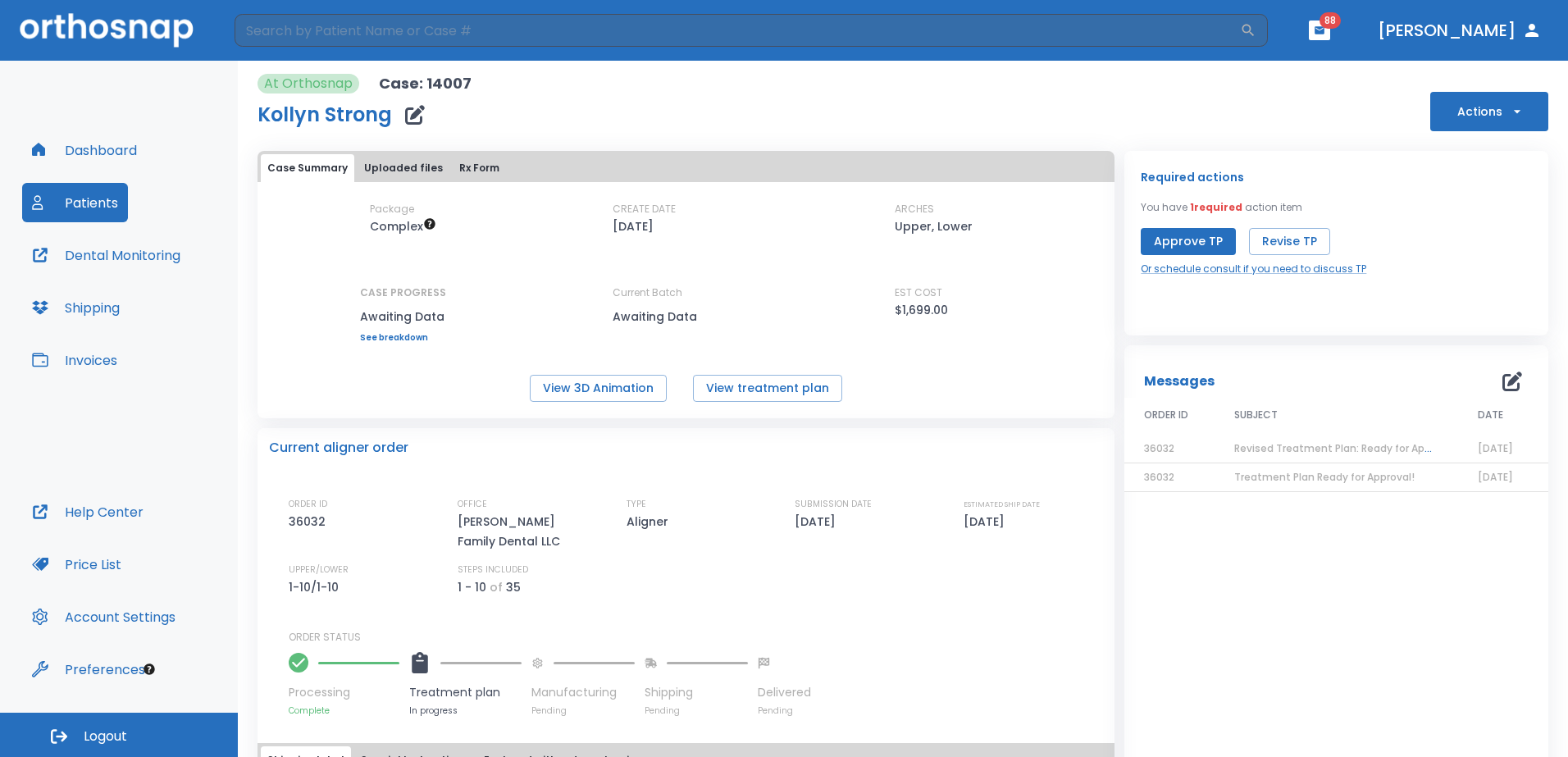
click at [1337, 449] on span "Revised Treatment Plan: Ready for Approval" at bounding box center [1345, 447] width 221 height 14
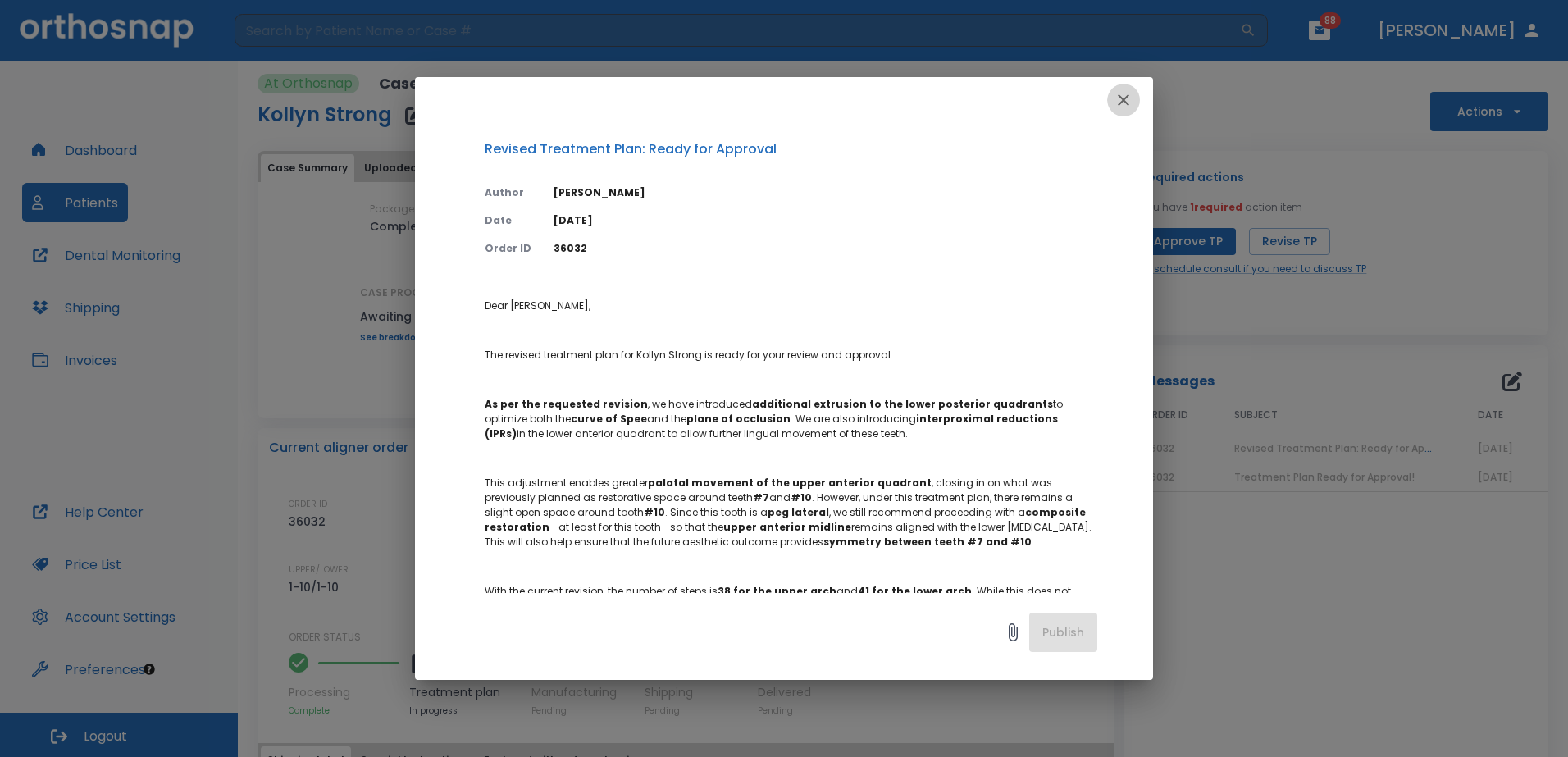
click at [1128, 96] on icon "button" at bounding box center [1123, 100] width 12 height 12
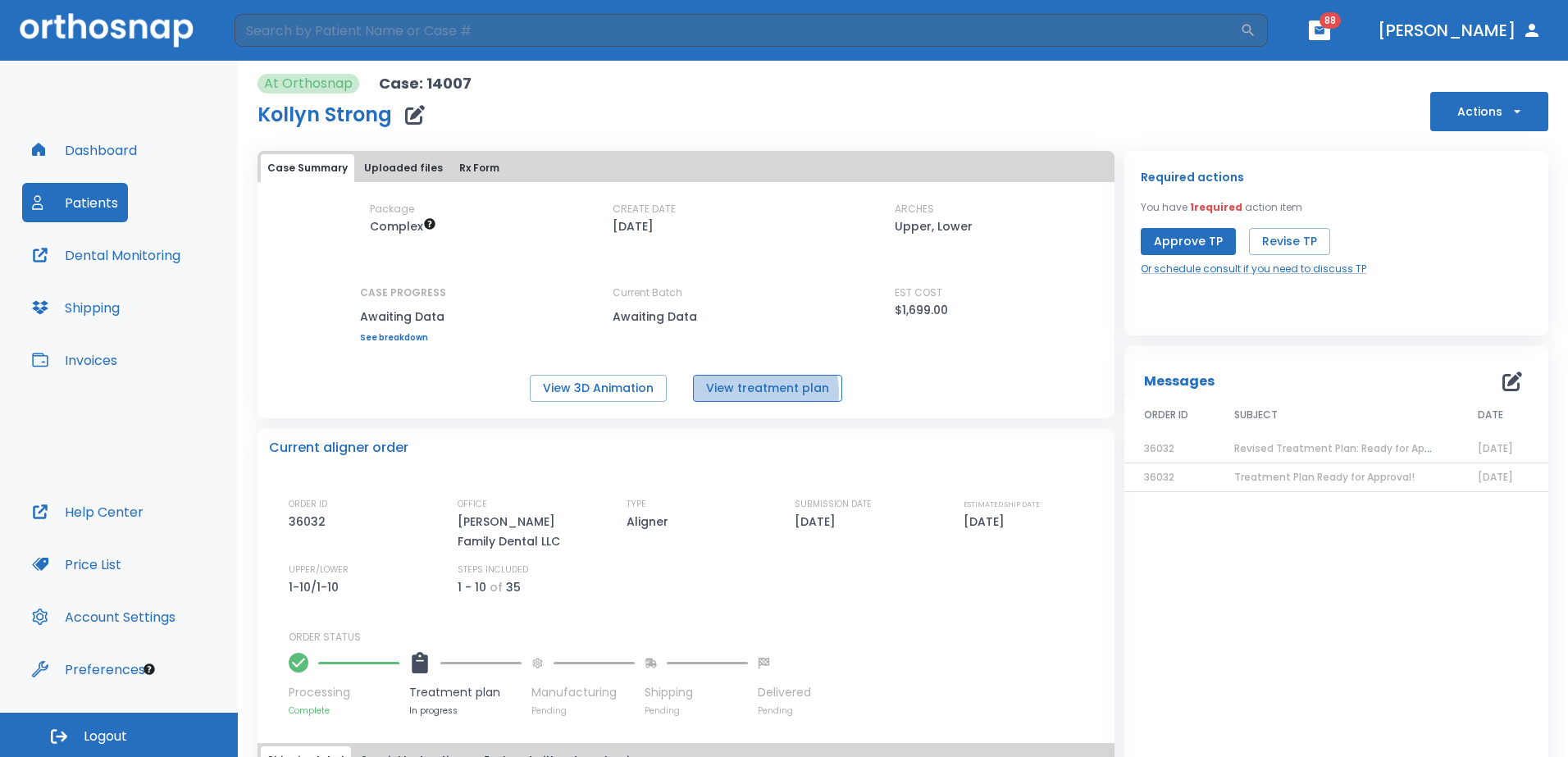
click at [753, 392] on button "View treatment plan" at bounding box center [768, 388] width 149 height 27
